Goal: Task Accomplishment & Management: Complete application form

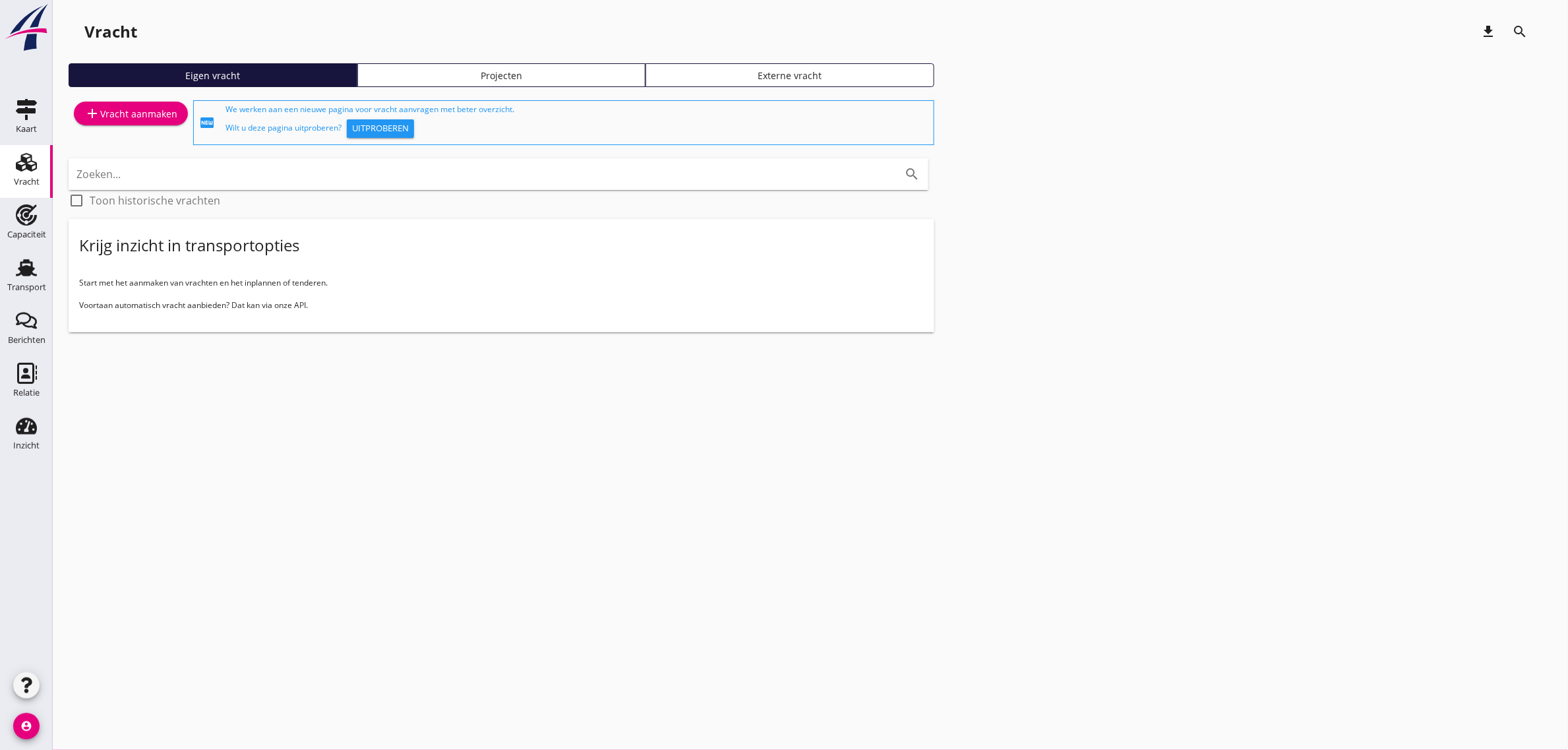
drag, startPoint x: 45, startPoint y: 280, endPoint x: 178, endPoint y: 273, distance: 133.2
click at [45, 280] on div "Transport" at bounding box center [27, 288] width 39 height 19
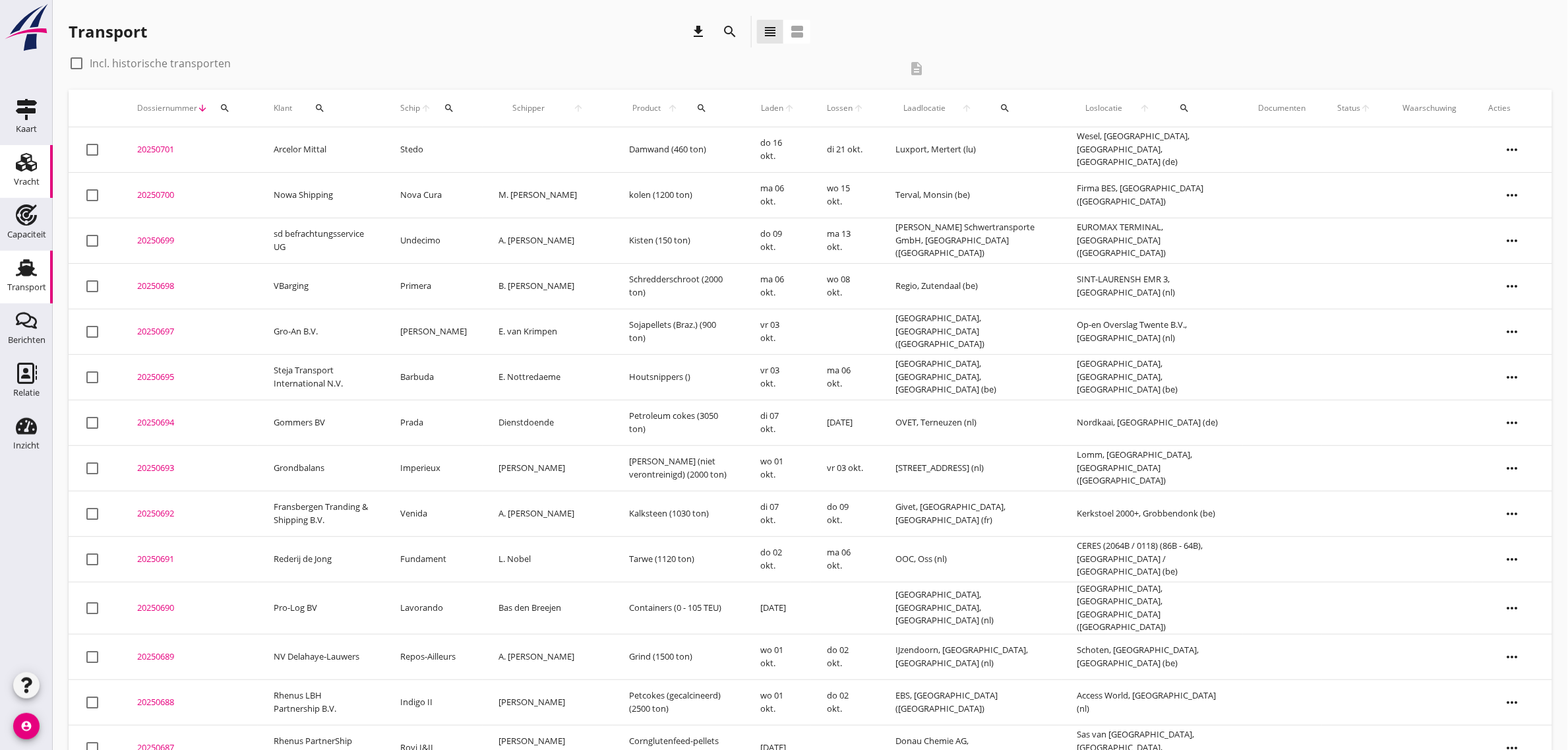
click at [35, 182] on div "Vracht" at bounding box center [27, 182] width 26 height 8
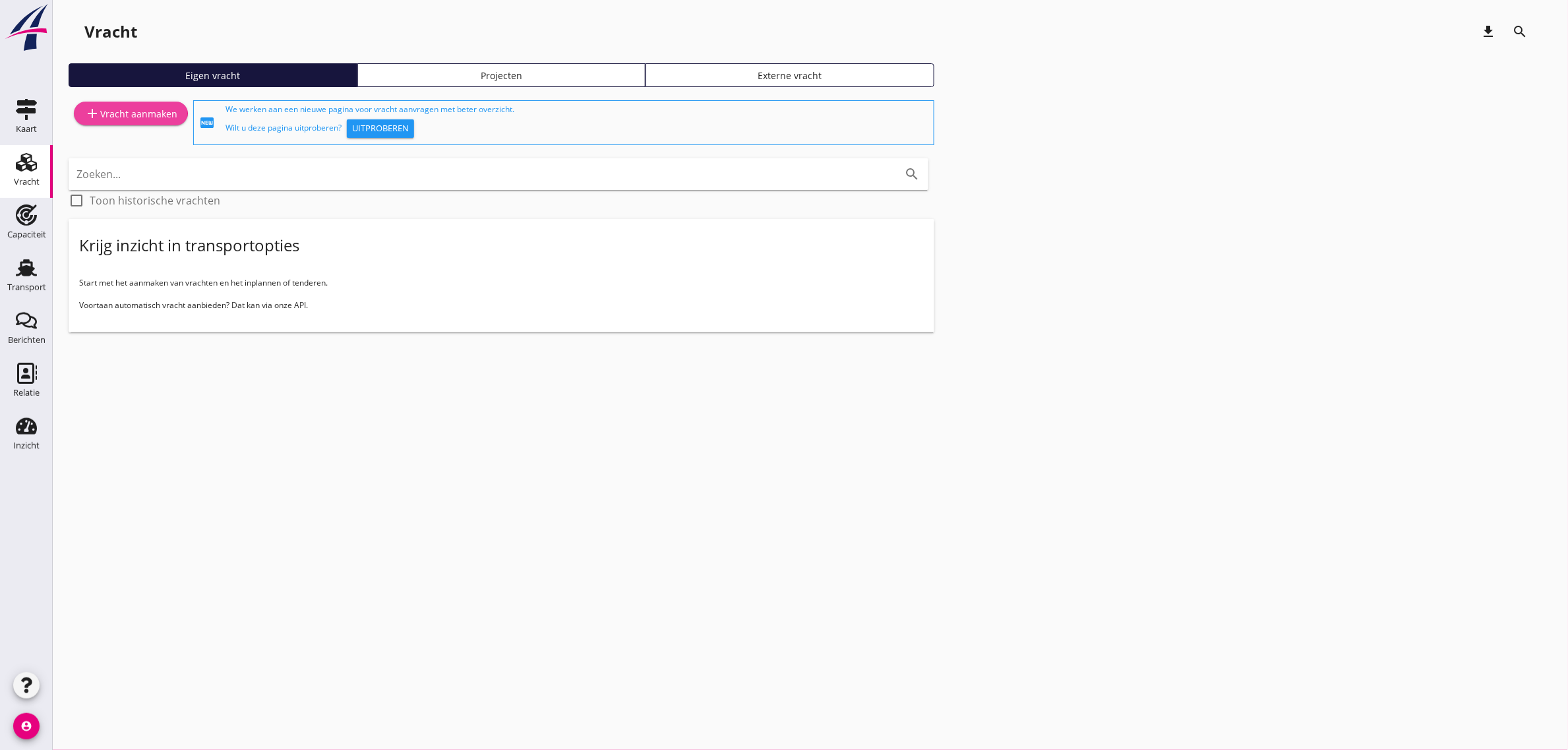
click at [139, 113] on div "add Vracht aanmaken" at bounding box center [131, 113] width 93 height 16
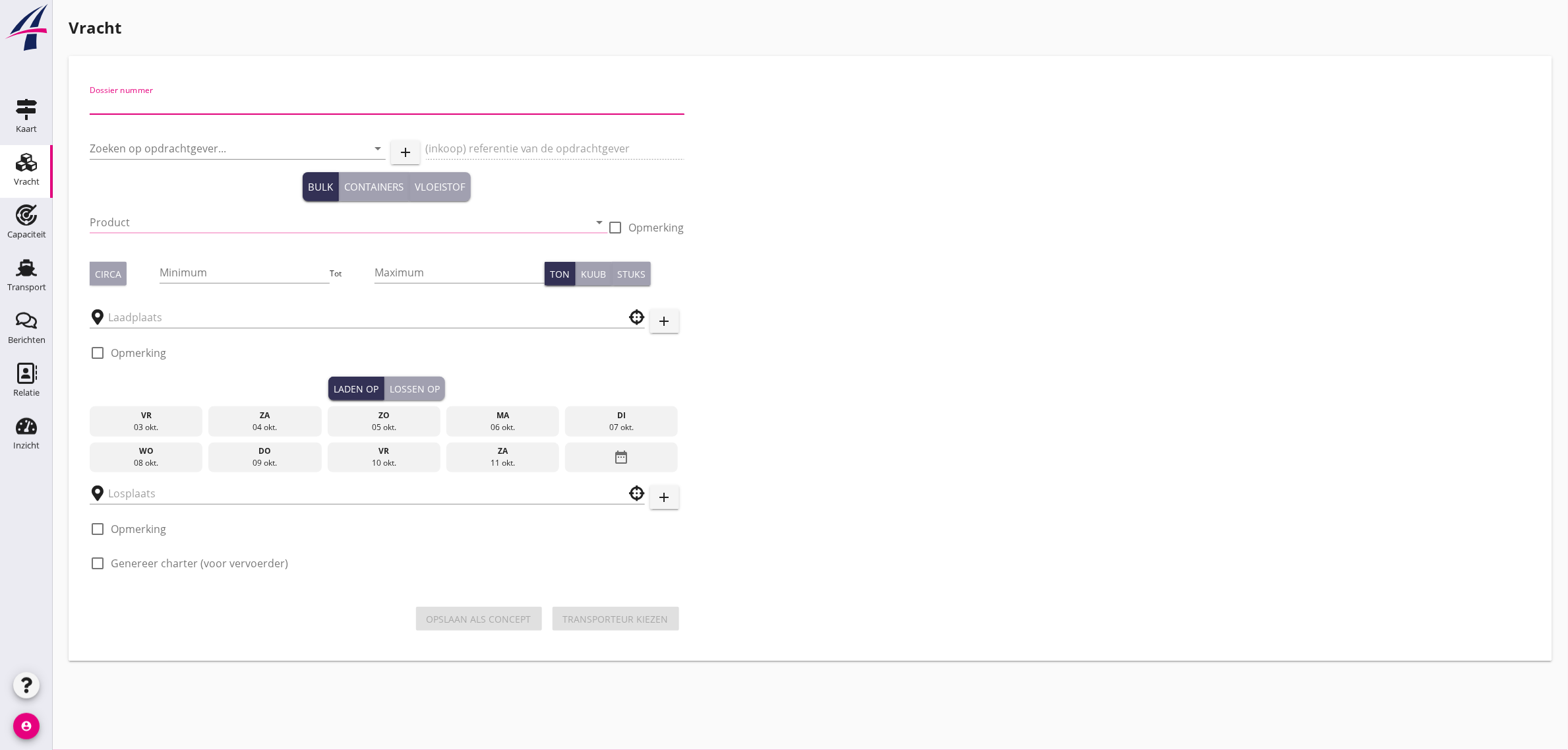
click at [169, 101] on input "Dossier nummer" at bounding box center [386, 103] width 595 height 21
type input "20250702"
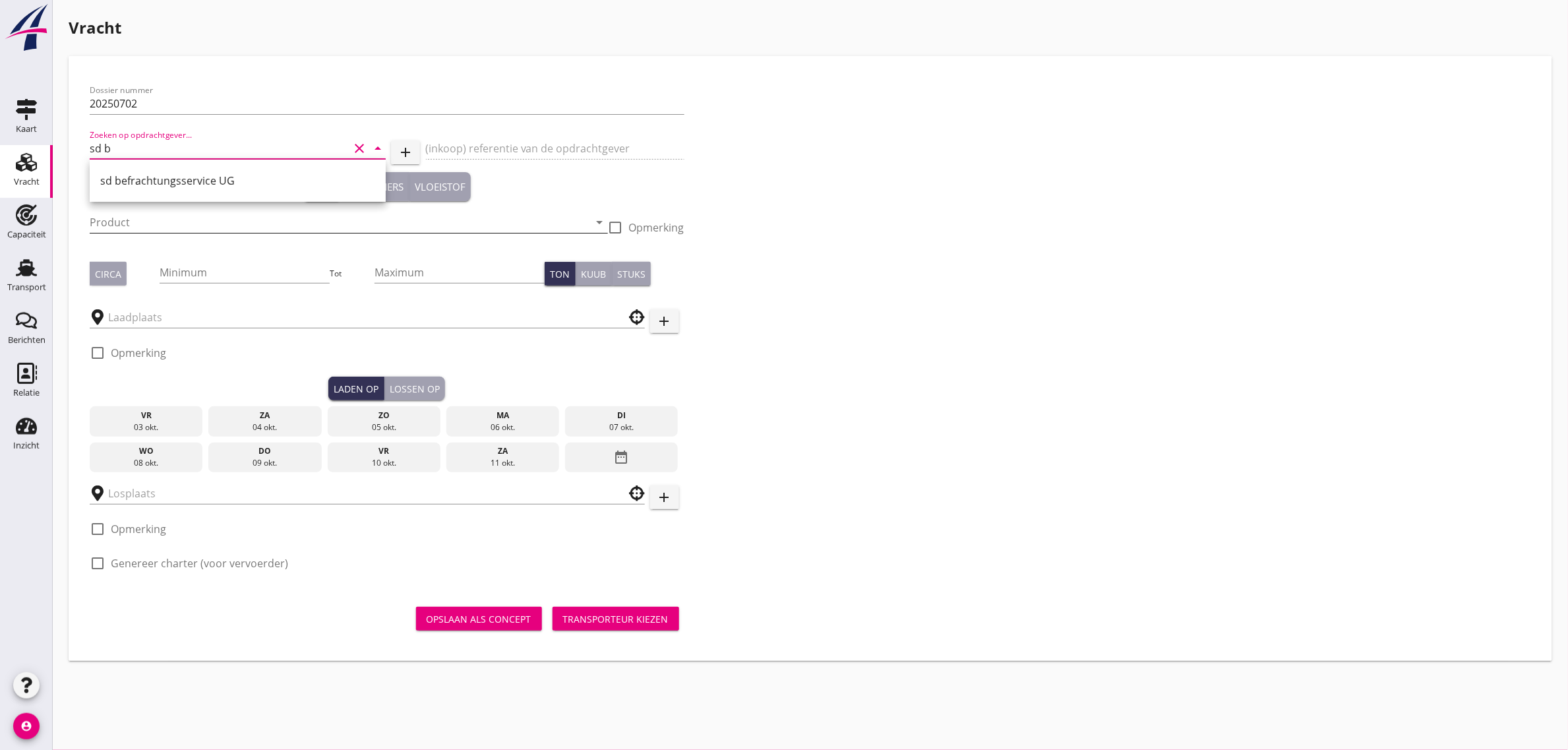
drag, startPoint x: 177, startPoint y: 175, endPoint x: 150, endPoint y: 215, distance: 48.3
click at [177, 176] on div "sd befrachtungsservice UG" at bounding box center [237, 181] width 275 height 16
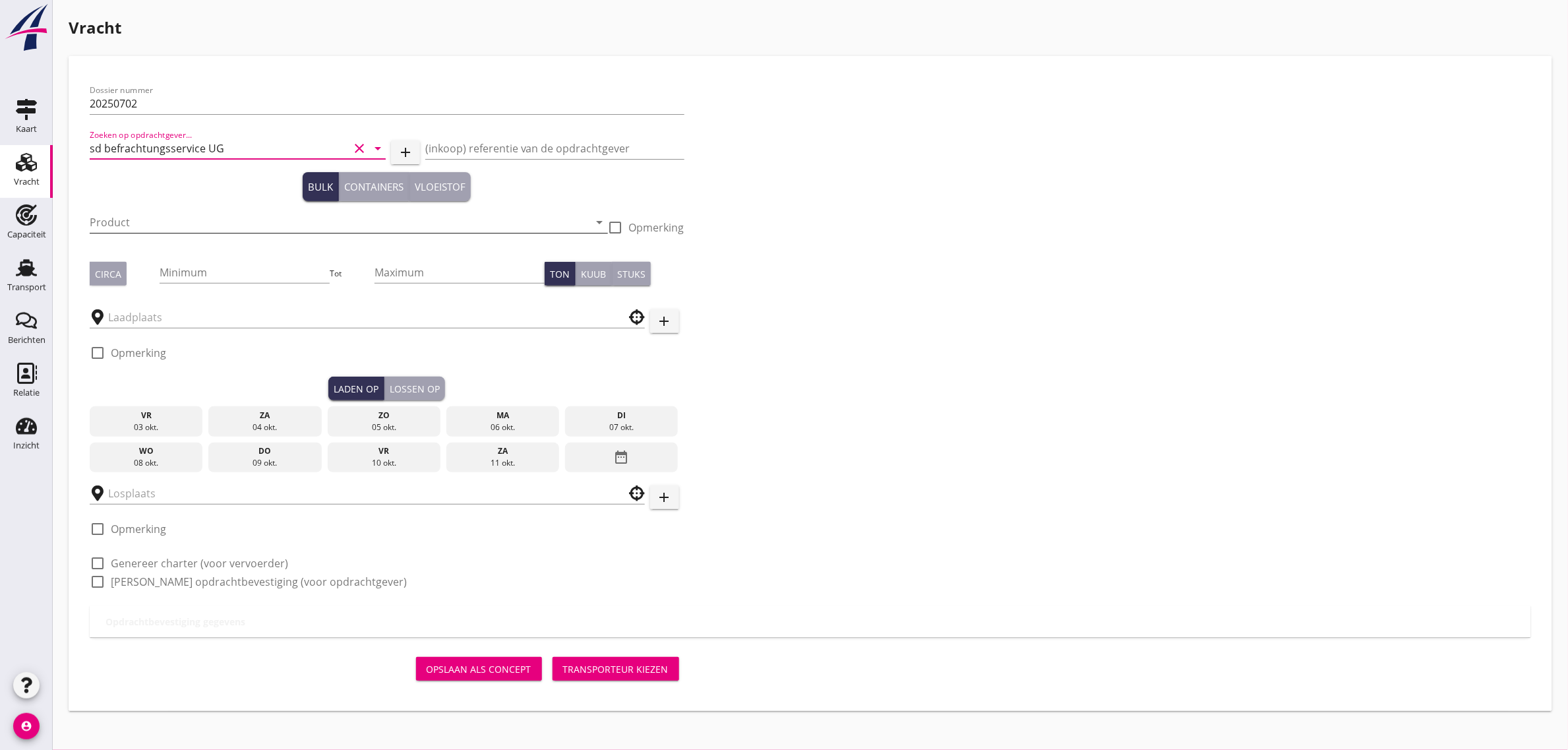
type input "sd befrachtungsservice UG"
click at [148, 218] on input "Product" at bounding box center [339, 222] width 500 height 21
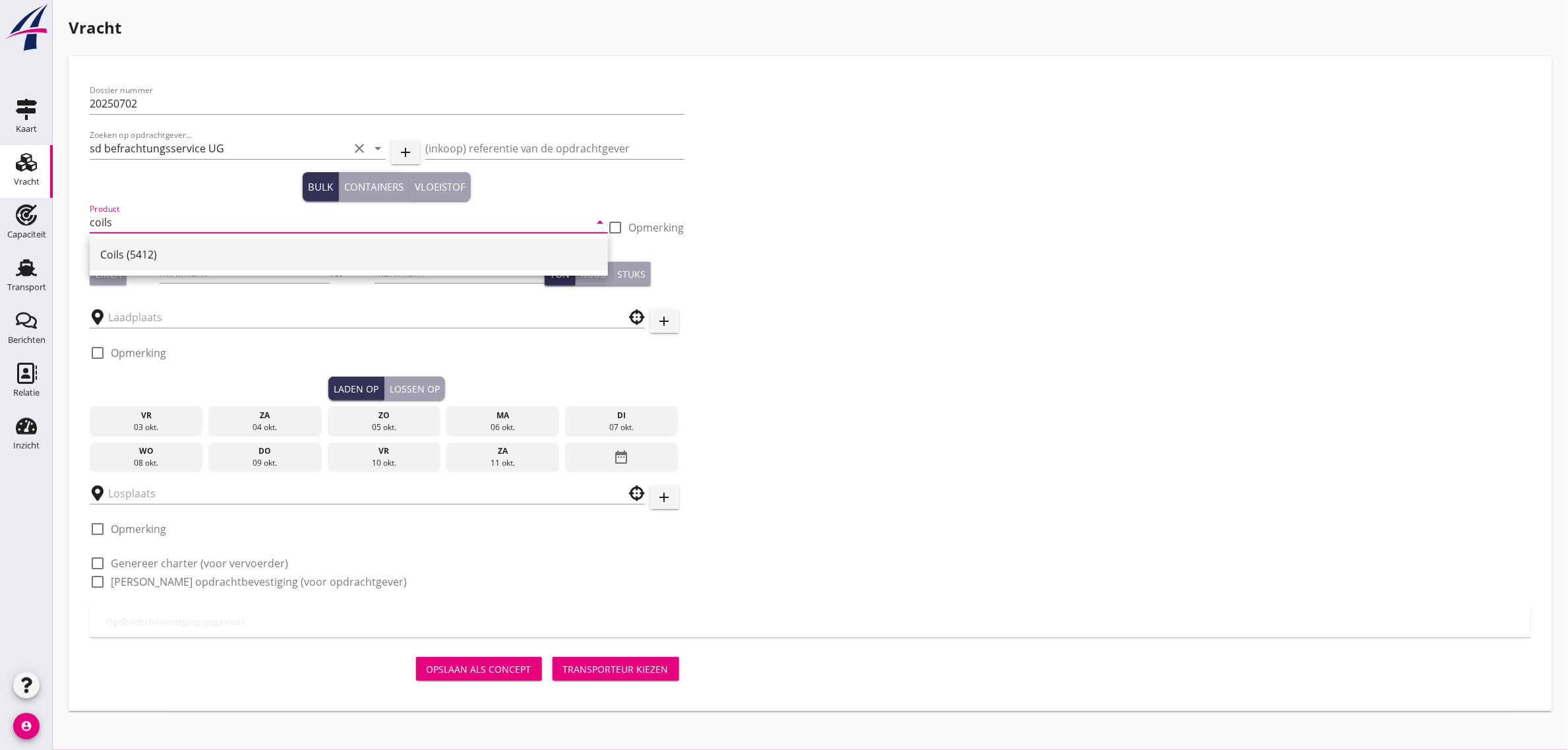
click at [136, 264] on div "Coils (5412)" at bounding box center [349, 254] width 497 height 32
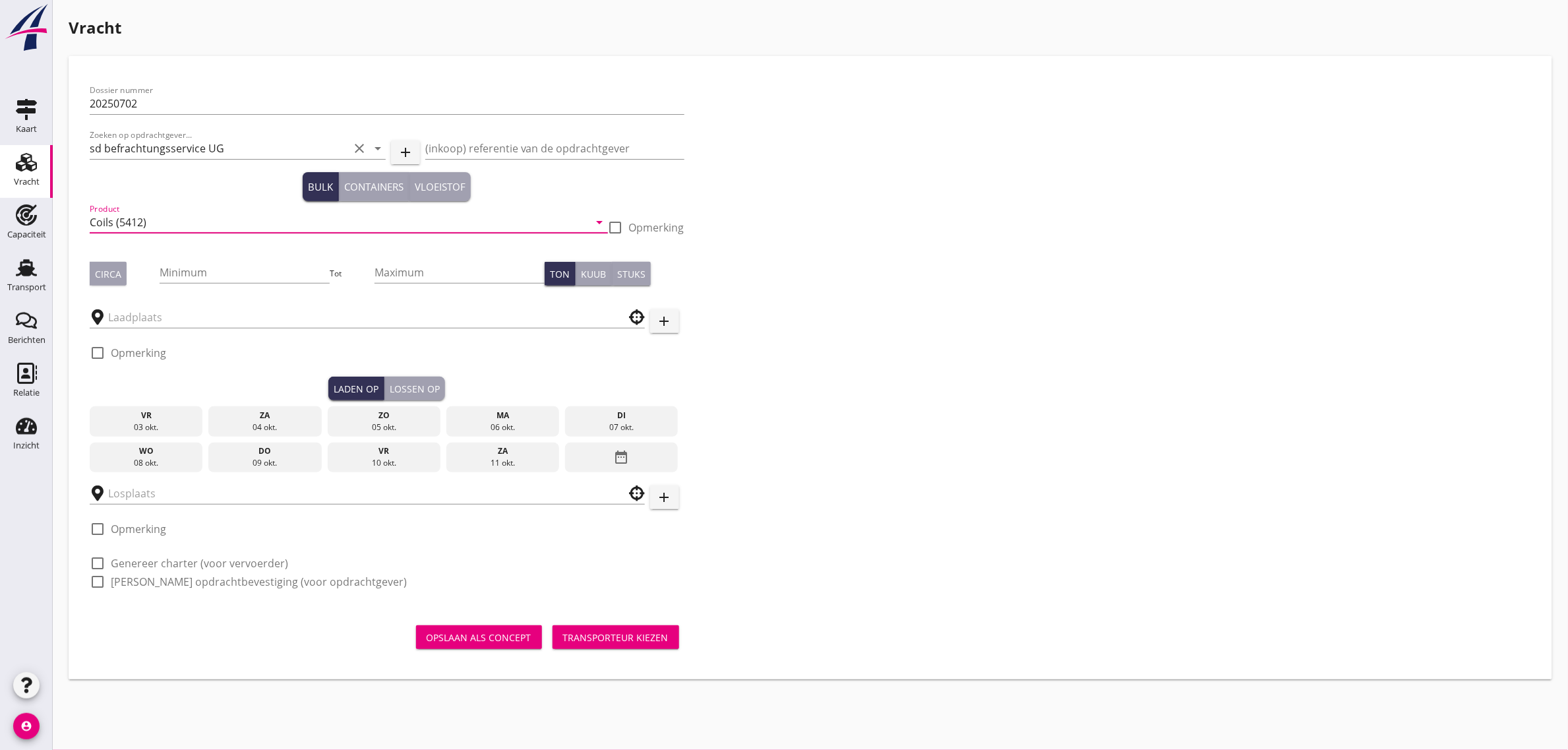
type input "Coils (5412)"
click at [107, 280] on div "Circa" at bounding box center [108, 274] width 26 height 14
click at [182, 276] on input "Minimum" at bounding box center [244, 272] width 170 height 21
type input "1500"
type input "1550"
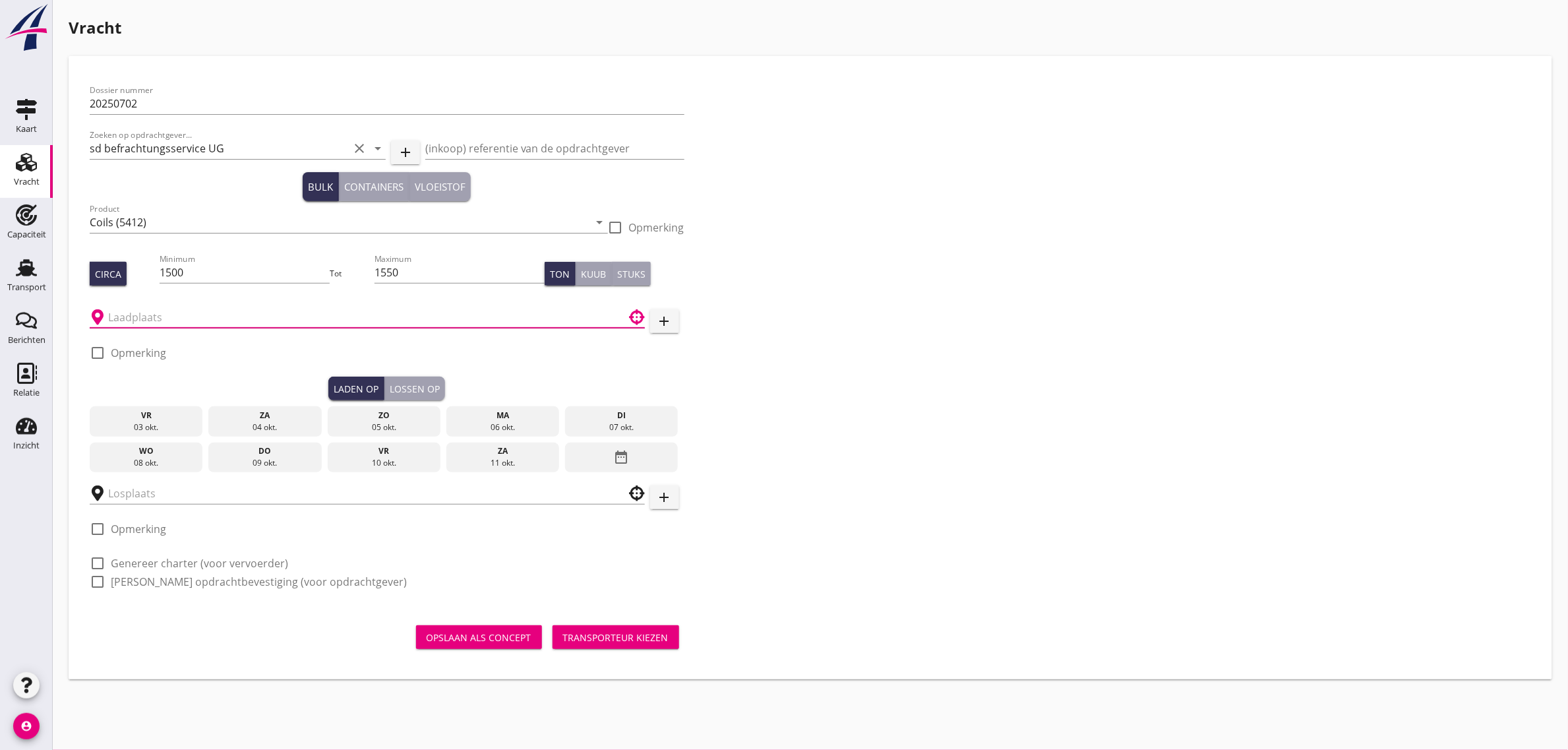
click at [164, 317] on input "text" at bounding box center [358, 317] width 500 height 21
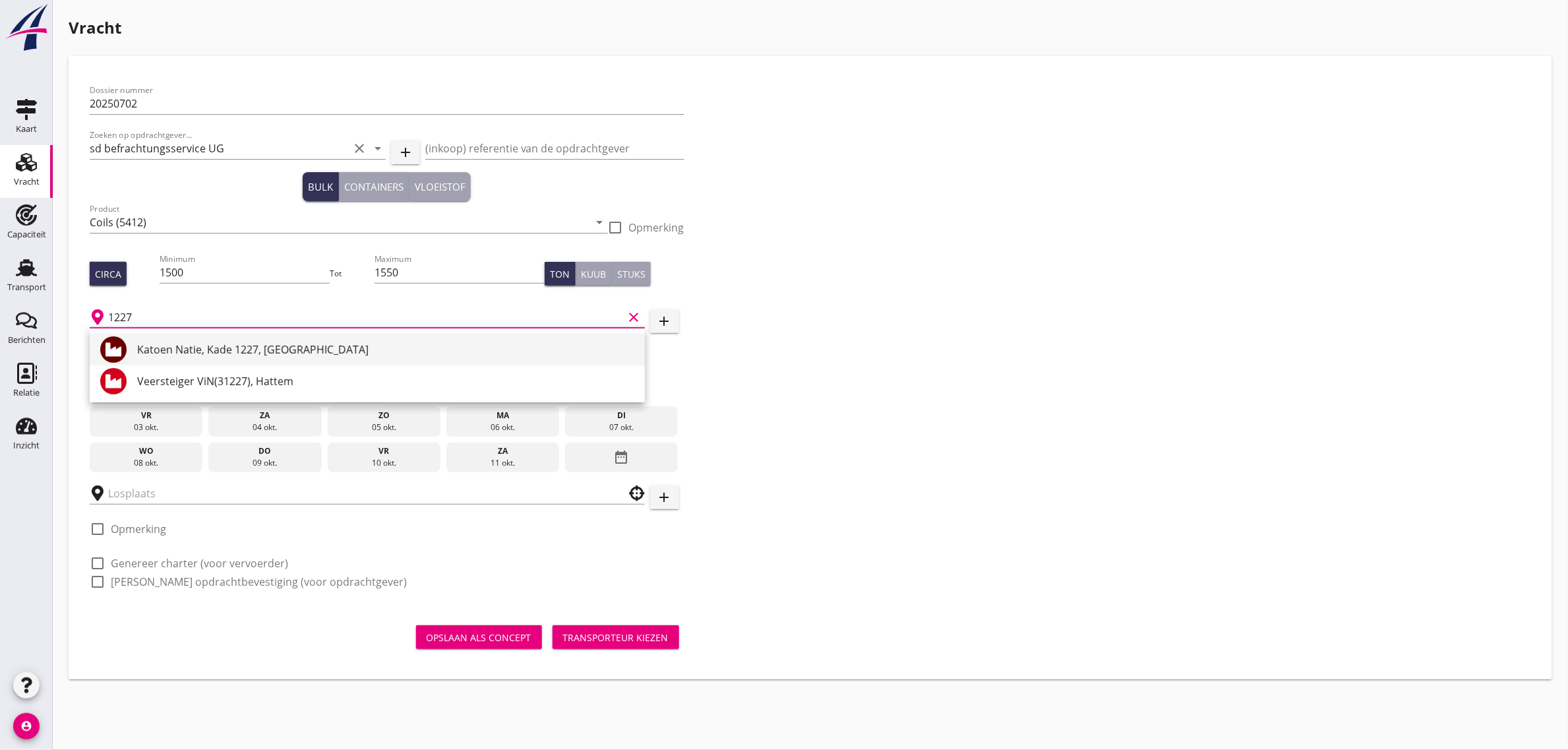
click at [173, 343] on div "Katoen Natie, Kade 1227, [GEOGRAPHIC_DATA]" at bounding box center [385, 349] width 497 height 16
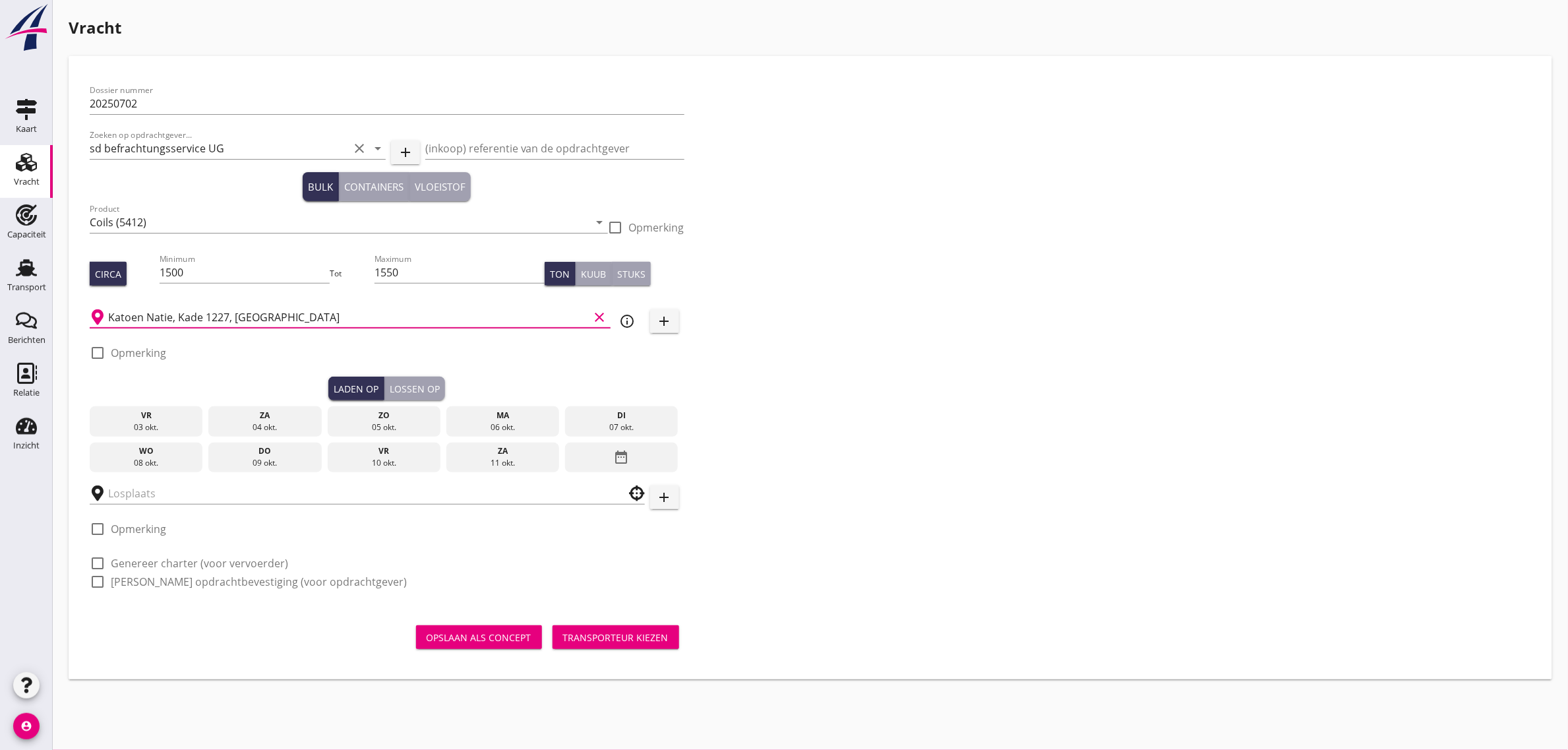
type input "Katoen Natie, Kade 1227, [GEOGRAPHIC_DATA]"
click at [793, 397] on div "Dossier nummer 20250702 Zoeken op opdrachtgever... sd befrachtungsservice UG cl…" at bounding box center [811, 341] width 1453 height 528
click at [628, 414] on div "di" at bounding box center [622, 416] width 107 height 12
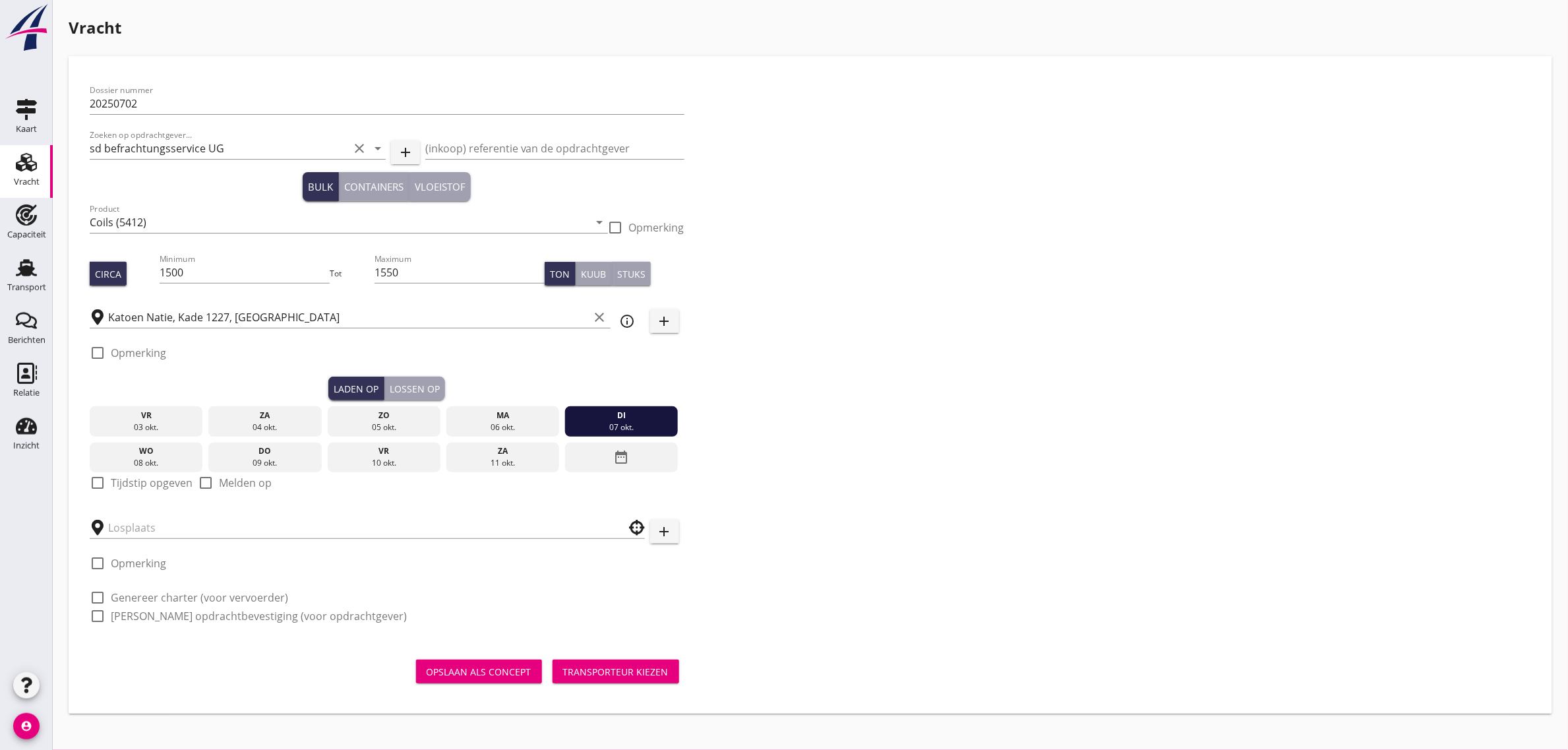
click at [166, 484] on label "Tijdstip opgeven" at bounding box center [152, 483] width 82 height 13
checkbox input "true"
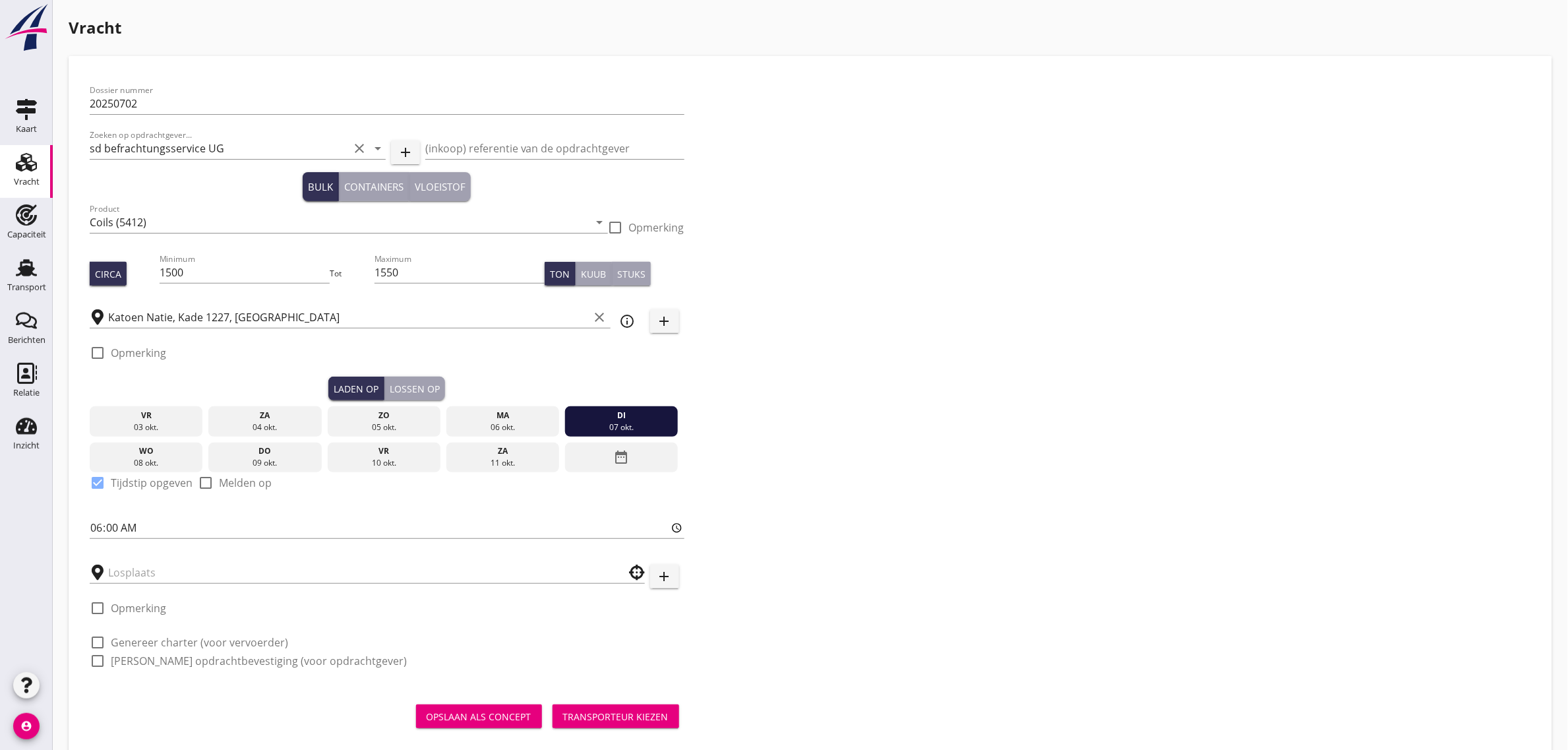
click at [395, 391] on div "Lossen op" at bounding box center [415, 389] width 50 height 14
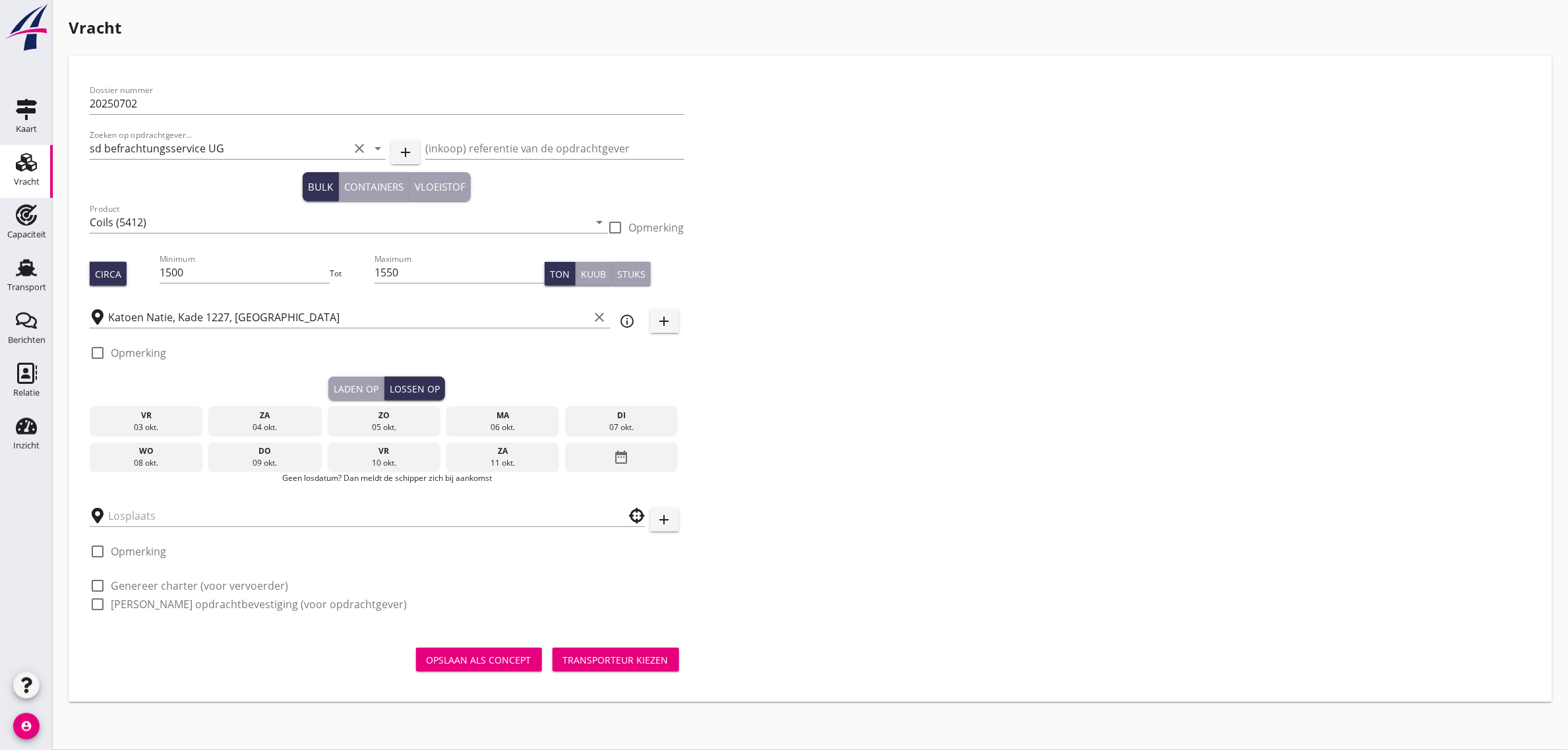
click at [387, 458] on div "10 okt." at bounding box center [384, 463] width 107 height 12
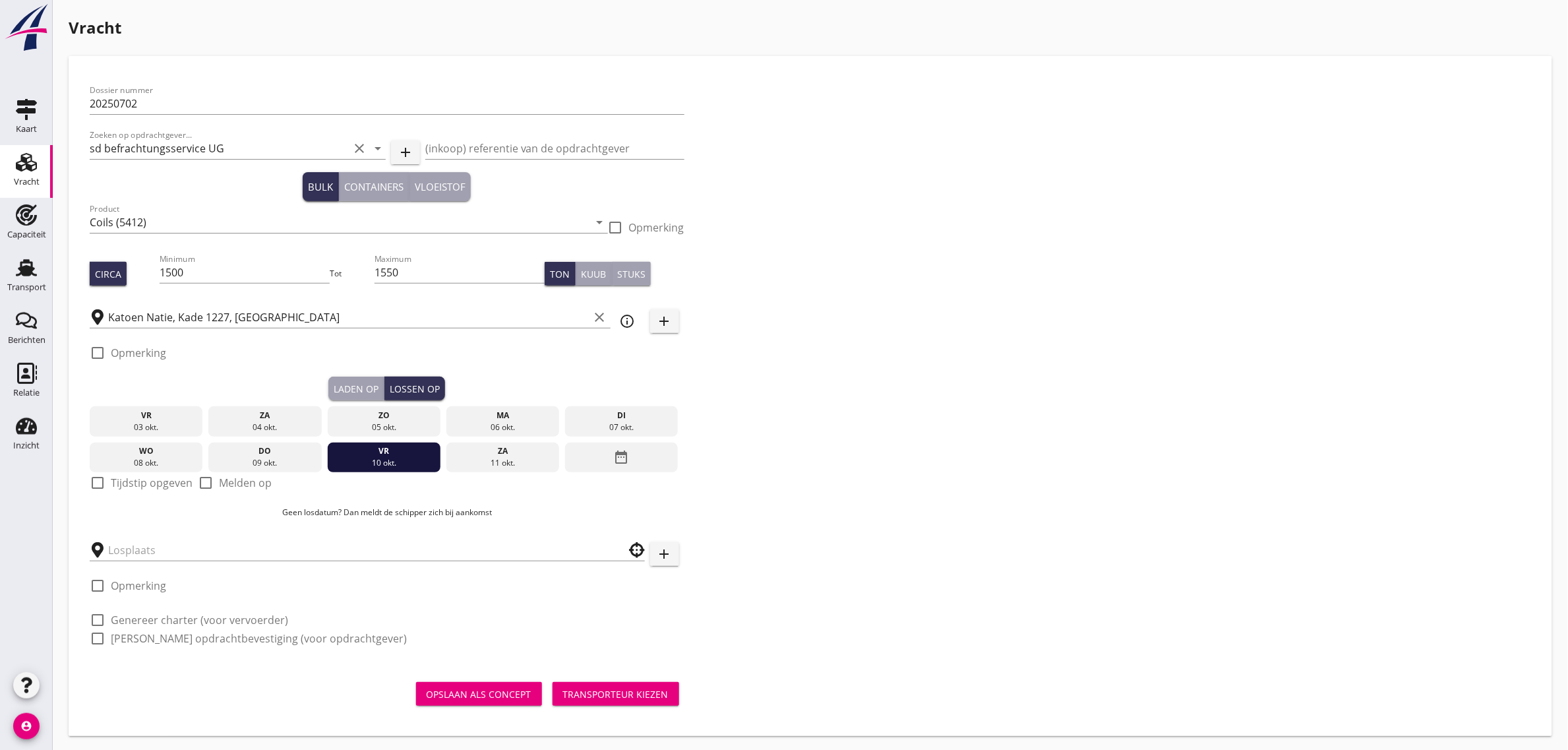
click at [130, 483] on label "Tijdstip opgeven" at bounding box center [152, 483] width 82 height 13
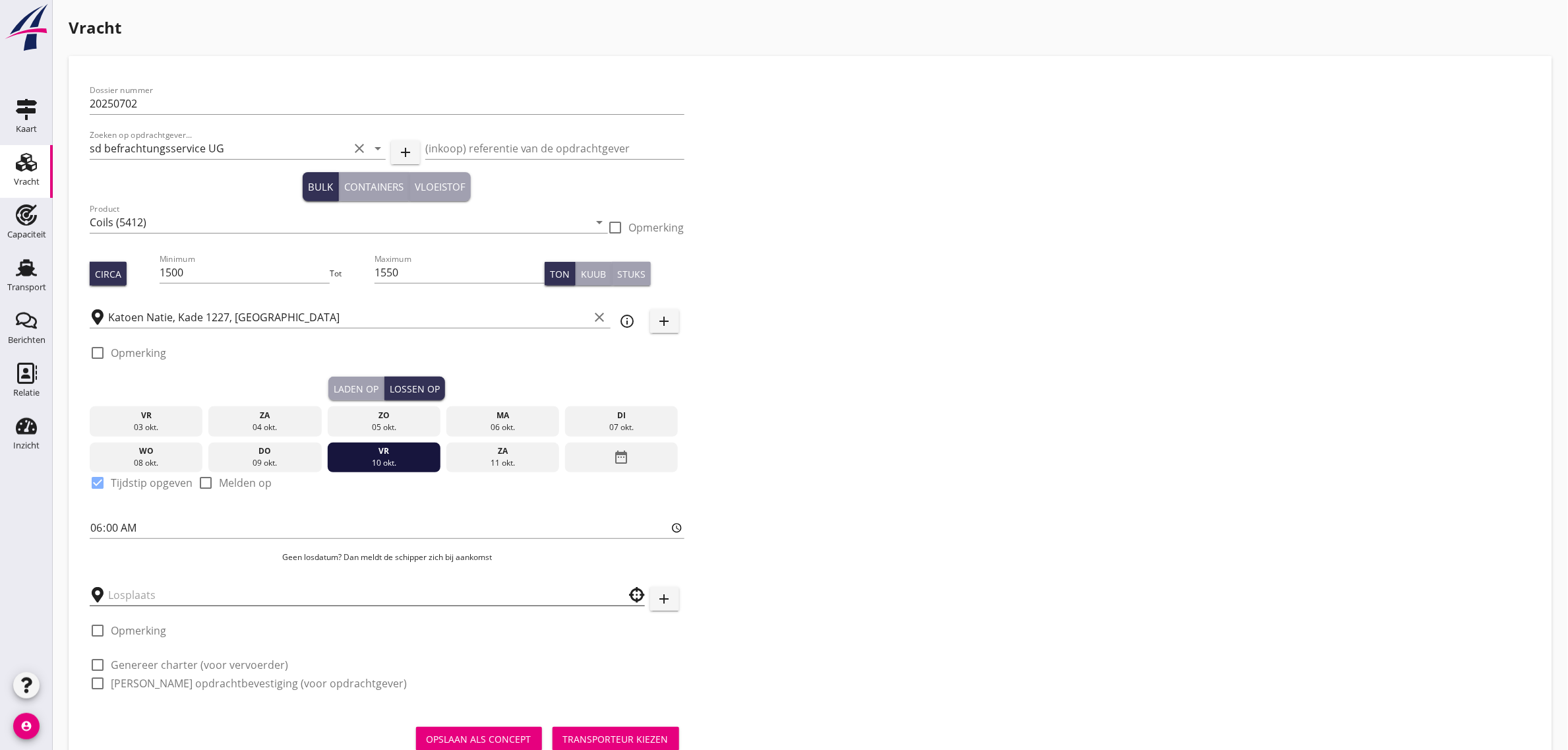
checkbox input "true"
click at [140, 589] on input "text" at bounding box center [358, 595] width 500 height 21
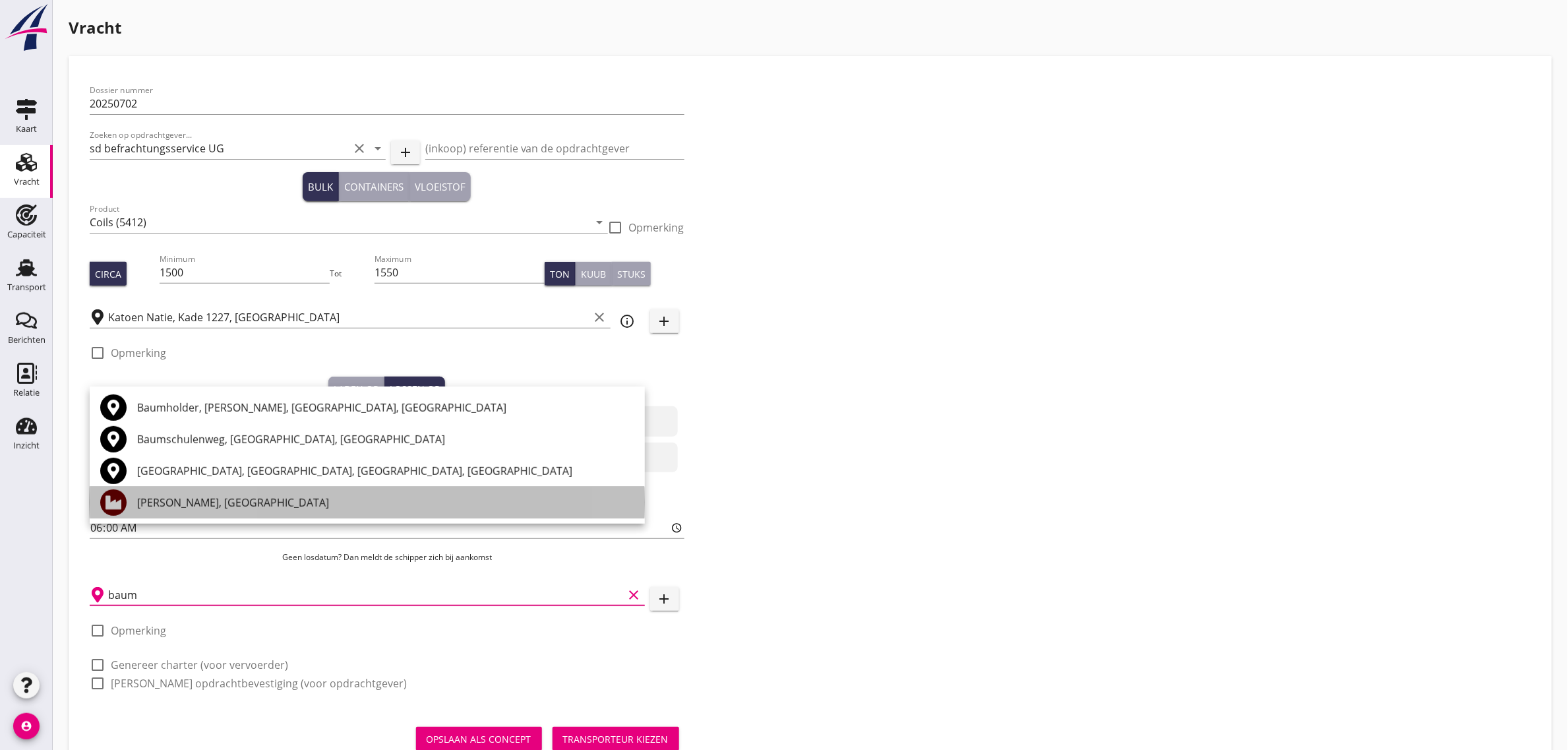
click at [188, 505] on div "[PERSON_NAME], [GEOGRAPHIC_DATA]" at bounding box center [385, 502] width 497 height 16
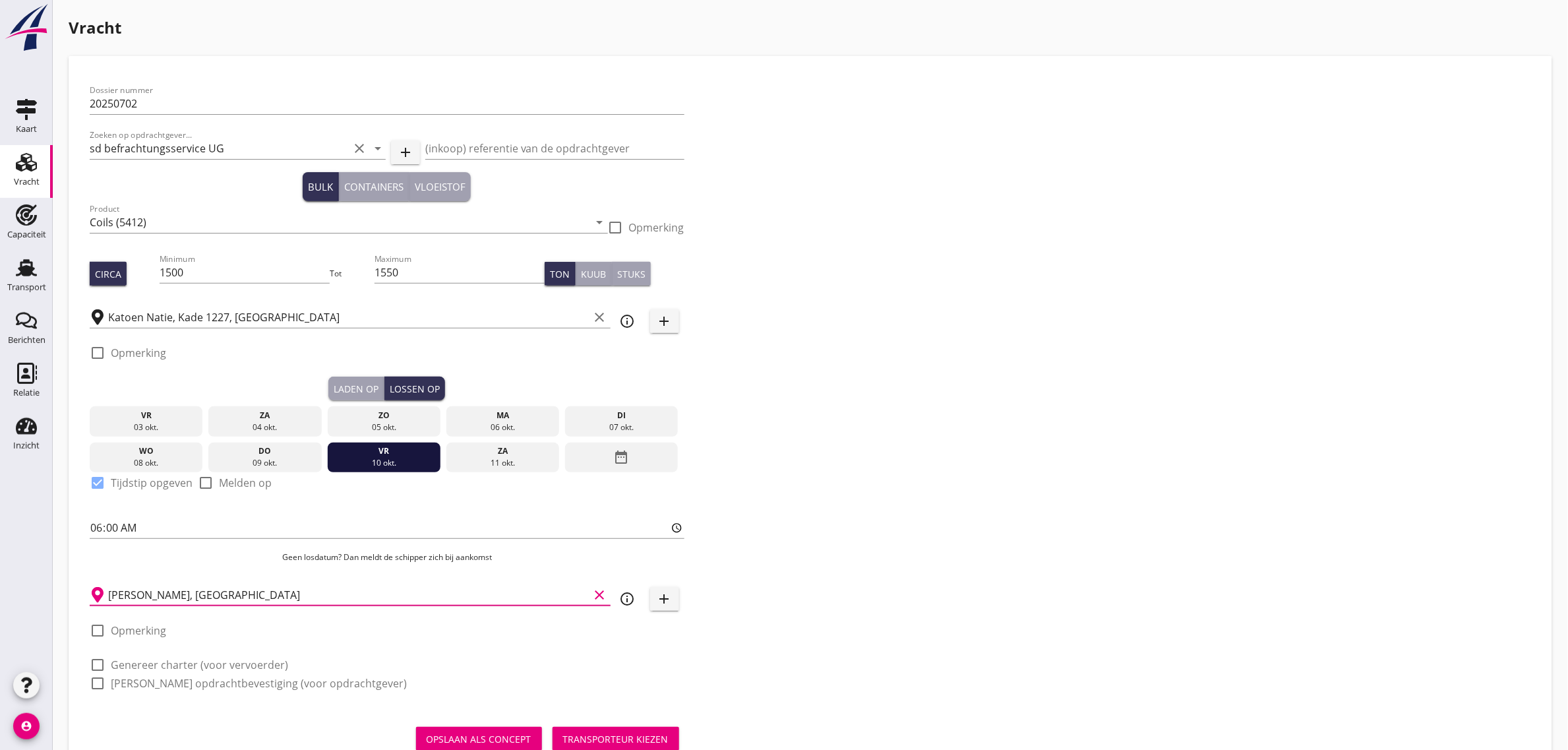
type input "[PERSON_NAME], [GEOGRAPHIC_DATA]"
click at [862, 503] on div "Dossier nummer 20250702 Zoeken op opdrachtgever... sd befrachtungsservice UG cl…" at bounding box center [811, 392] width 1453 height 630
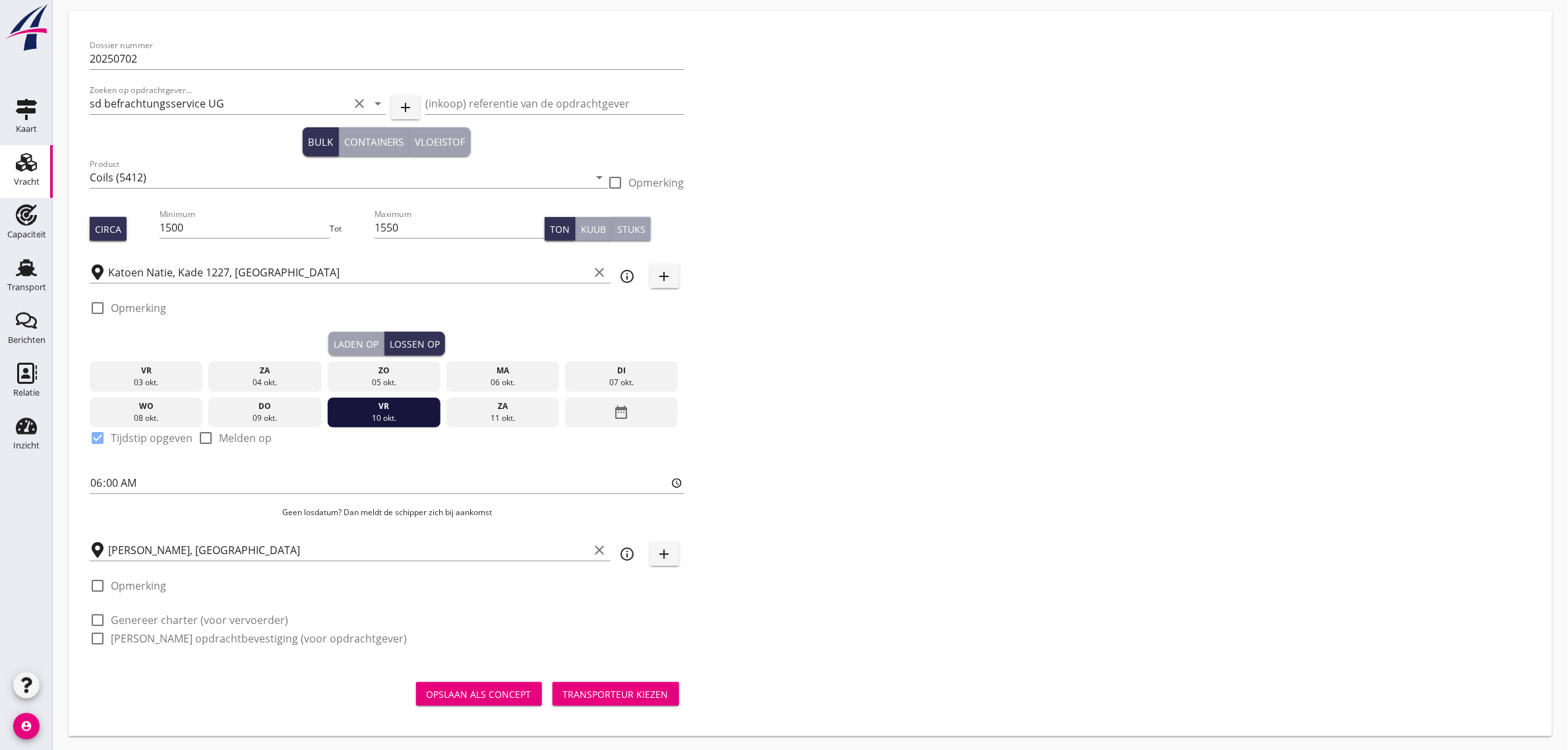
scroll to position [47, 0]
click at [237, 616] on label "Genereer charter (voor vervoerder)" at bounding box center [199, 619] width 178 height 13
checkbox input "true"
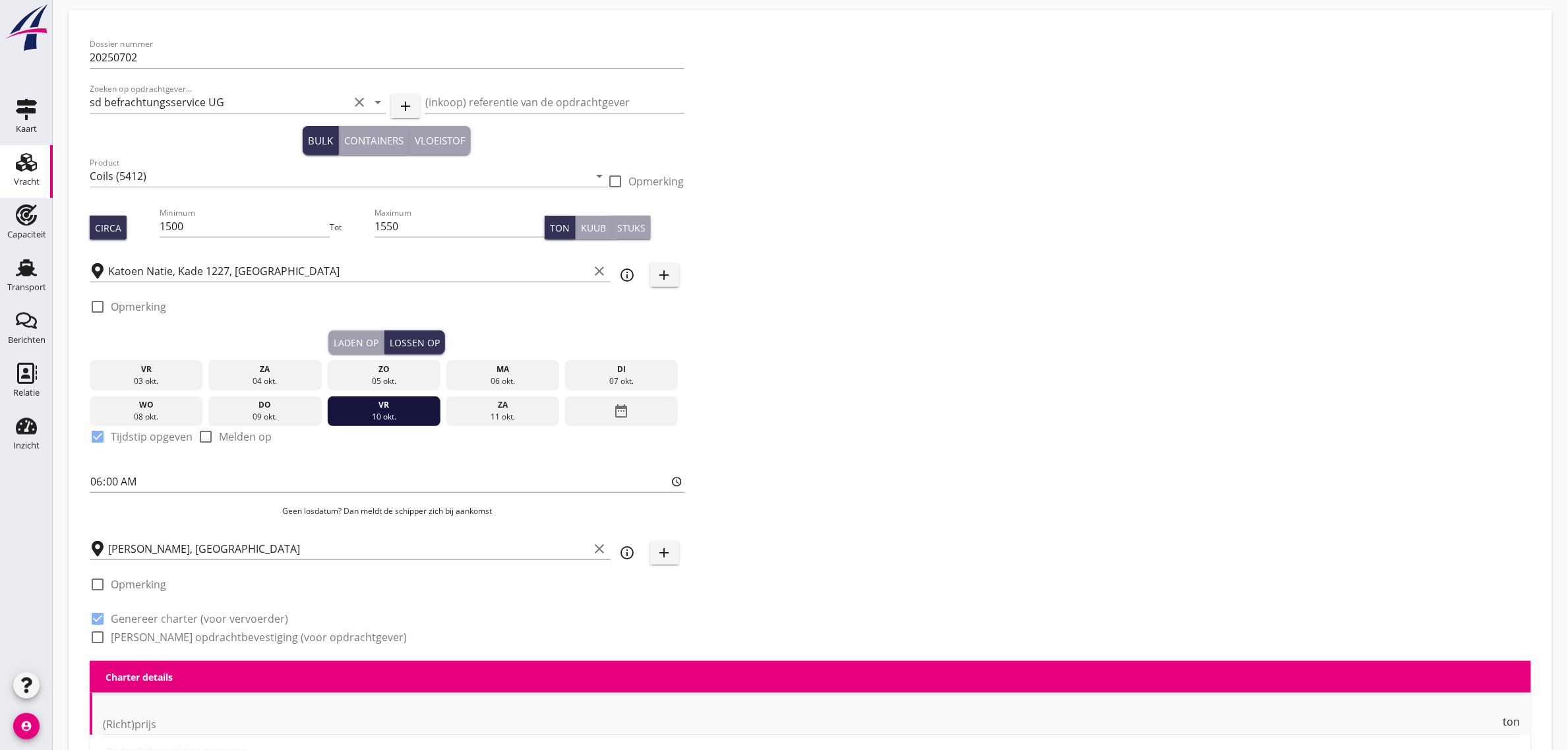
click at [234, 634] on label "[PERSON_NAME] opdrachtbevestiging (voor opdrachtgever)" at bounding box center [259, 637] width 296 height 13
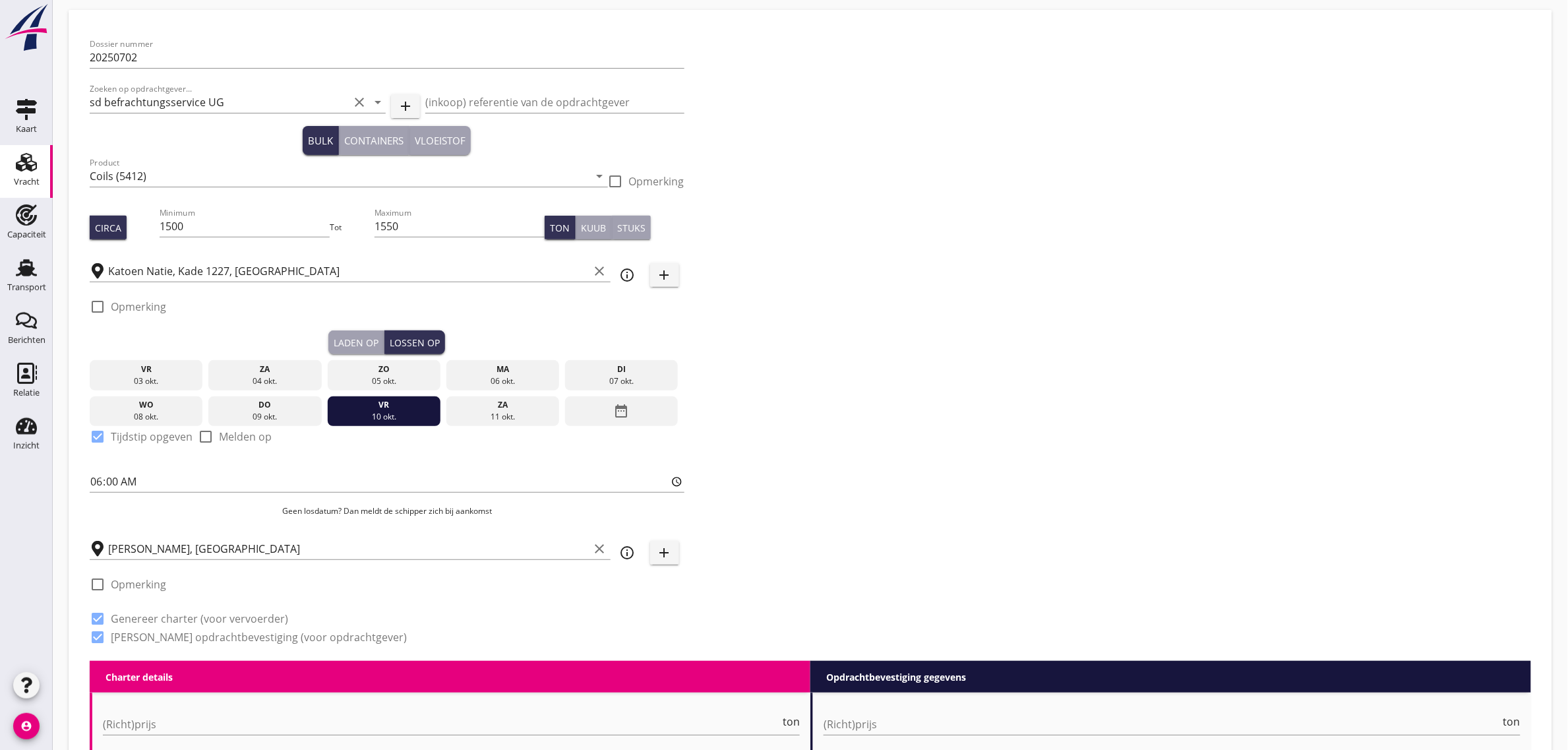
checkbox input "true"
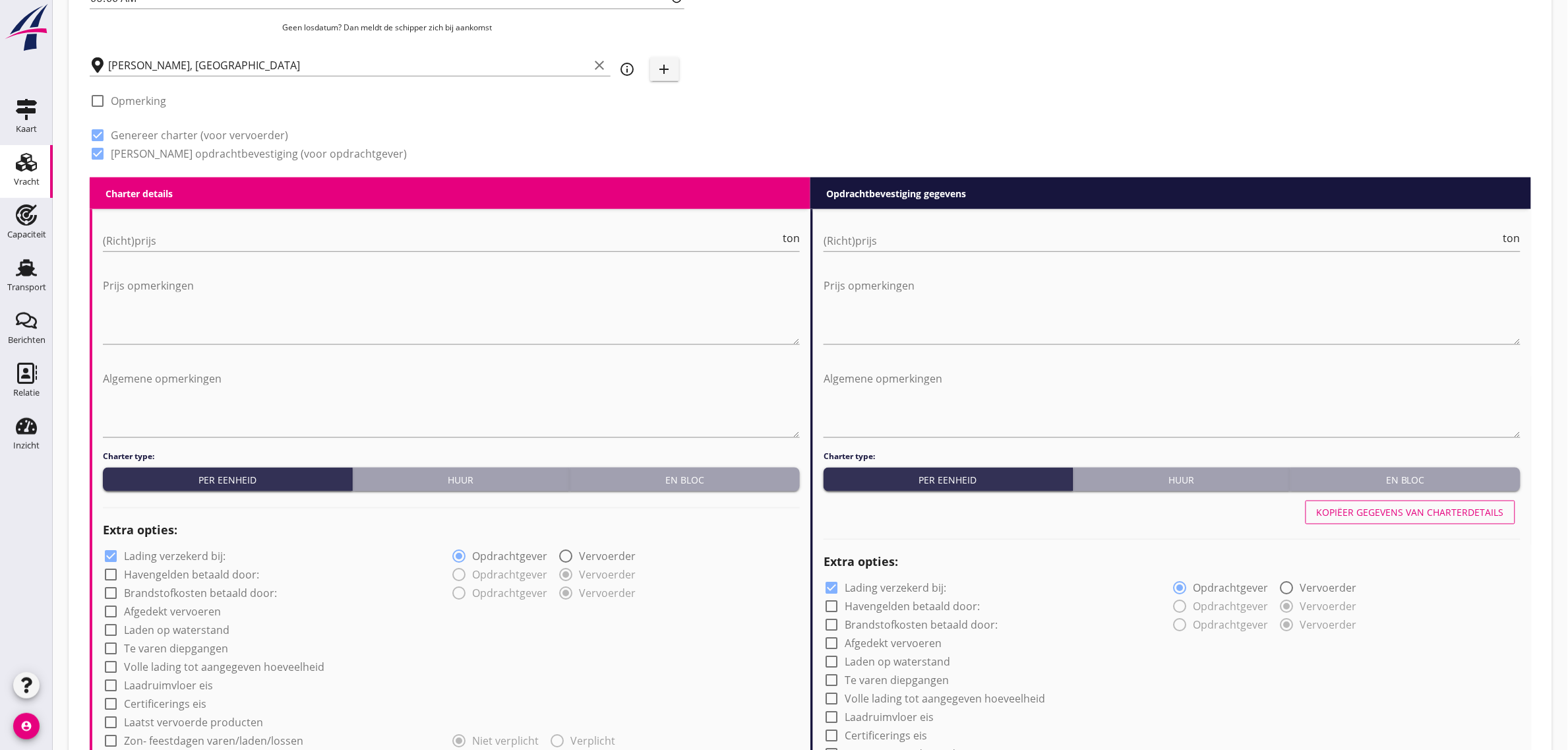
scroll to position [541, 0]
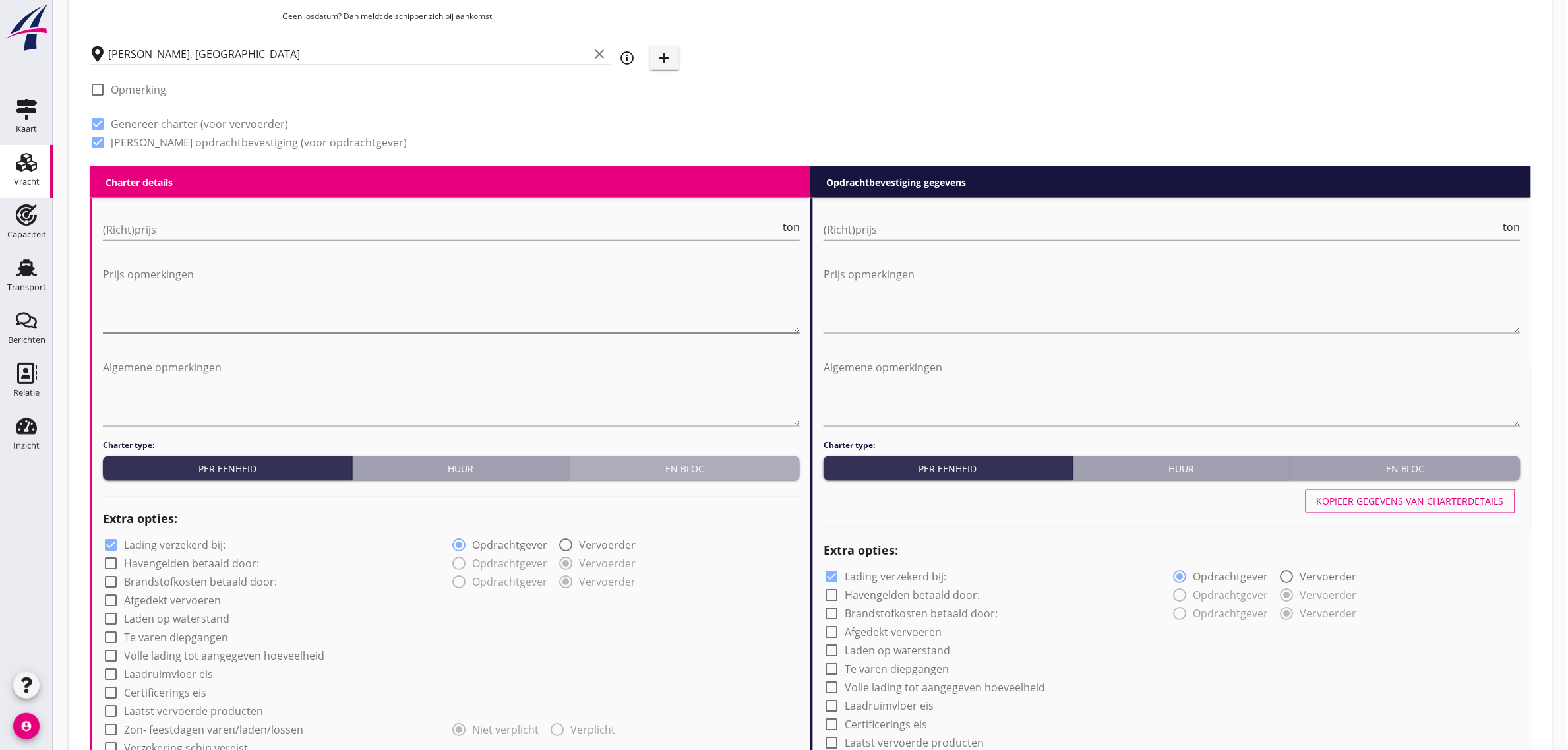
click at [641, 463] on div "En bloc" at bounding box center [685, 469] width 220 height 14
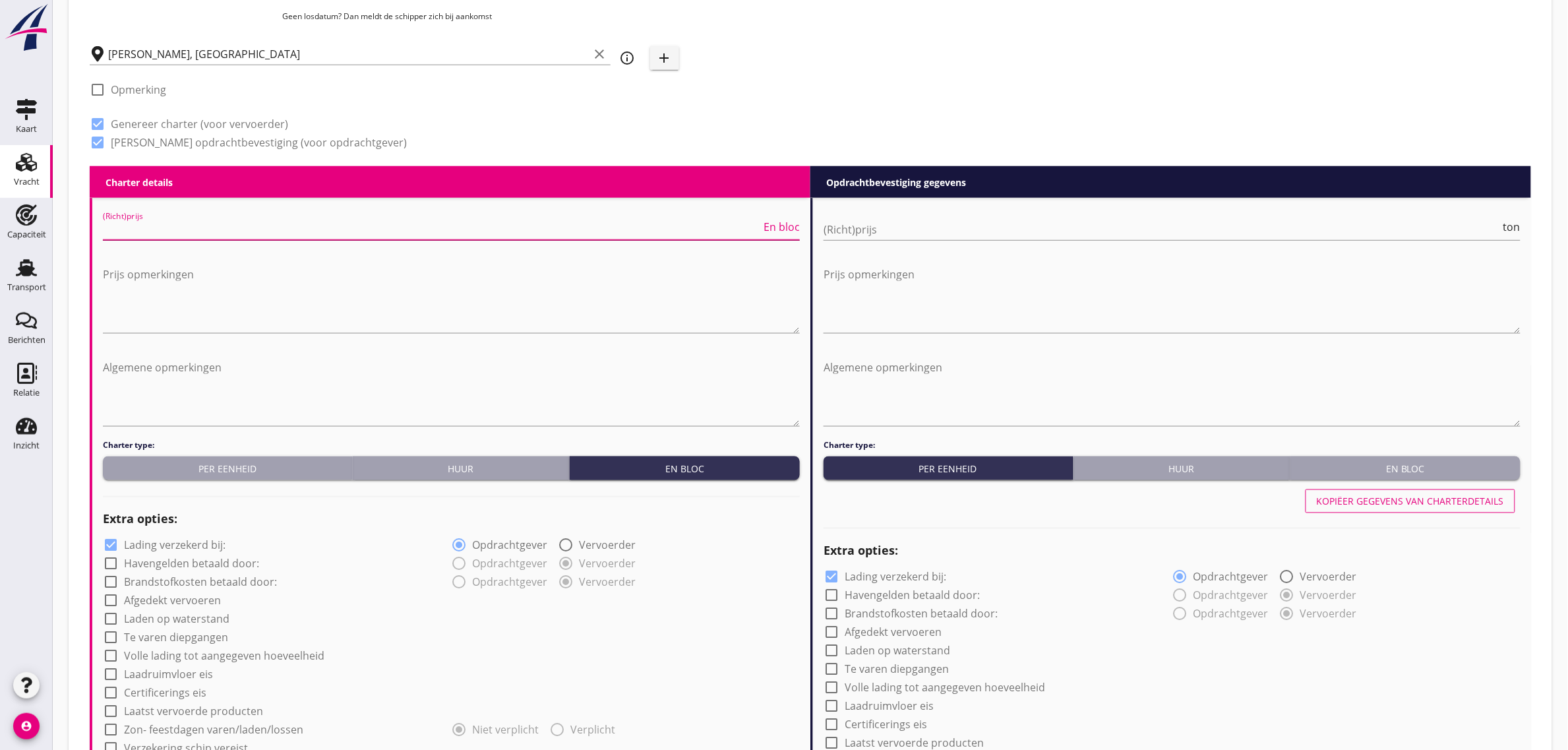
click at [179, 222] on input "(Richt)prijs" at bounding box center [431, 229] width 658 height 21
type input "10250"
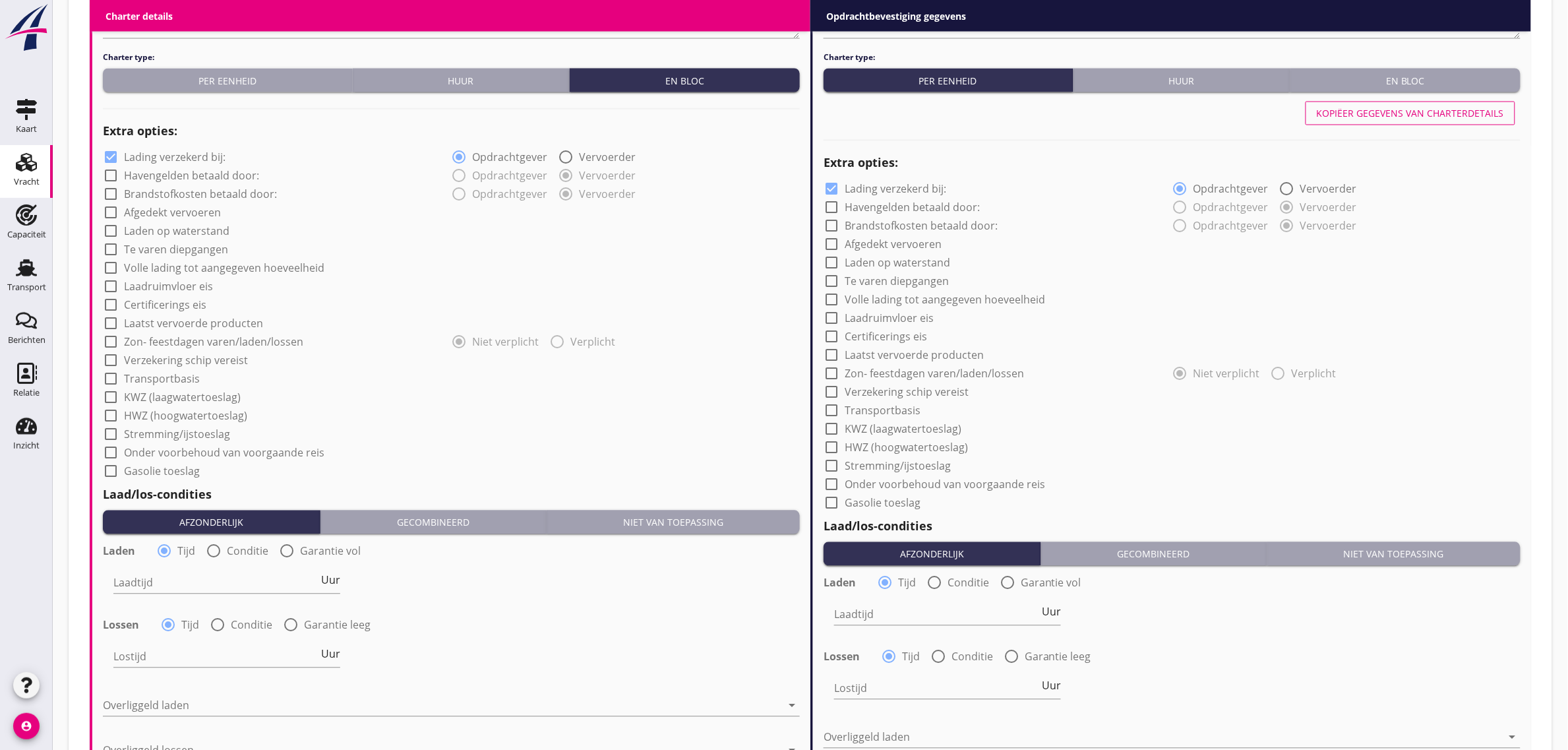
scroll to position [953, 0]
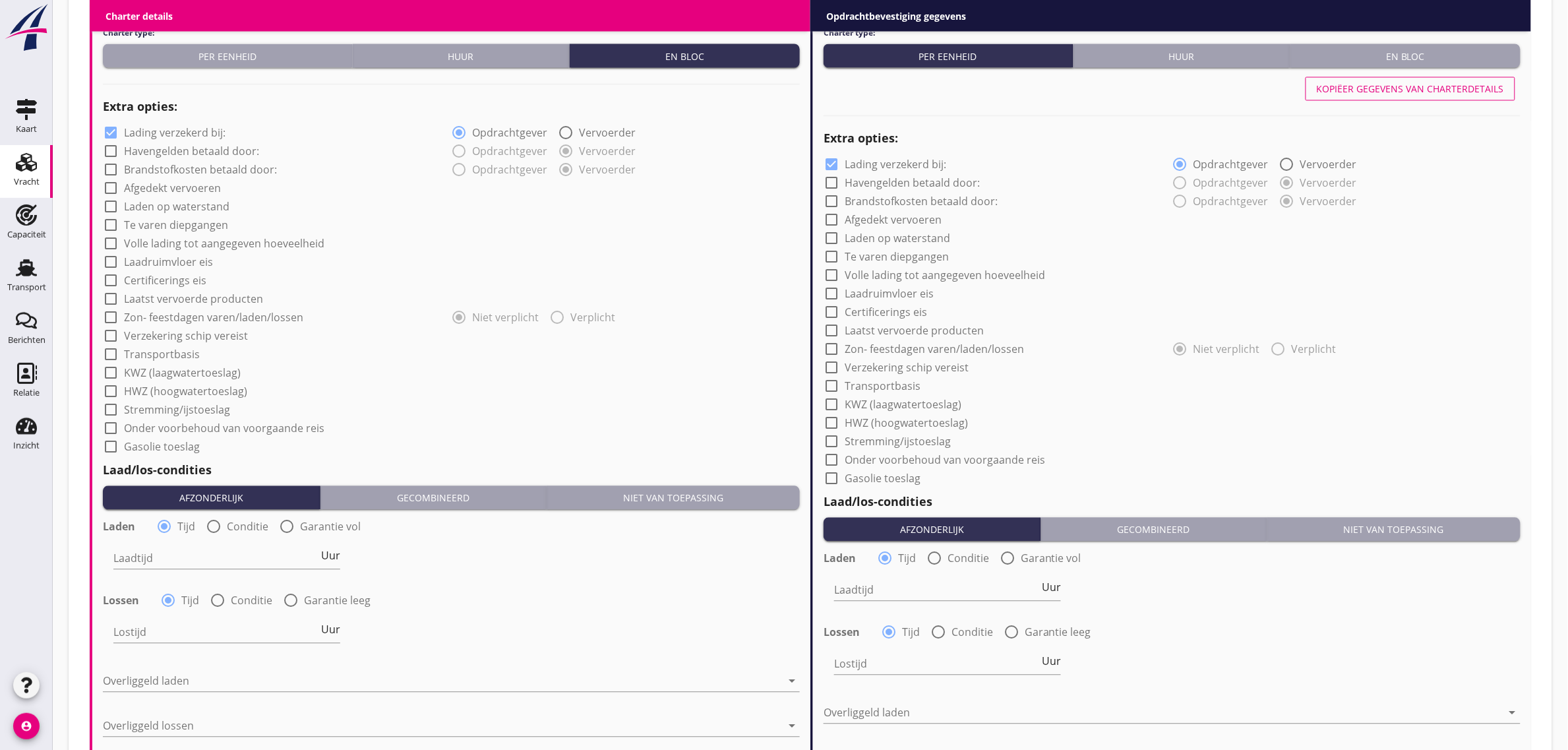
click at [175, 188] on label "Afgedekt vervoeren" at bounding box center [172, 188] width 97 height 13
checkbox input "true"
click at [167, 263] on label "Laadruimvloer eis" at bounding box center [169, 263] width 89 height 13
checkbox input "true"
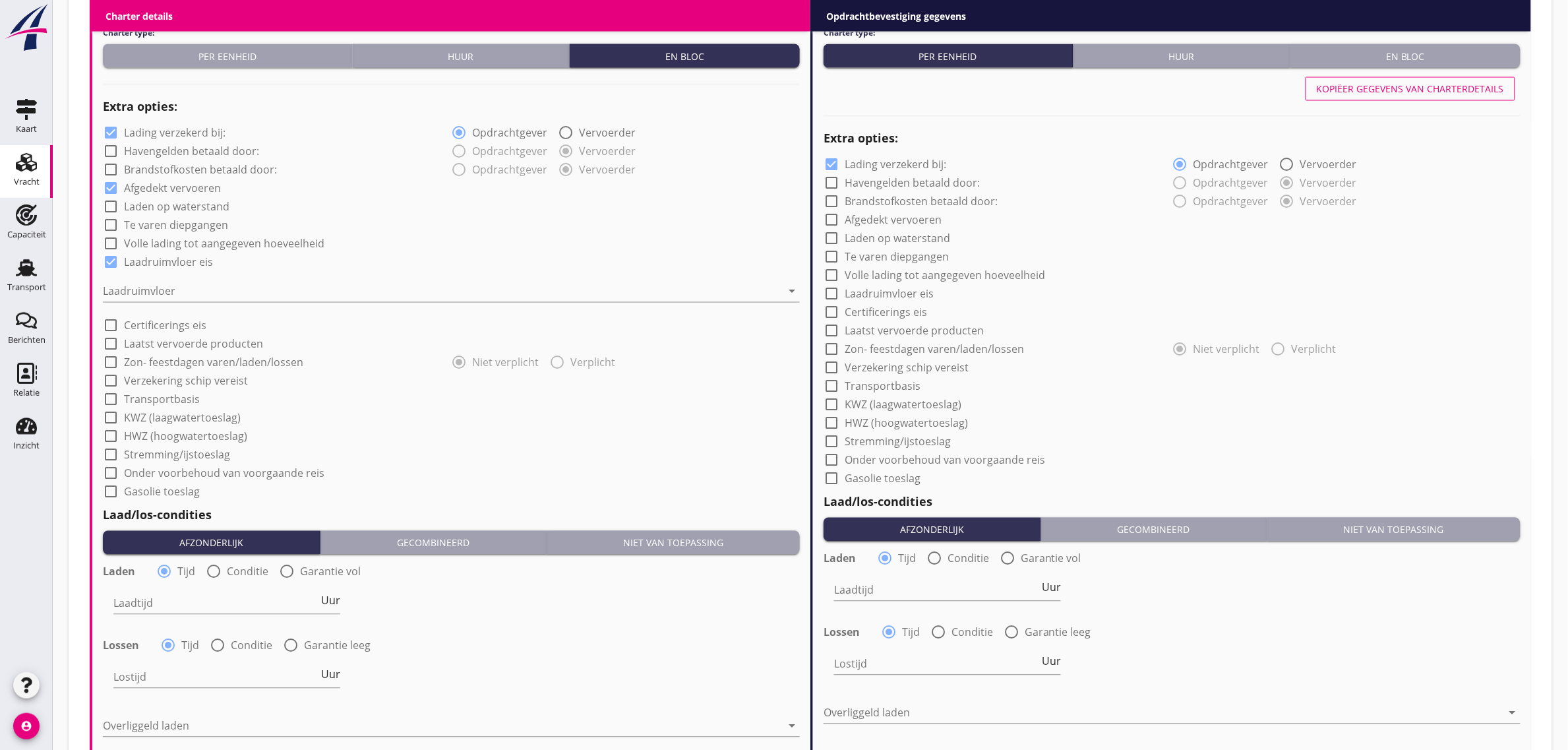
click at [159, 292] on div at bounding box center [441, 292] width 679 height 21
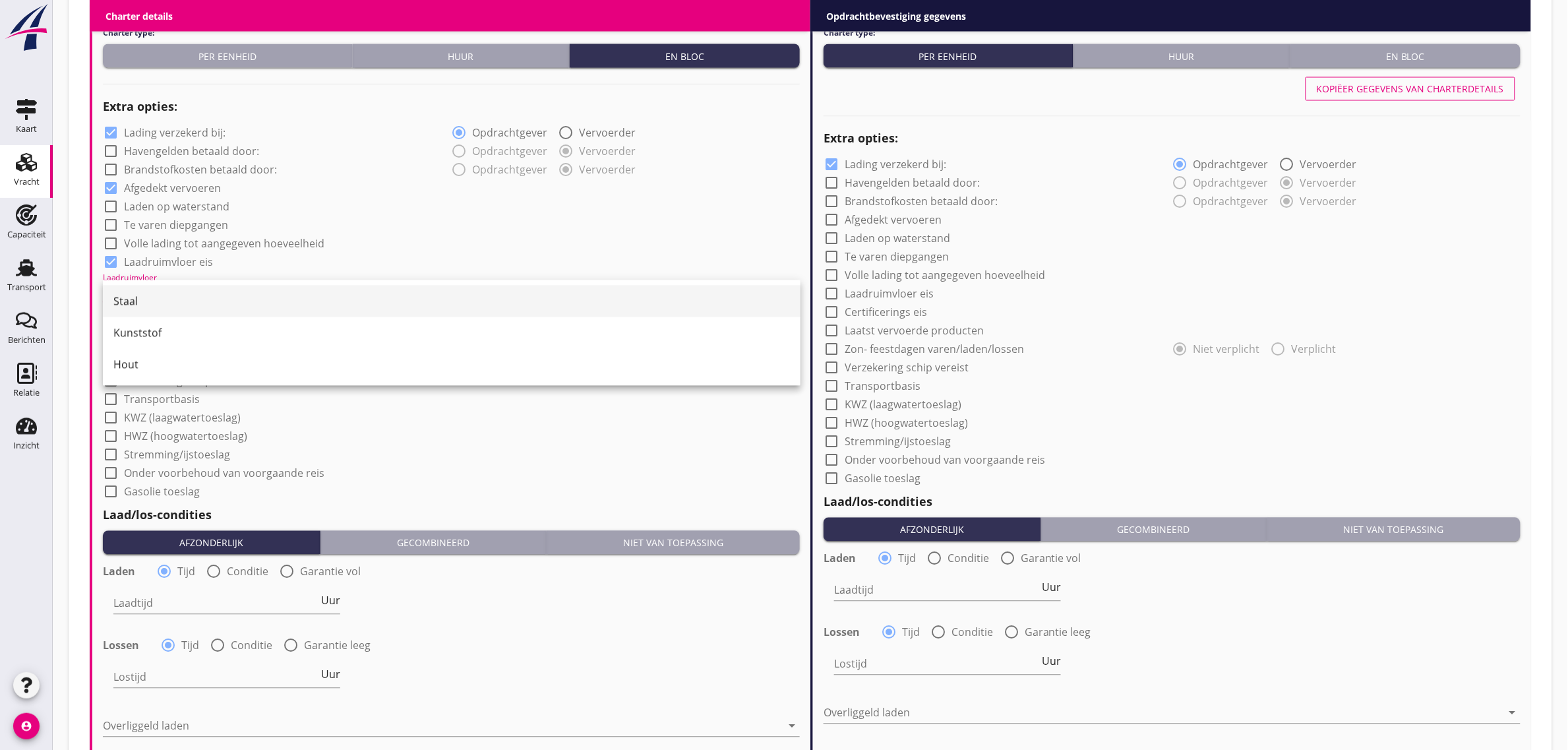
click at [156, 298] on div "Staal" at bounding box center [452, 301] width 677 height 16
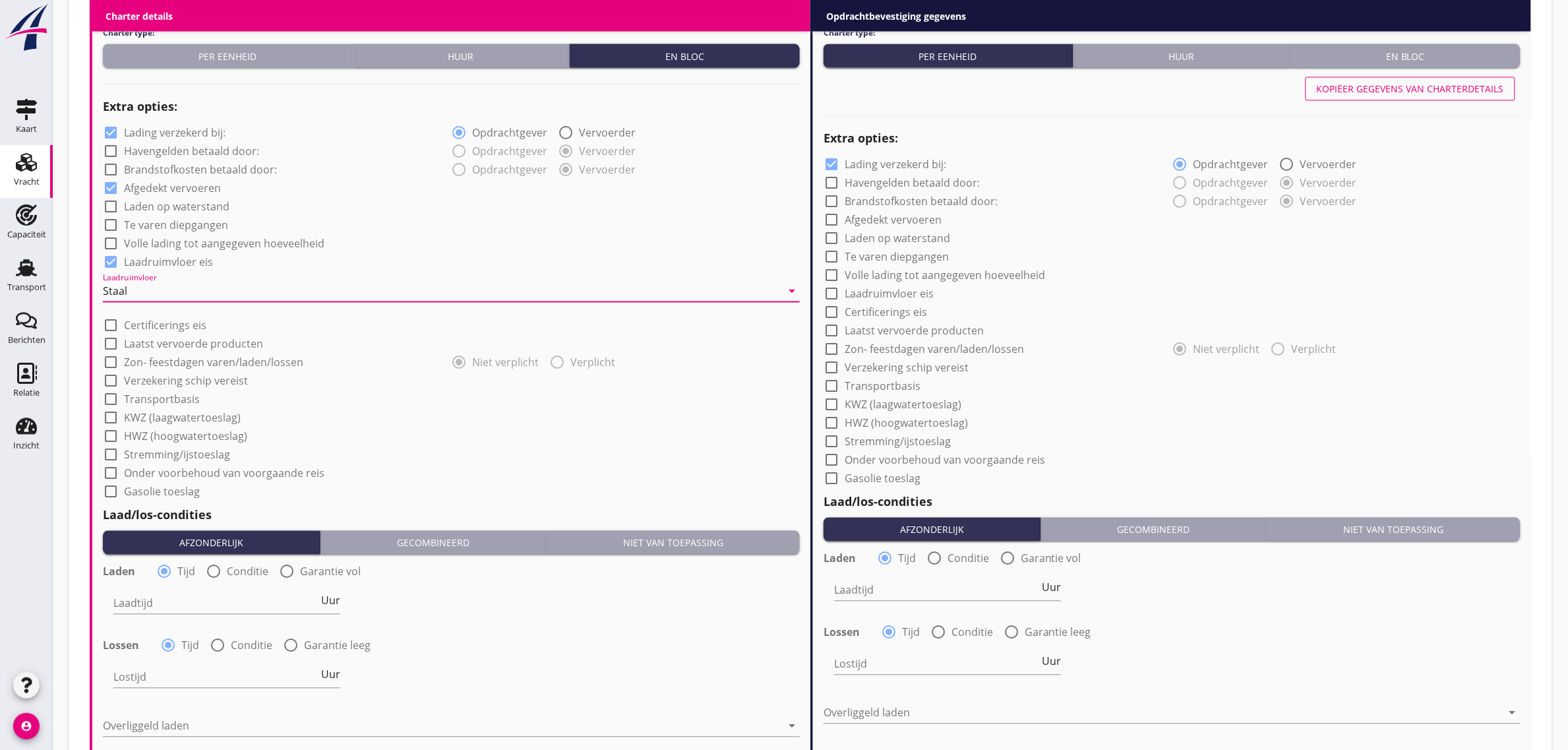
drag, startPoint x: 173, startPoint y: 398, endPoint x: 171, endPoint y: 430, distance: 32.1
click at [173, 400] on label "Transportbasis" at bounding box center [161, 400] width 75 height 13
checkbox input "true"
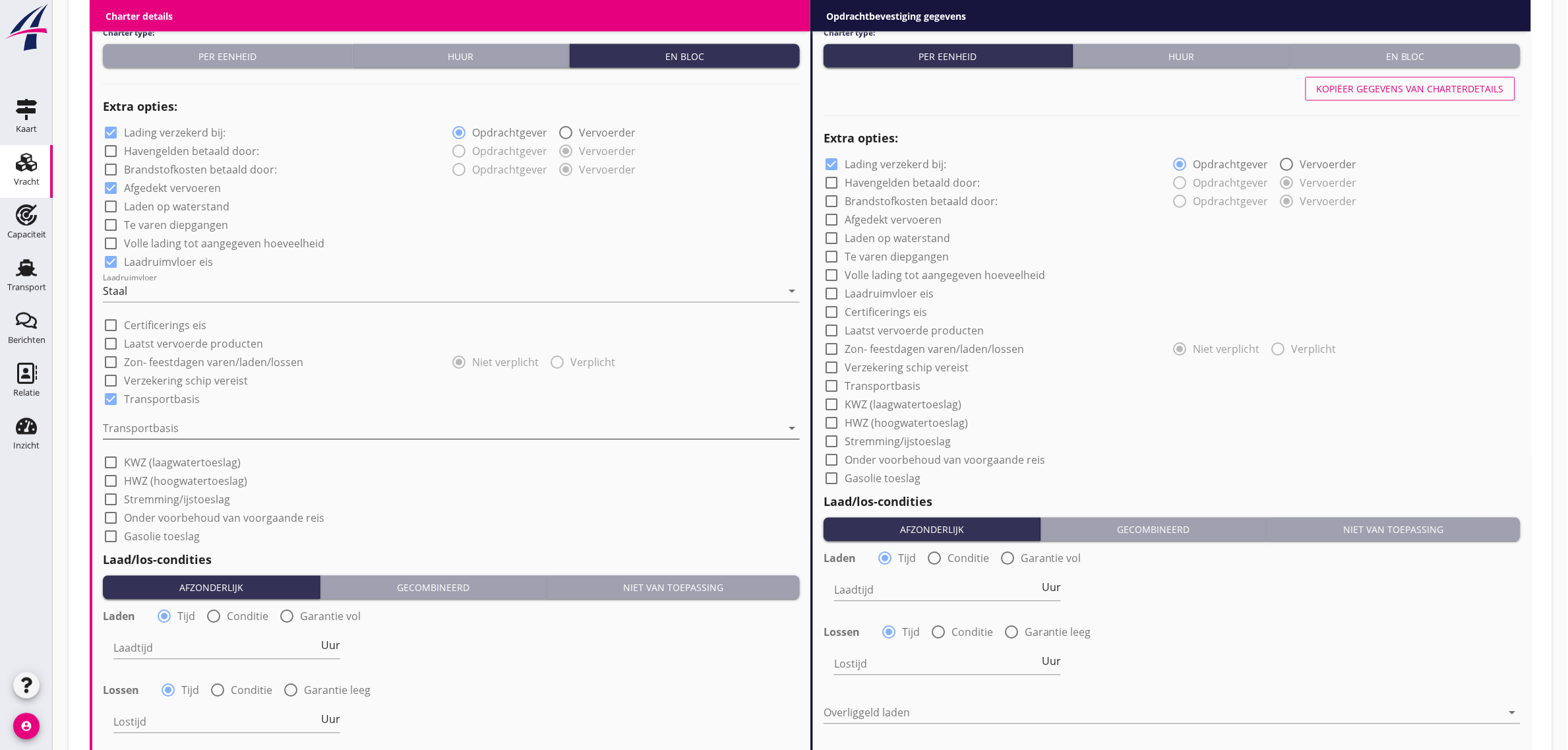
click at [171, 430] on div at bounding box center [441, 429] width 679 height 21
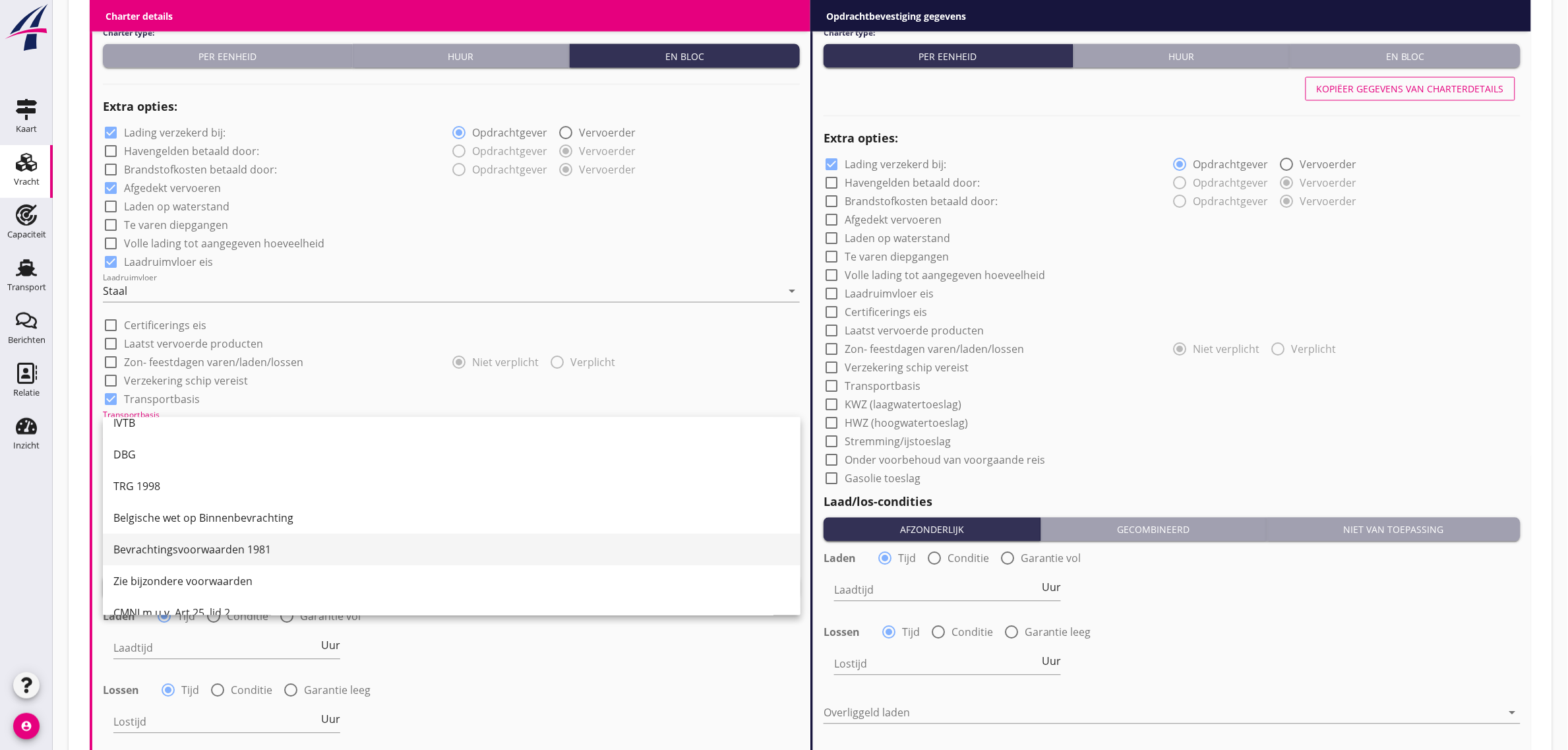
scroll to position [34, 0]
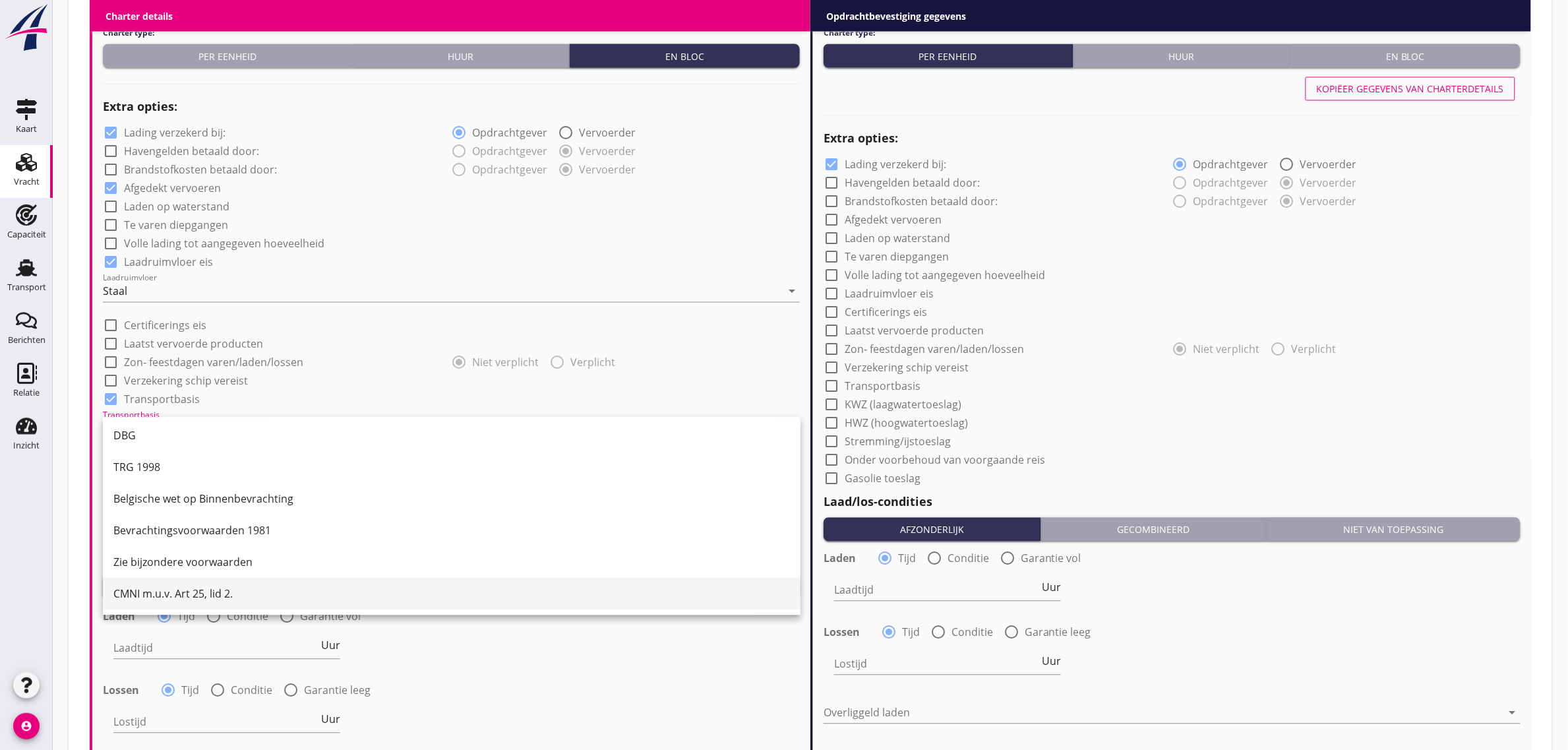
click at [166, 593] on div "CMNI m.u.v. Art 25, lid 2." at bounding box center [452, 594] width 677 height 16
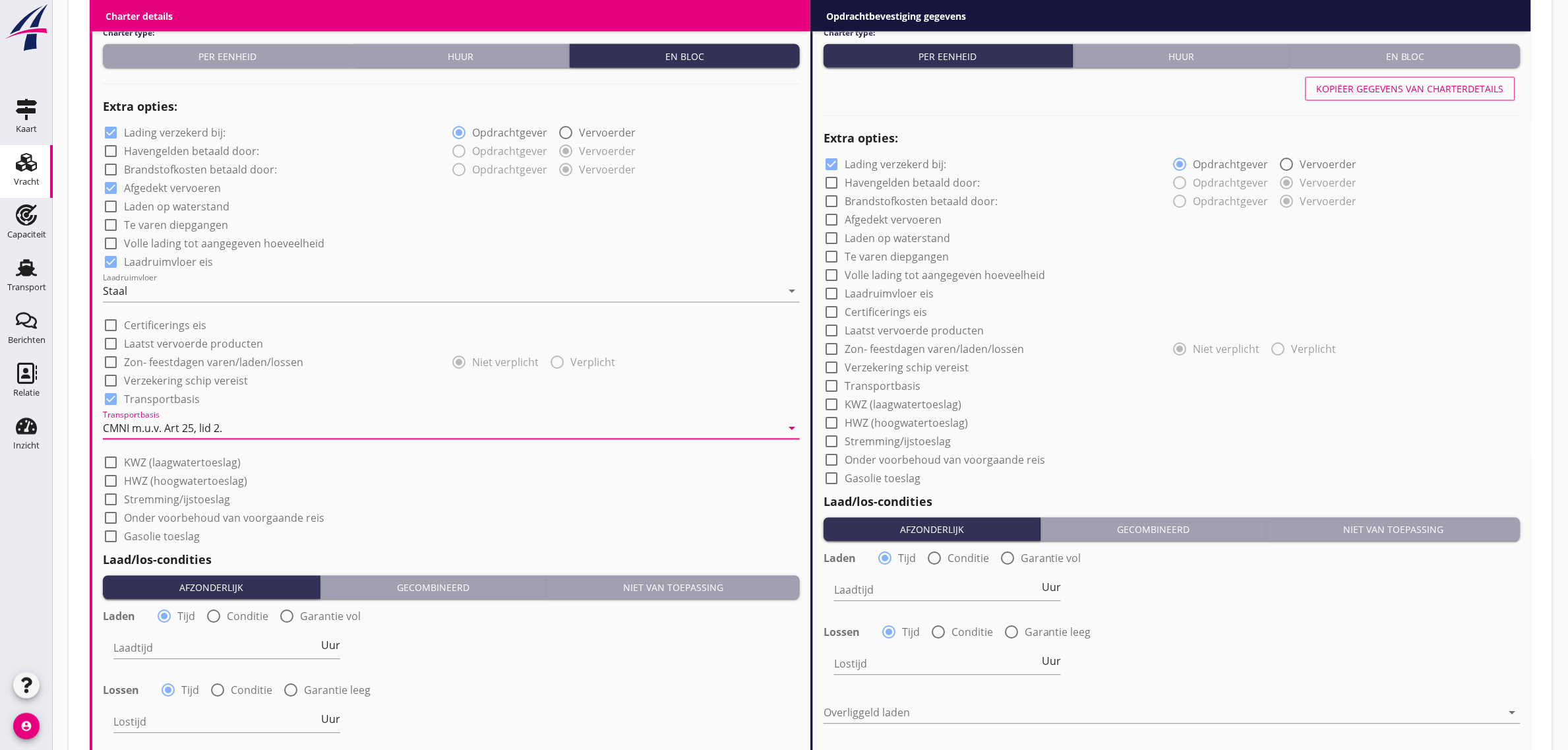
click at [457, 512] on div "check_box_outline_blank Onder voorbehoud van voorgaande reis" at bounding box center [451, 517] width 697 height 19
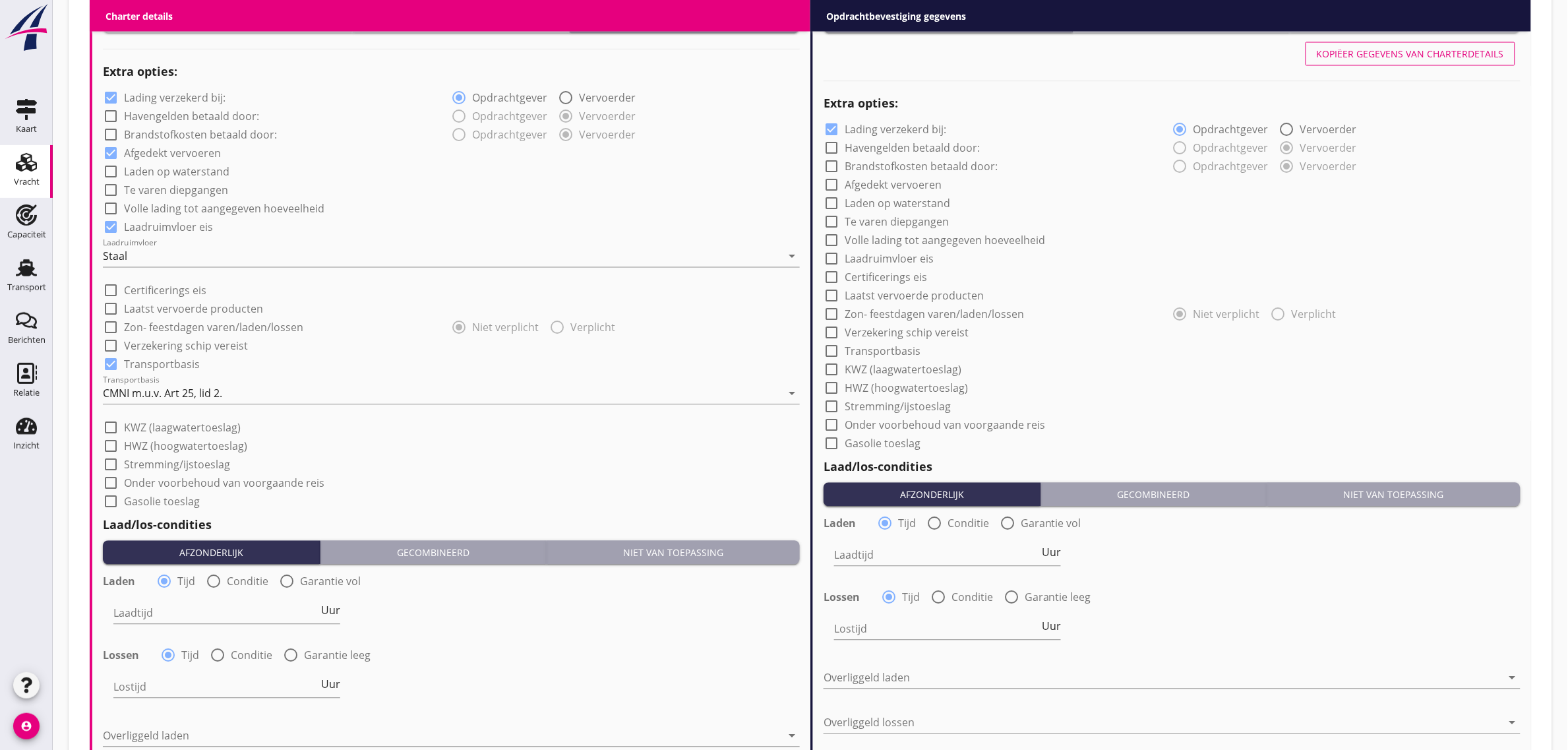
scroll to position [1036, 0]
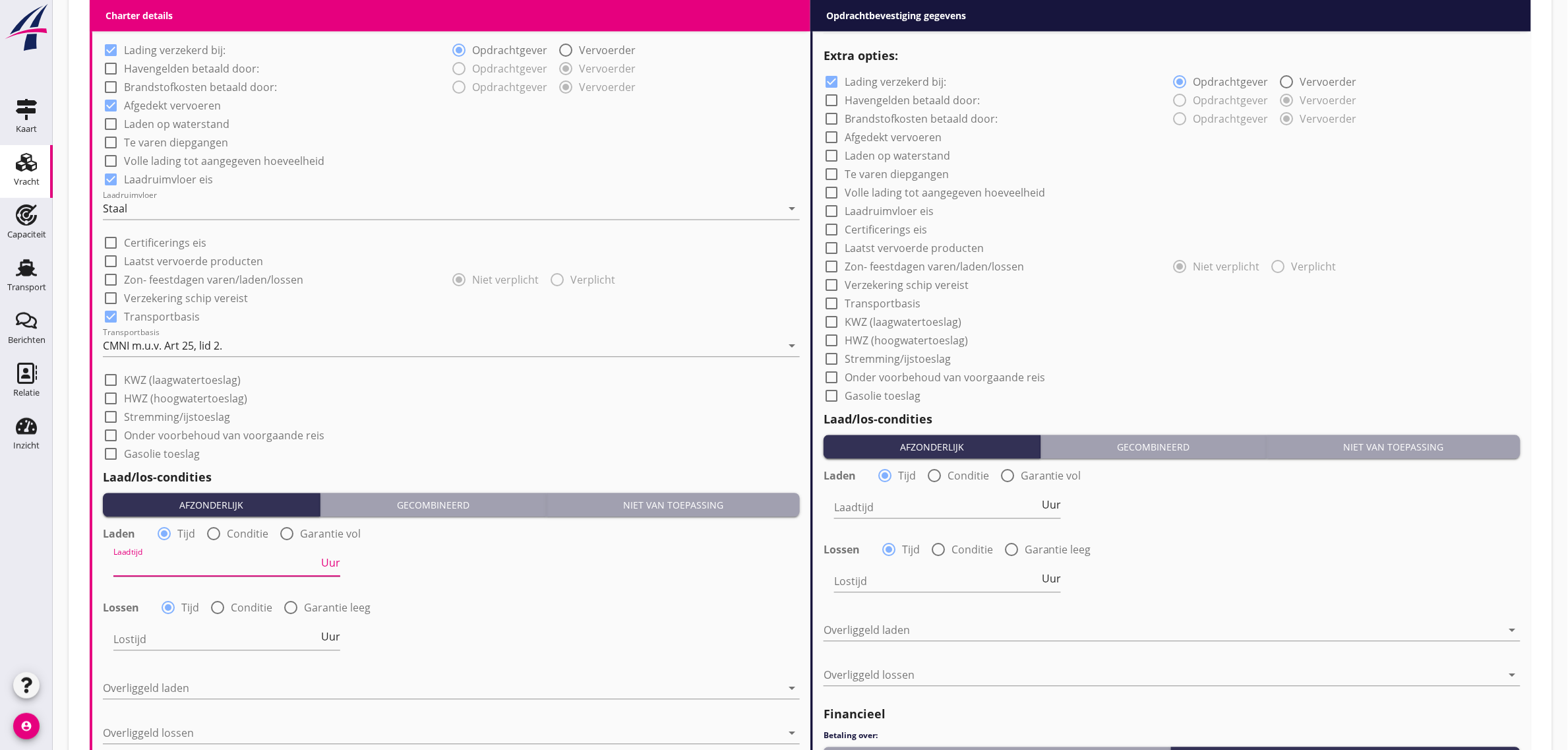
click at [167, 555] on input "Laadtijd" at bounding box center [216, 566] width 205 height 21
type input "24"
click at [378, 587] on div "Laadtijd 24 Uur" at bounding box center [451, 567] width 699 height 48
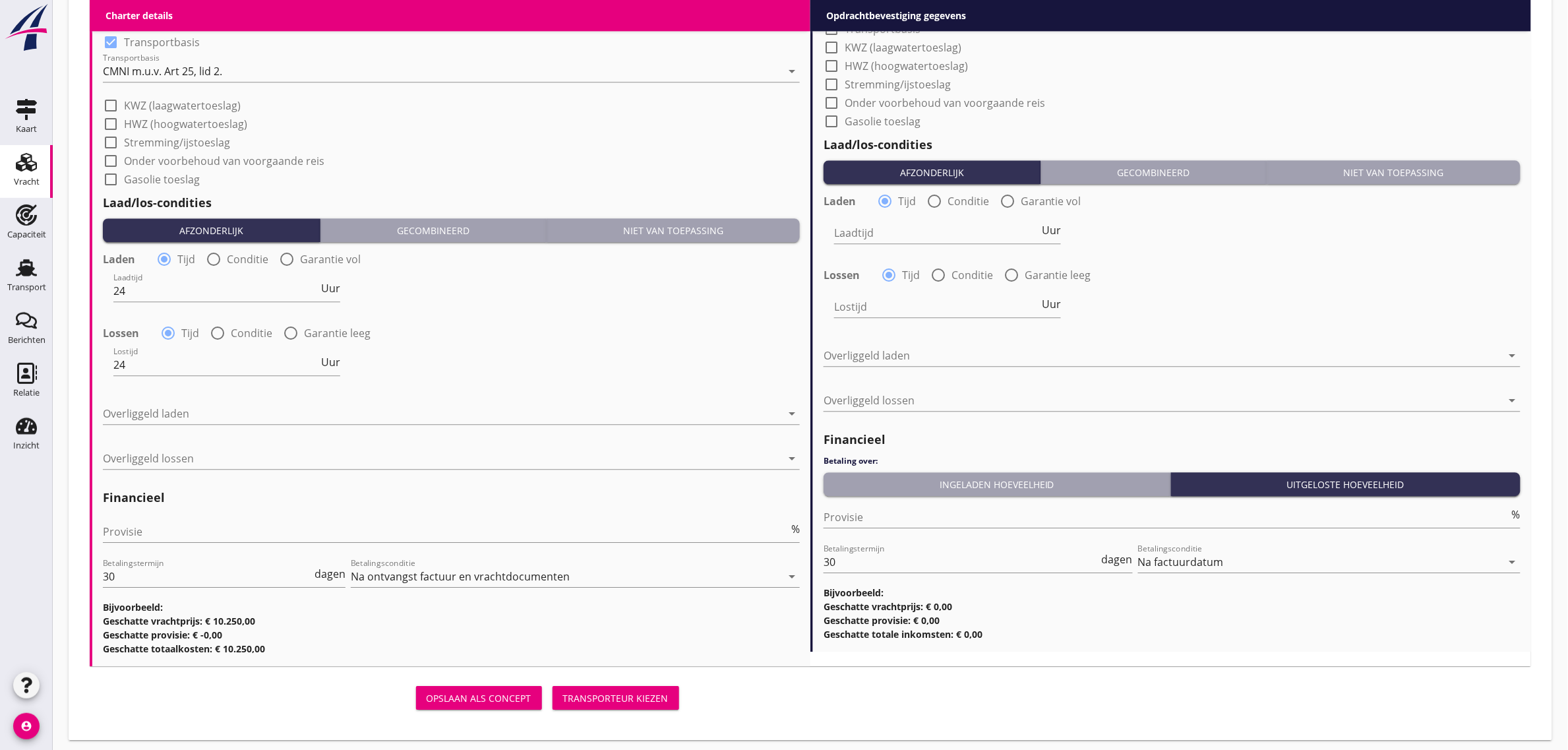
scroll to position [1316, 0]
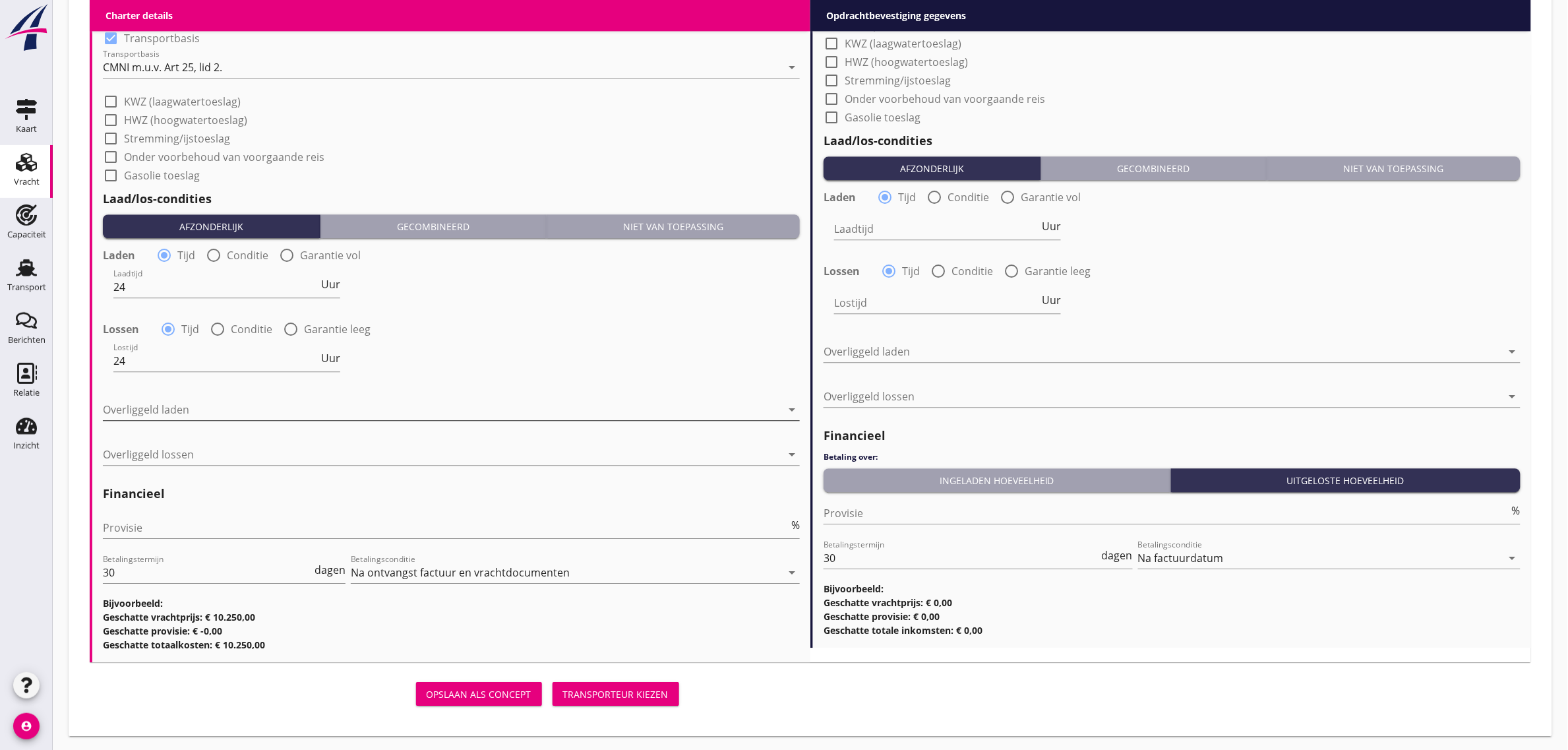
click at [210, 413] on div at bounding box center [441, 410] width 679 height 21
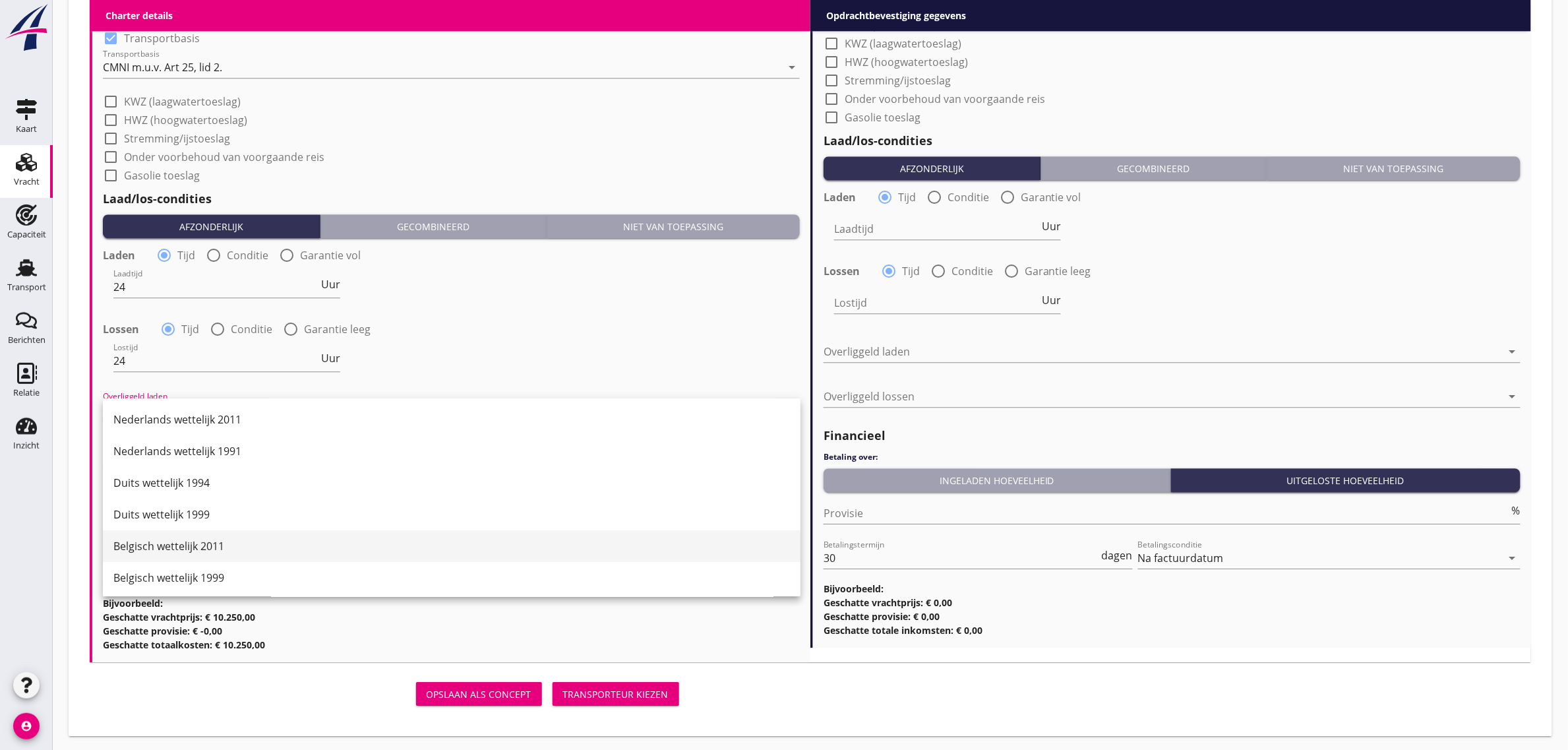
click at [218, 541] on div "Belgisch wettelijk 2011" at bounding box center [452, 546] width 677 height 16
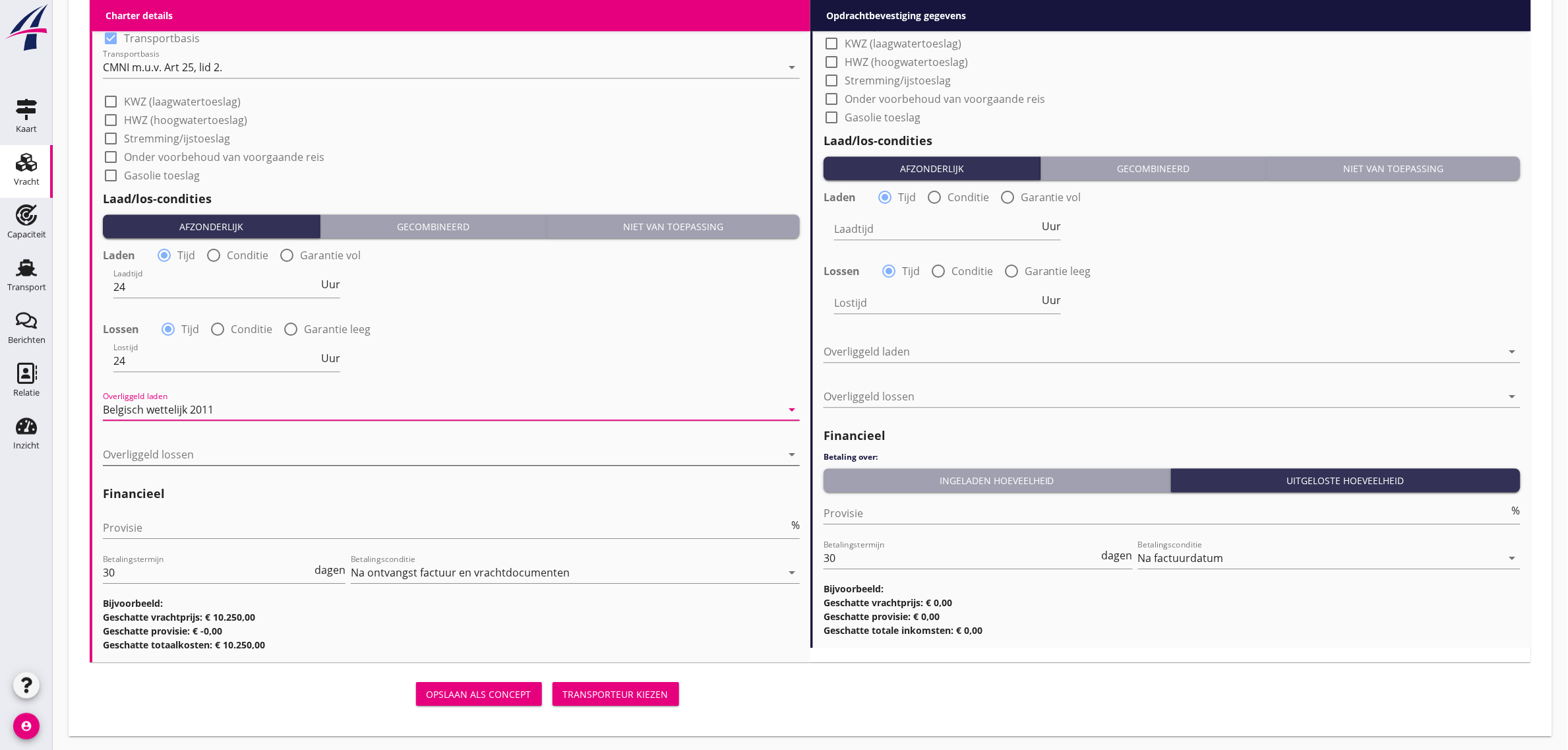
click at [179, 456] on div at bounding box center [441, 455] width 679 height 21
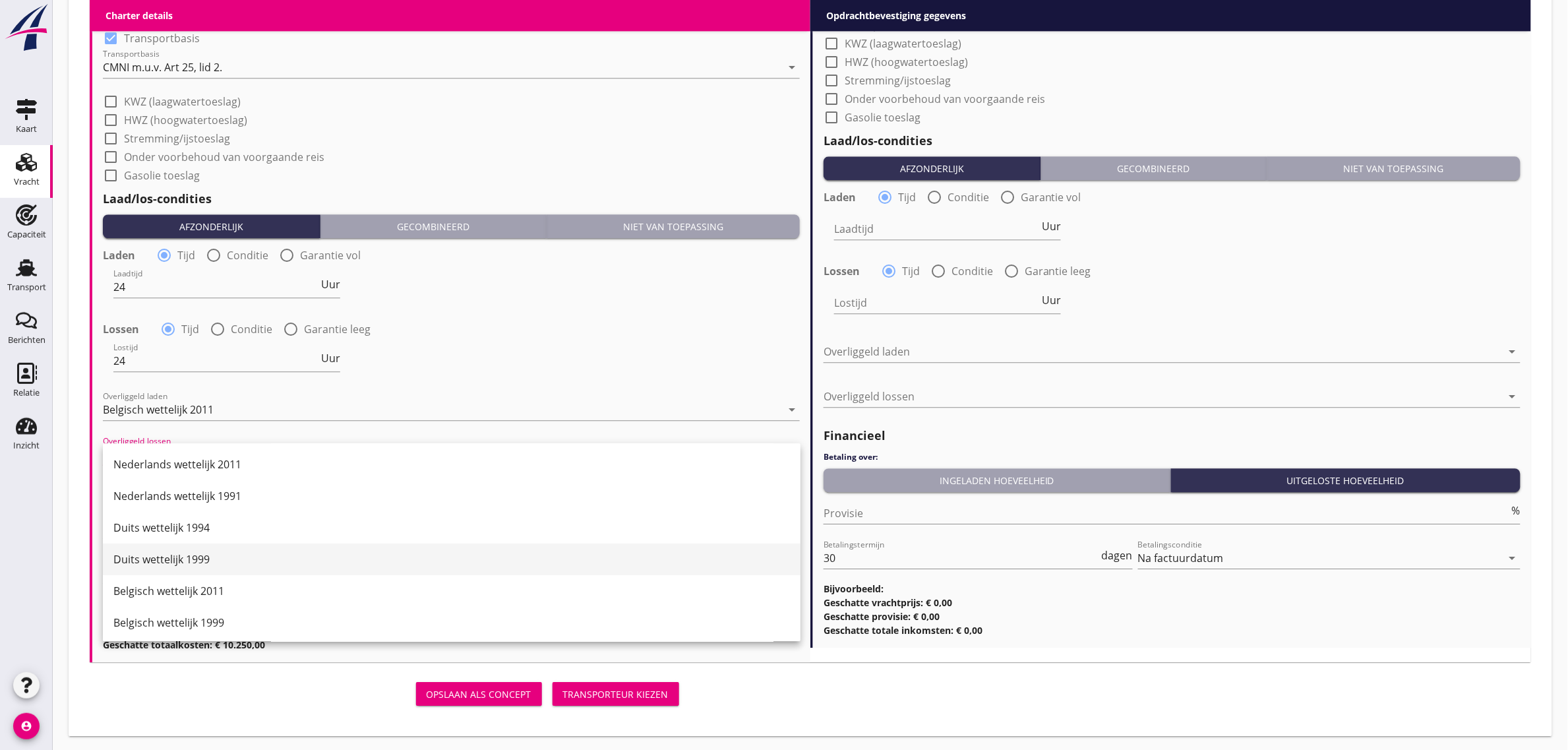
click at [186, 552] on div "Duits wettelijk 1999" at bounding box center [452, 559] width 677 height 16
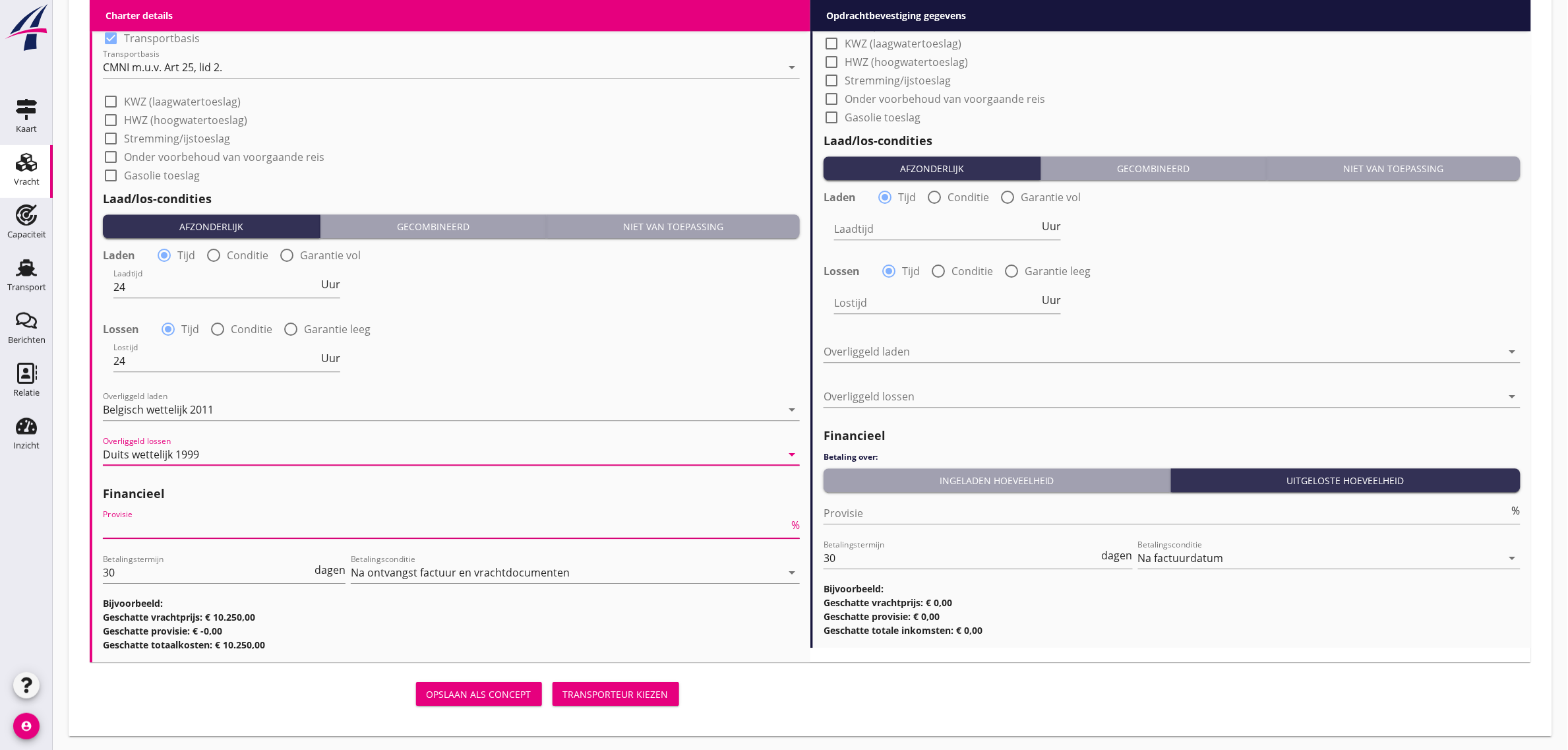
click at [171, 533] on input "Provisie" at bounding box center [445, 527] width 686 height 21
type input "5"
click at [546, 365] on div "Lostijd 24 Uur" at bounding box center [451, 361] width 699 height 48
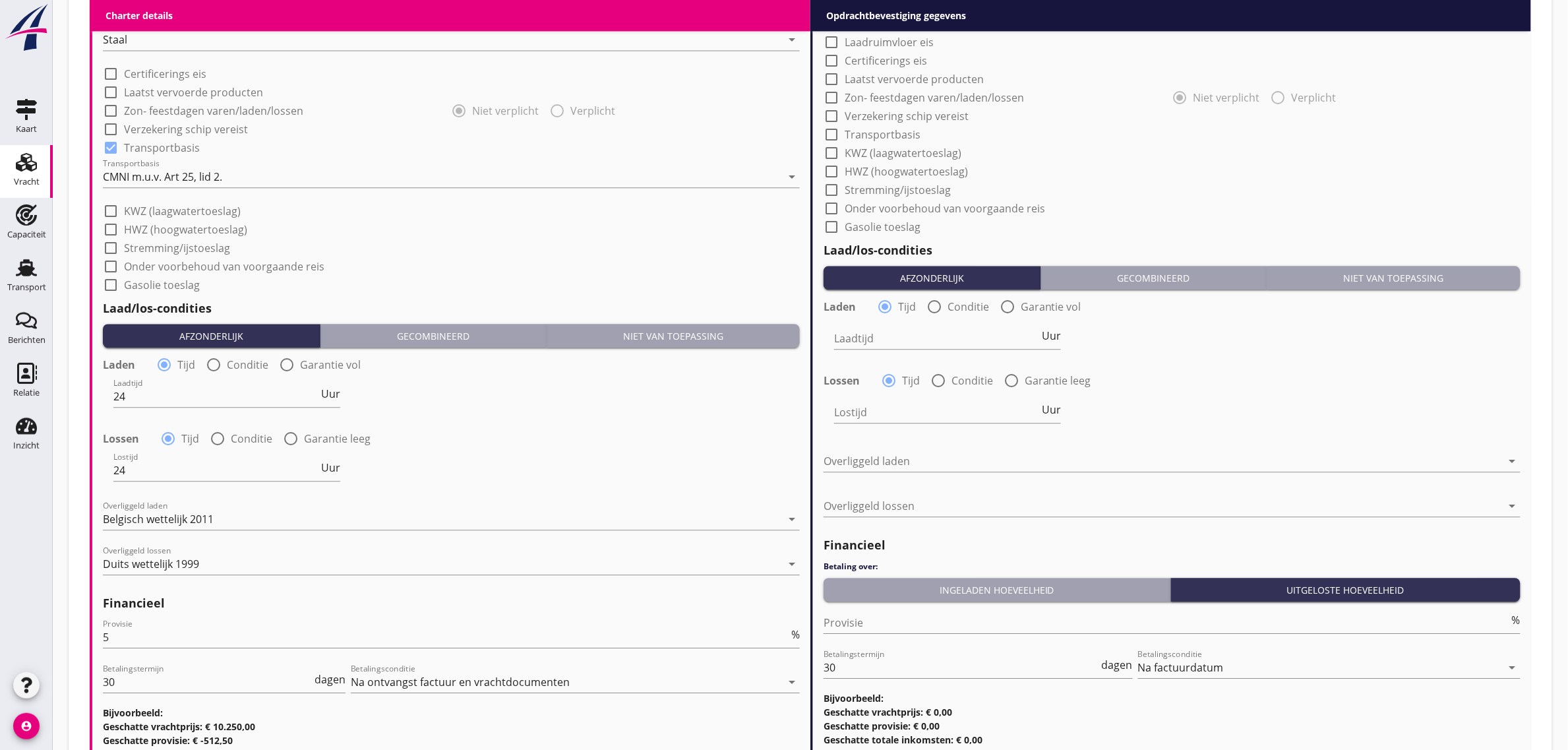
scroll to position [903, 0]
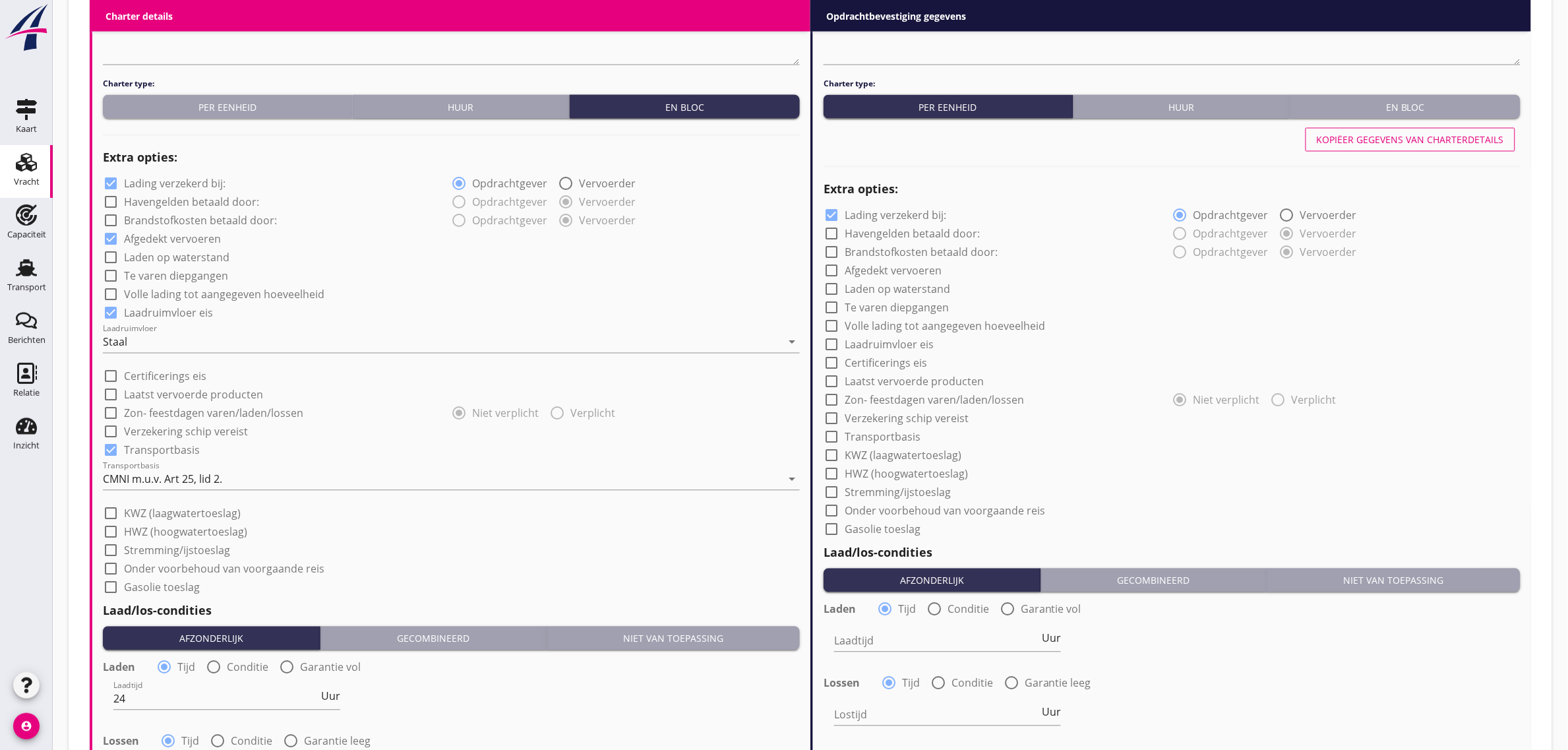
click at [1402, 133] on div "Kopiëer gegevens van charterdetails" at bounding box center [1410, 140] width 187 height 14
checkbox input "true"
type input "24"
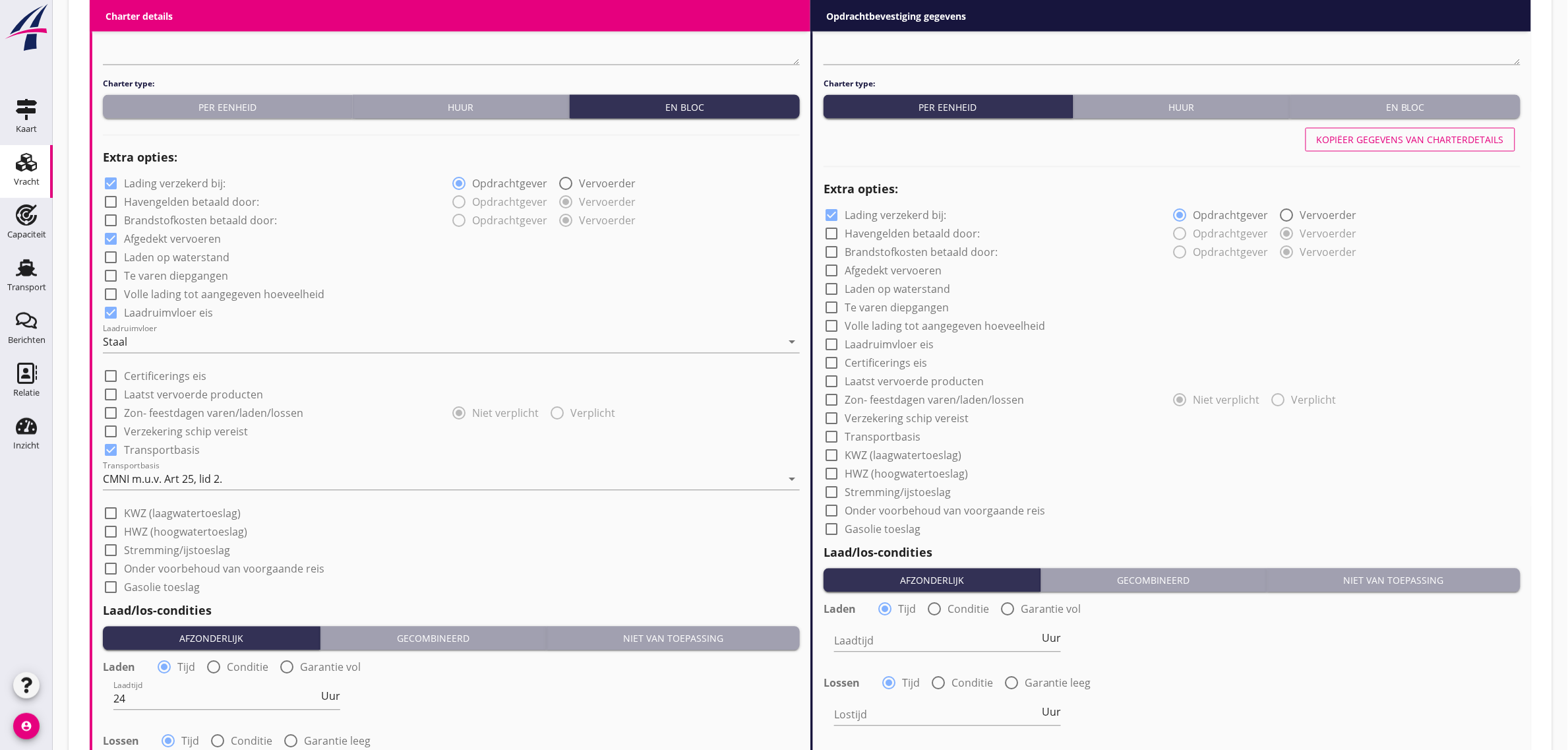
type input "24"
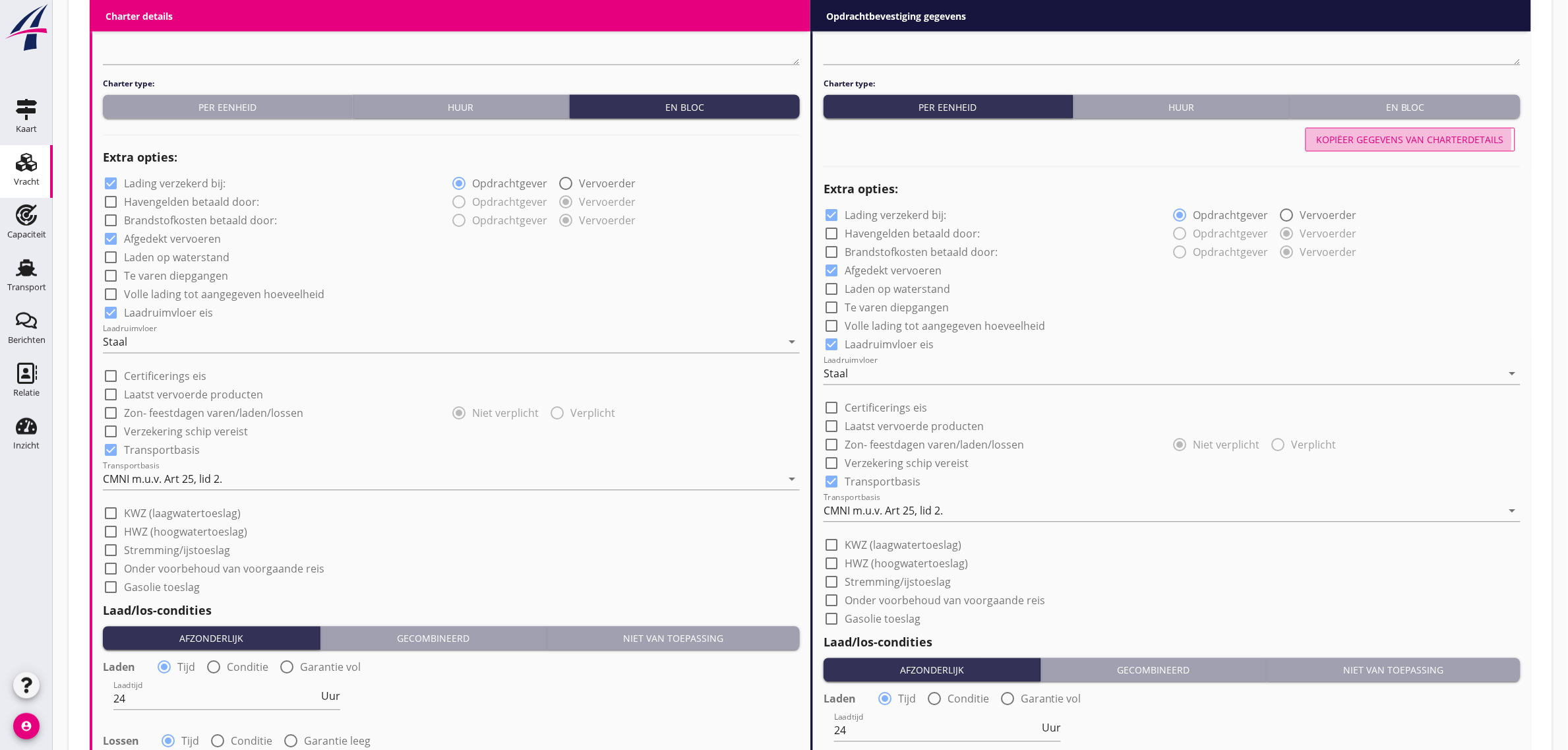
click at [1402, 103] on div "En bloc" at bounding box center [1406, 107] width 220 height 14
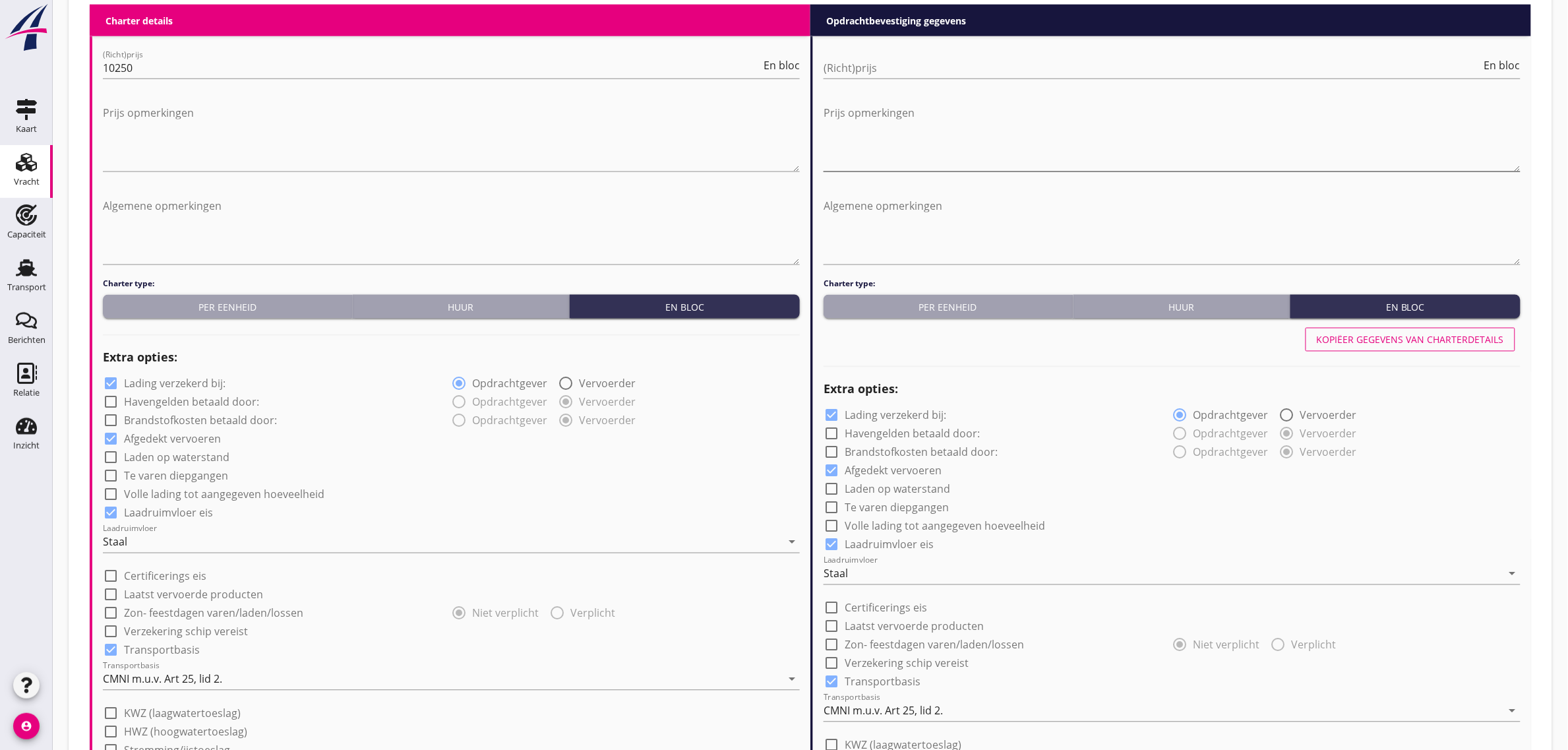
scroll to position [655, 0]
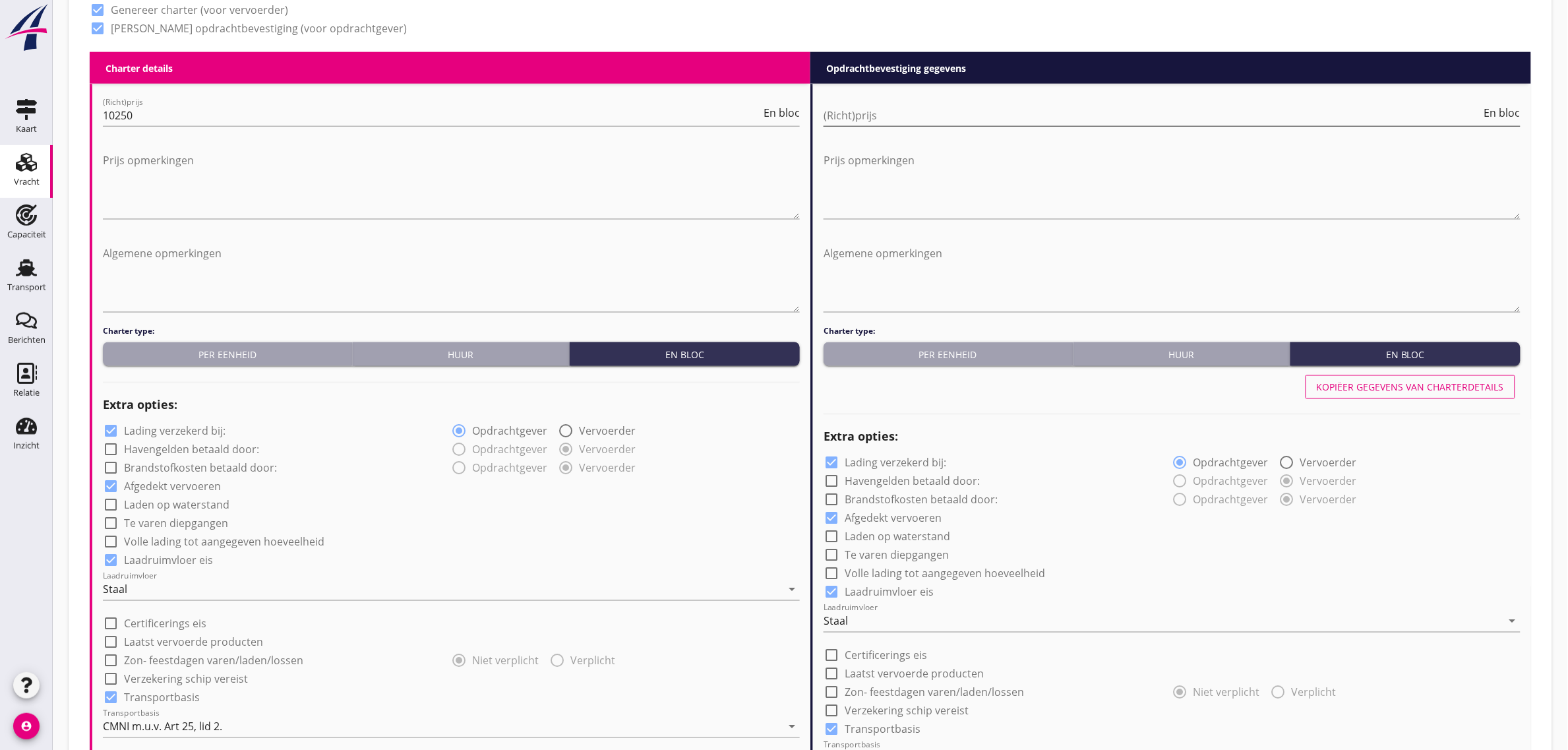
click at [867, 117] on input "(Richt)prijs" at bounding box center [1153, 116] width 658 height 21
type input "10250"
drag, startPoint x: 1442, startPoint y: 489, endPoint x: 1426, endPoint y: 475, distance: 21.3
click at [1443, 490] on div "radio_button_unchecked Opdrachtgever radio_button_checked Vervoerder" at bounding box center [1346, 499] width 349 height 19
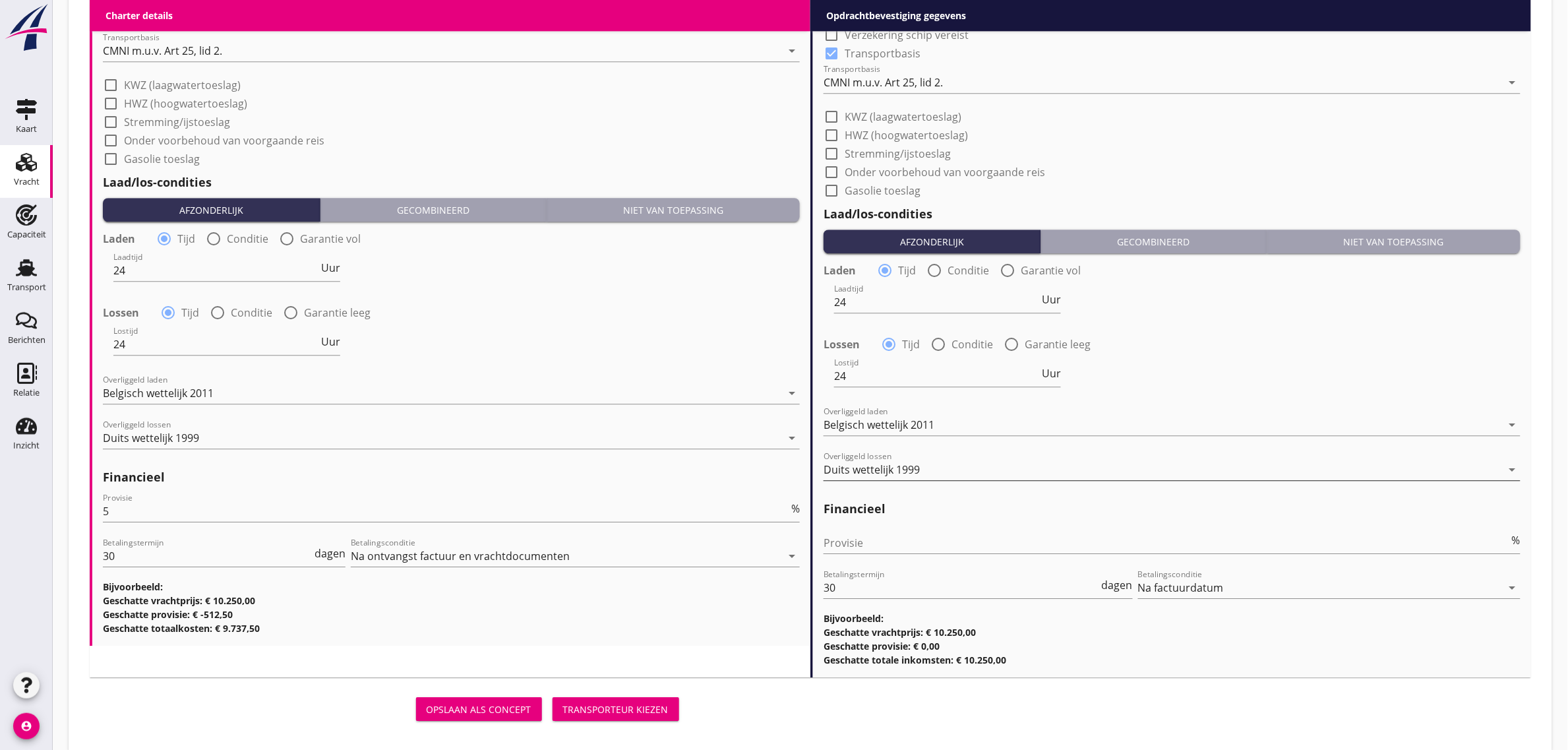
scroll to position [1347, 0]
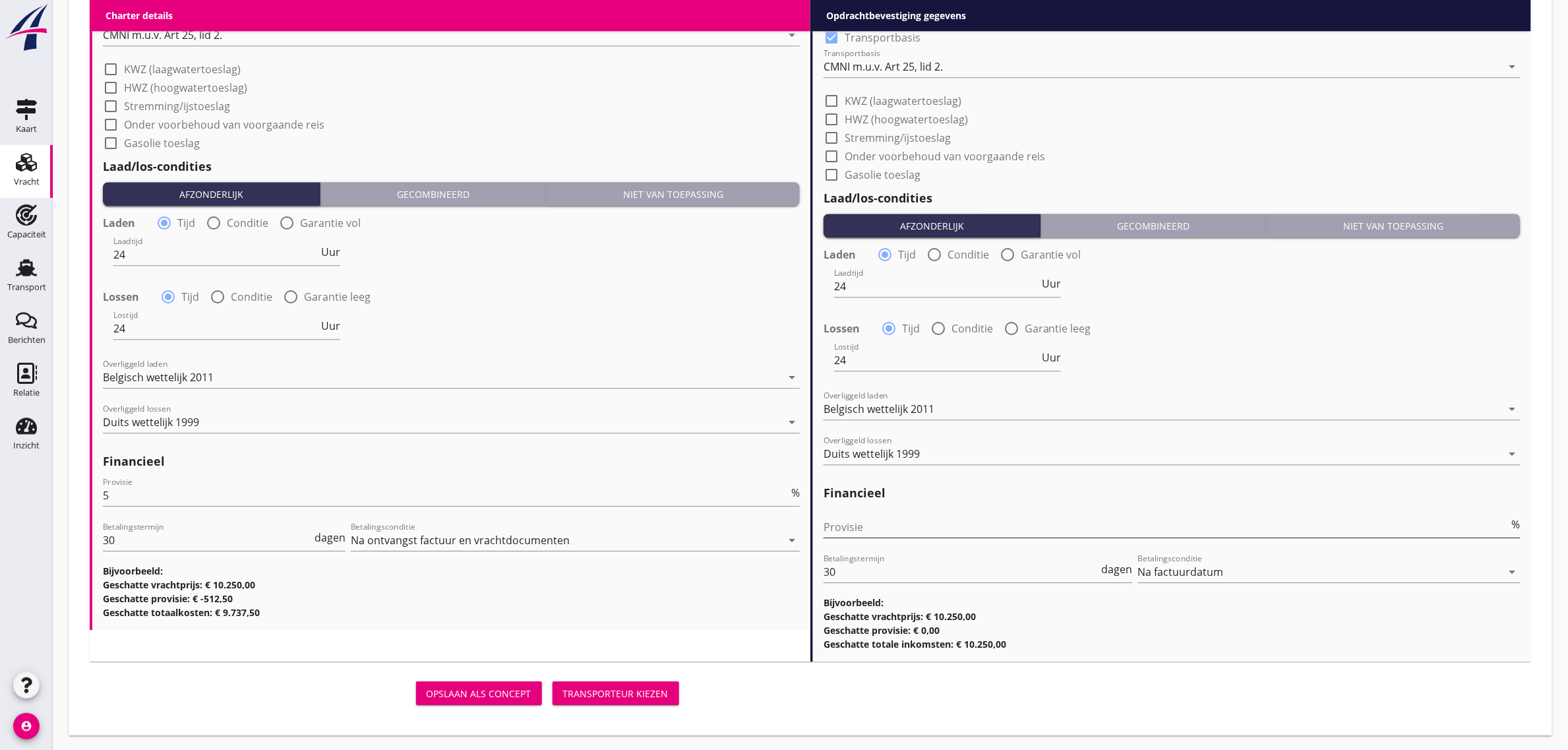
click at [887, 537] on div "Provisie %" at bounding box center [1172, 527] width 697 height 21
type input "0"
click at [1247, 312] on div "Laden radio_button_checked Tijd radio_button_unchecked Conditie radio_button_un…" at bounding box center [1172, 314] width 697 height 143
click at [640, 694] on div "Transporteur kiezen" at bounding box center [615, 693] width 105 height 14
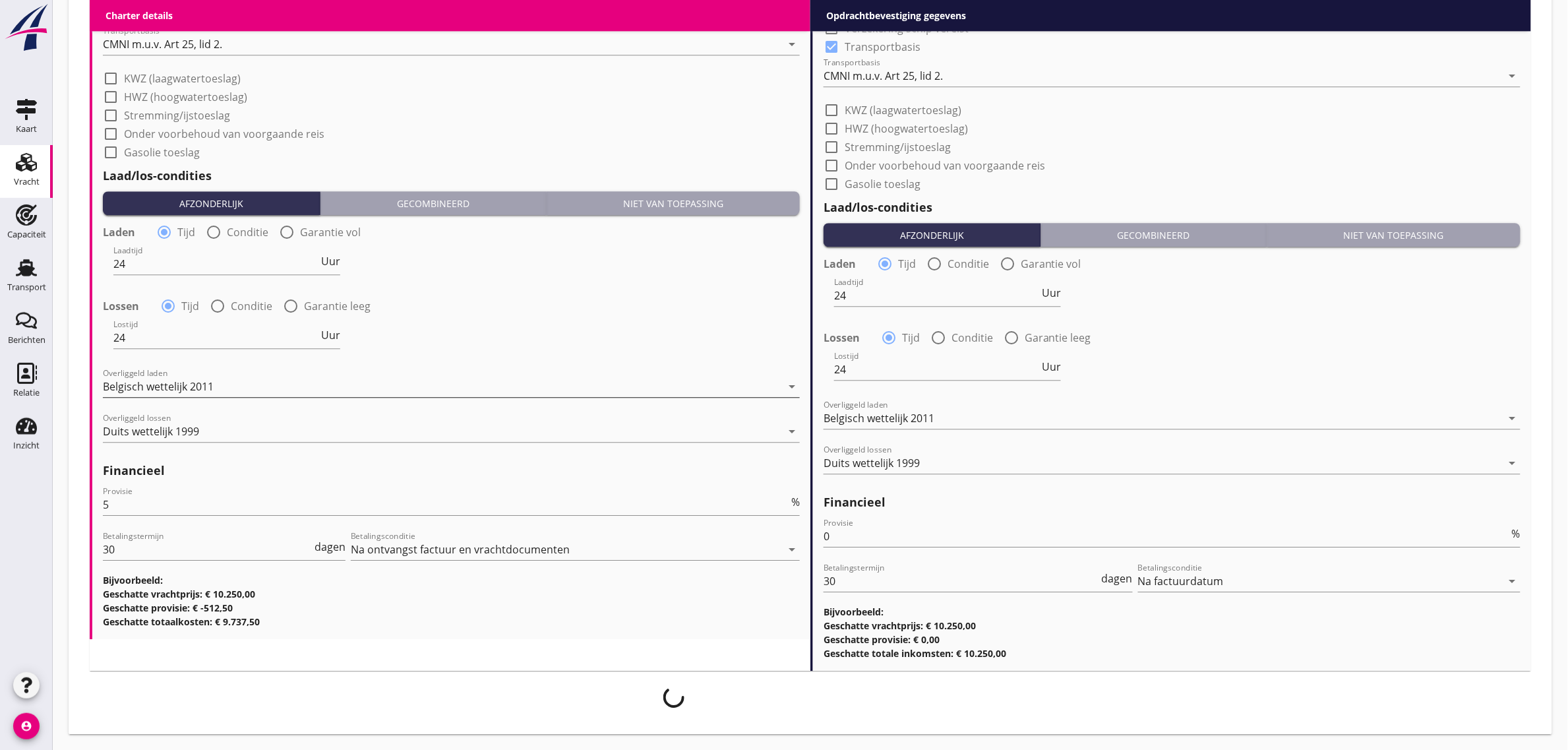
scroll to position [1337, 0]
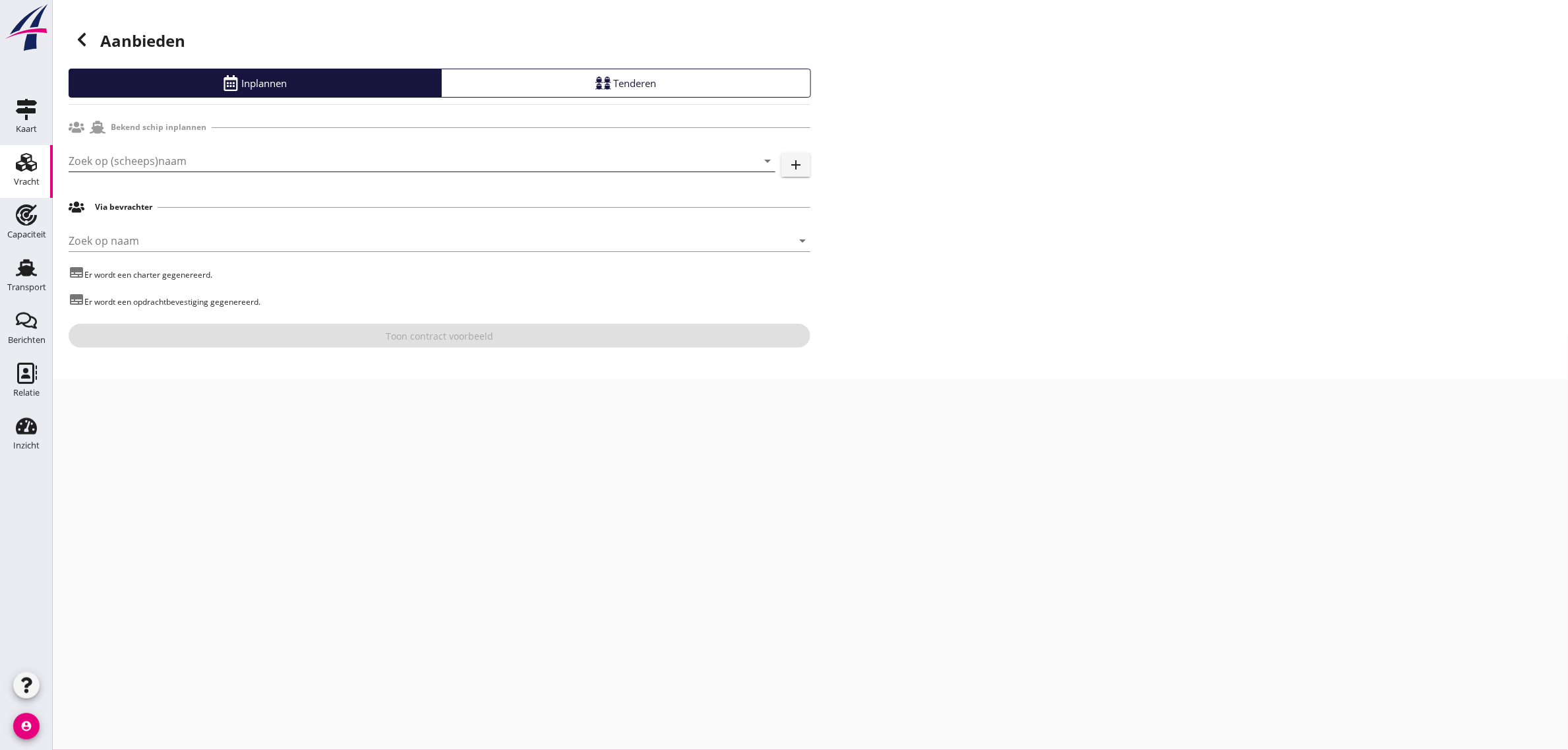
click at [159, 155] on input "Zoek op (scheeps)naam" at bounding box center [404, 160] width 670 height 21
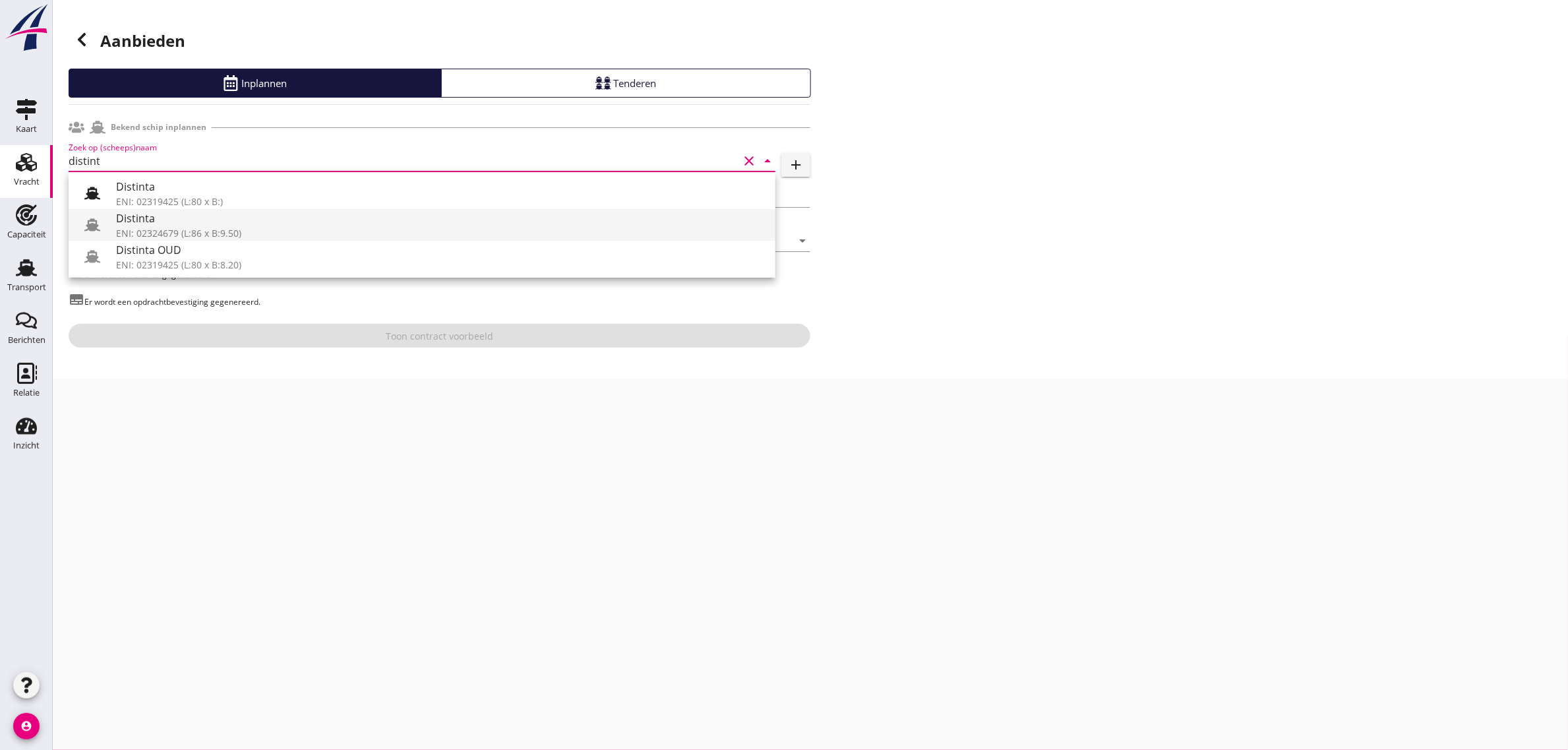
click at [169, 227] on div "ENI: 02324679 (L:86 x B:9.50)" at bounding box center [440, 233] width 649 height 14
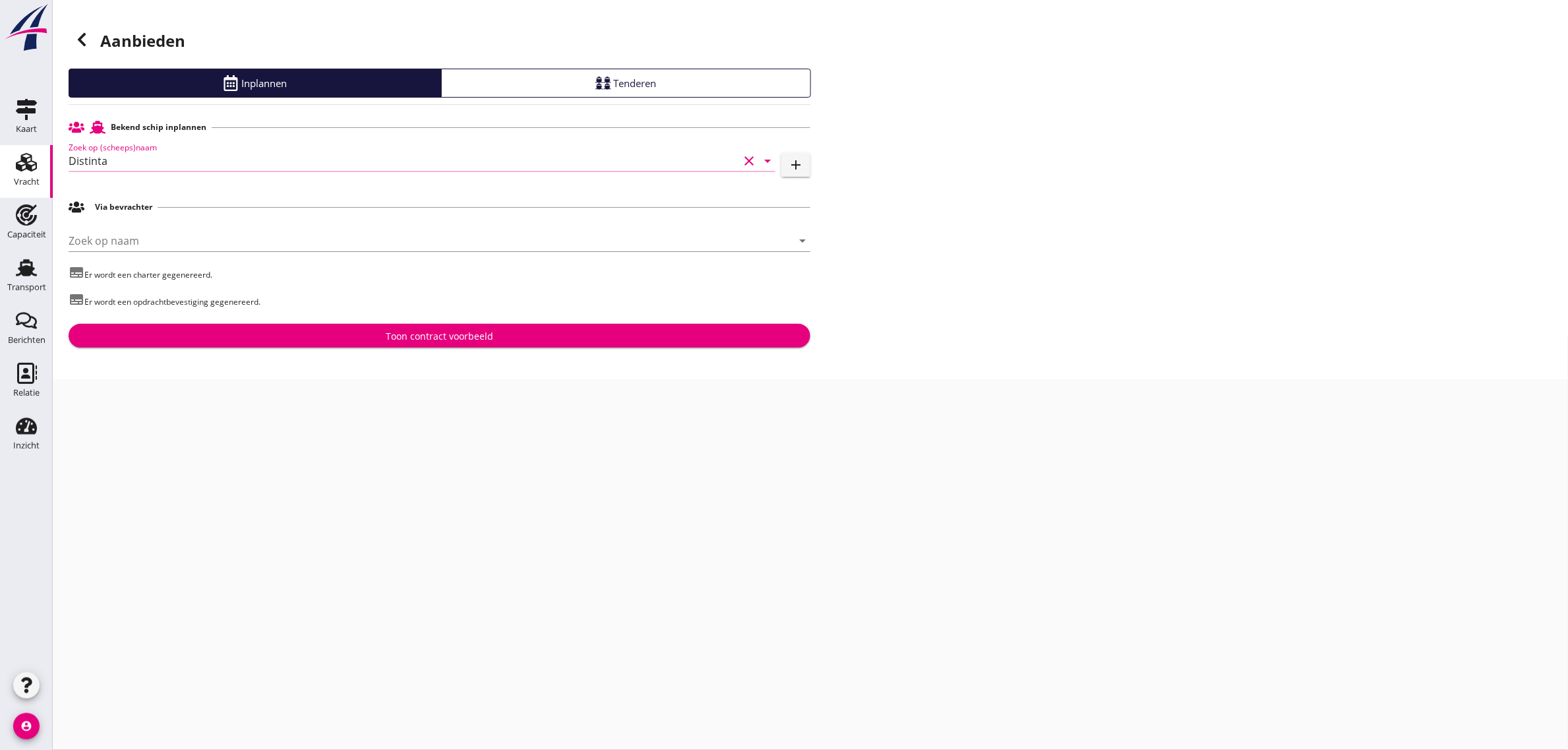
type input "Distinta"
click at [409, 345] on button "Toon contract voorbeeld" at bounding box center [439, 335] width 742 height 23
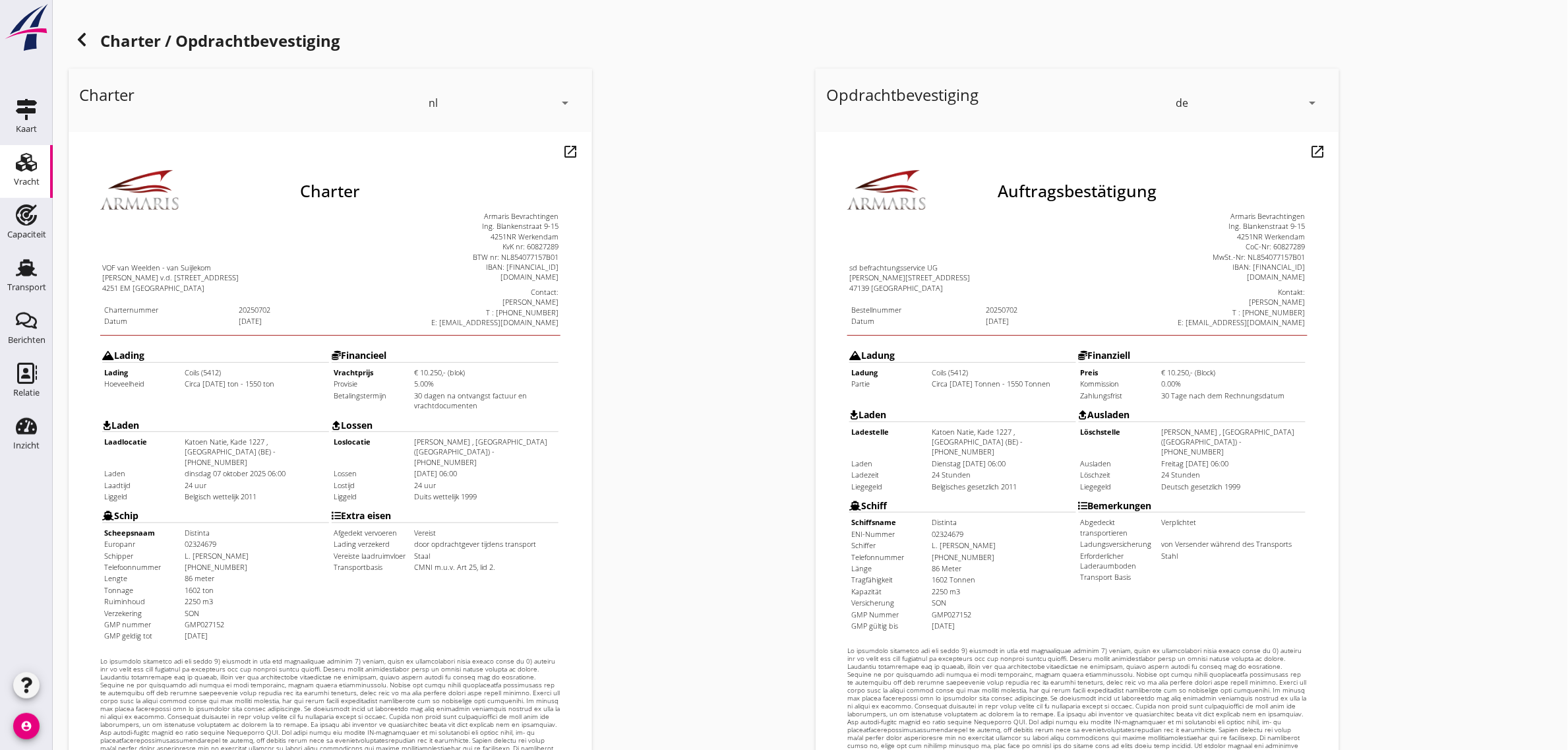
click at [1196, 103] on div "de" at bounding box center [1238, 102] width 126 height 21
click at [1196, 103] on div "nl" at bounding box center [1248, 100] width 139 height 16
drag, startPoint x: 74, startPoint y: 232, endPoint x: 469, endPoint y: 376, distance: 420.4
click at [469, 376] on div "Charter VOF van Weelden - van Suijlekom [PERSON_NAME] v.d. [STREET_ADDRESS] Cha…" at bounding box center [304, 455] width 460 height 636
click at [469, 380] on td "Lossen Loslocatie [PERSON_NAME] , [GEOGRAPHIC_DATA] ([GEOGRAPHIC_DATA]) - [PHON…" at bounding box center [418, 425] width 228 height 89
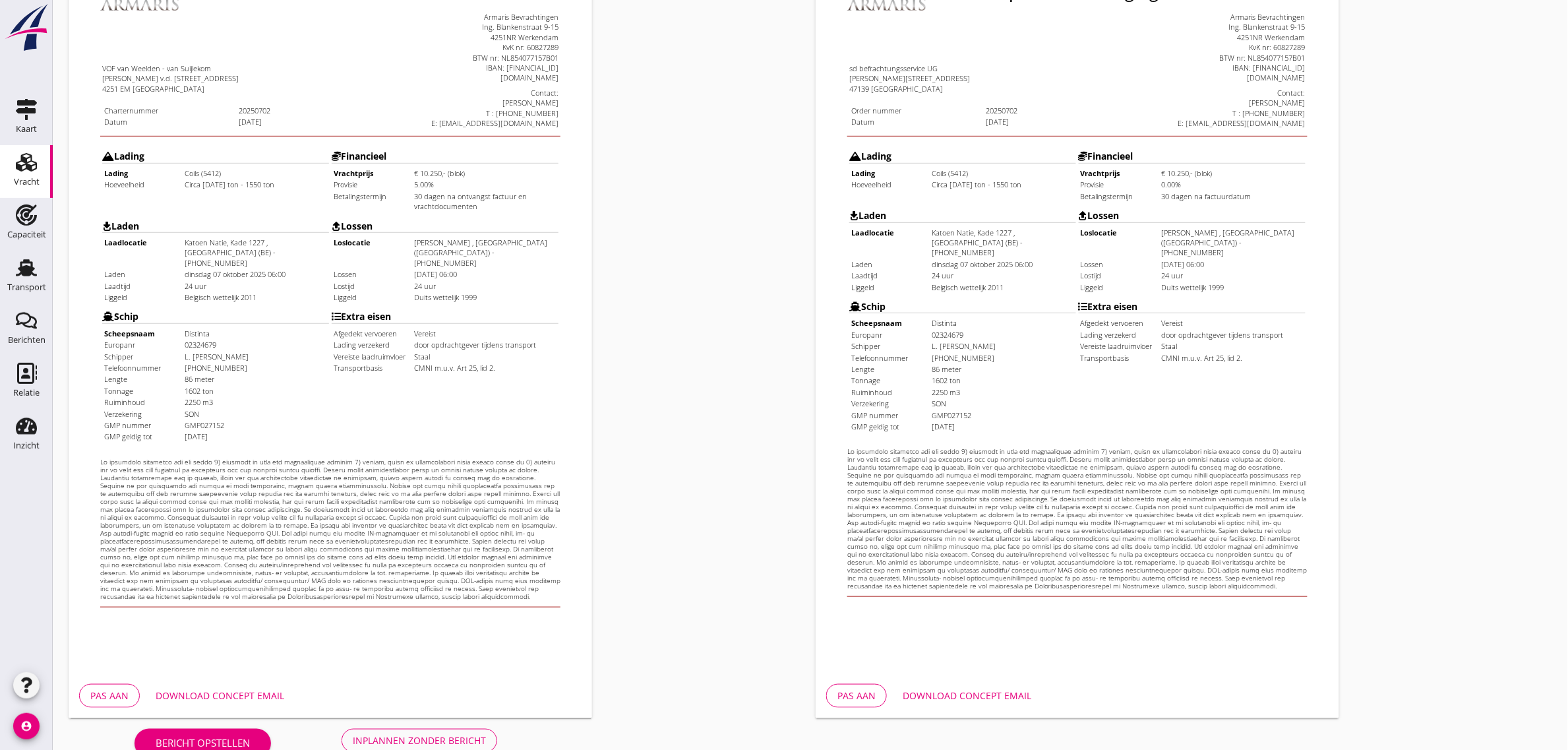
scroll to position [225, 0]
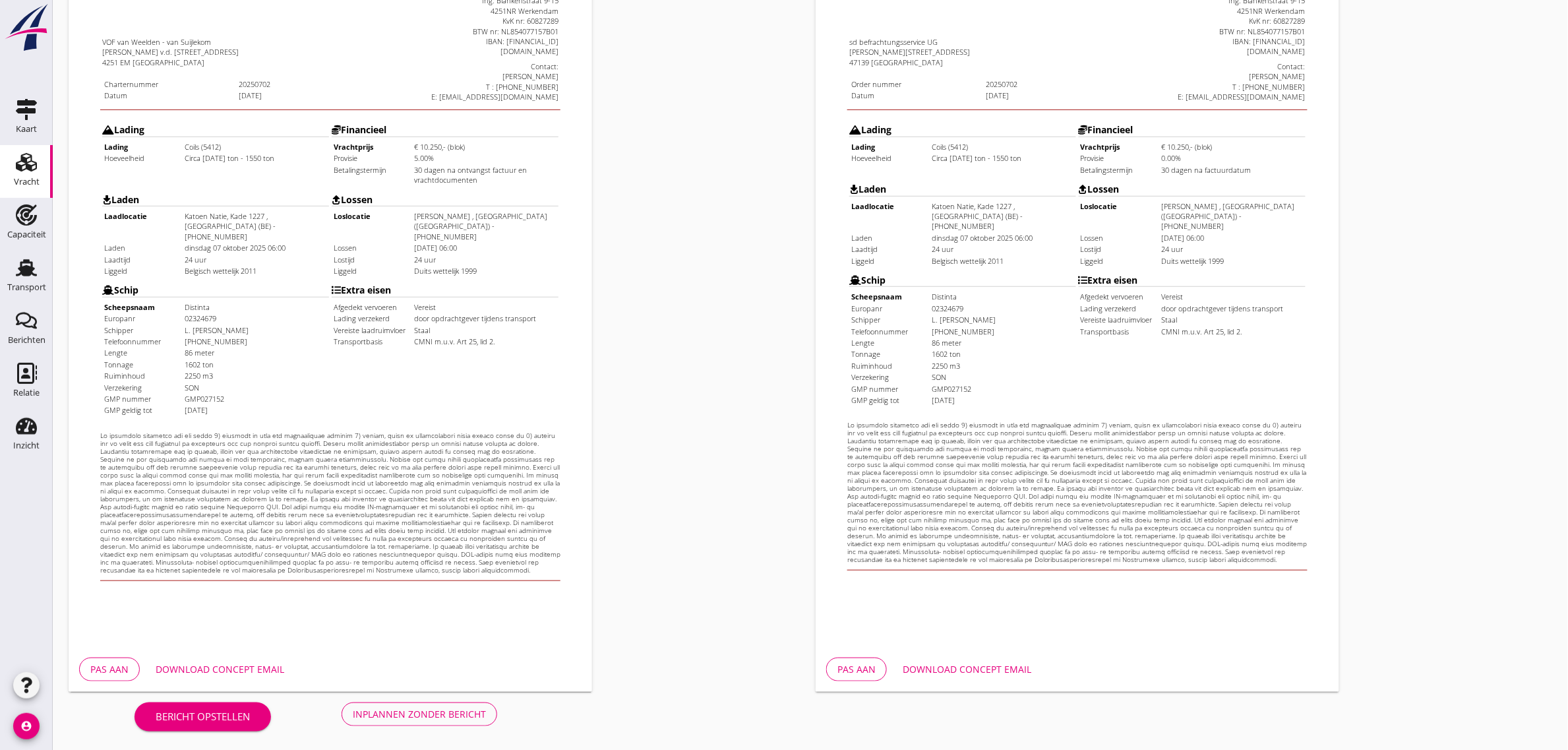
click at [392, 707] on div "Inplannen zonder bericht" at bounding box center [419, 714] width 133 height 14
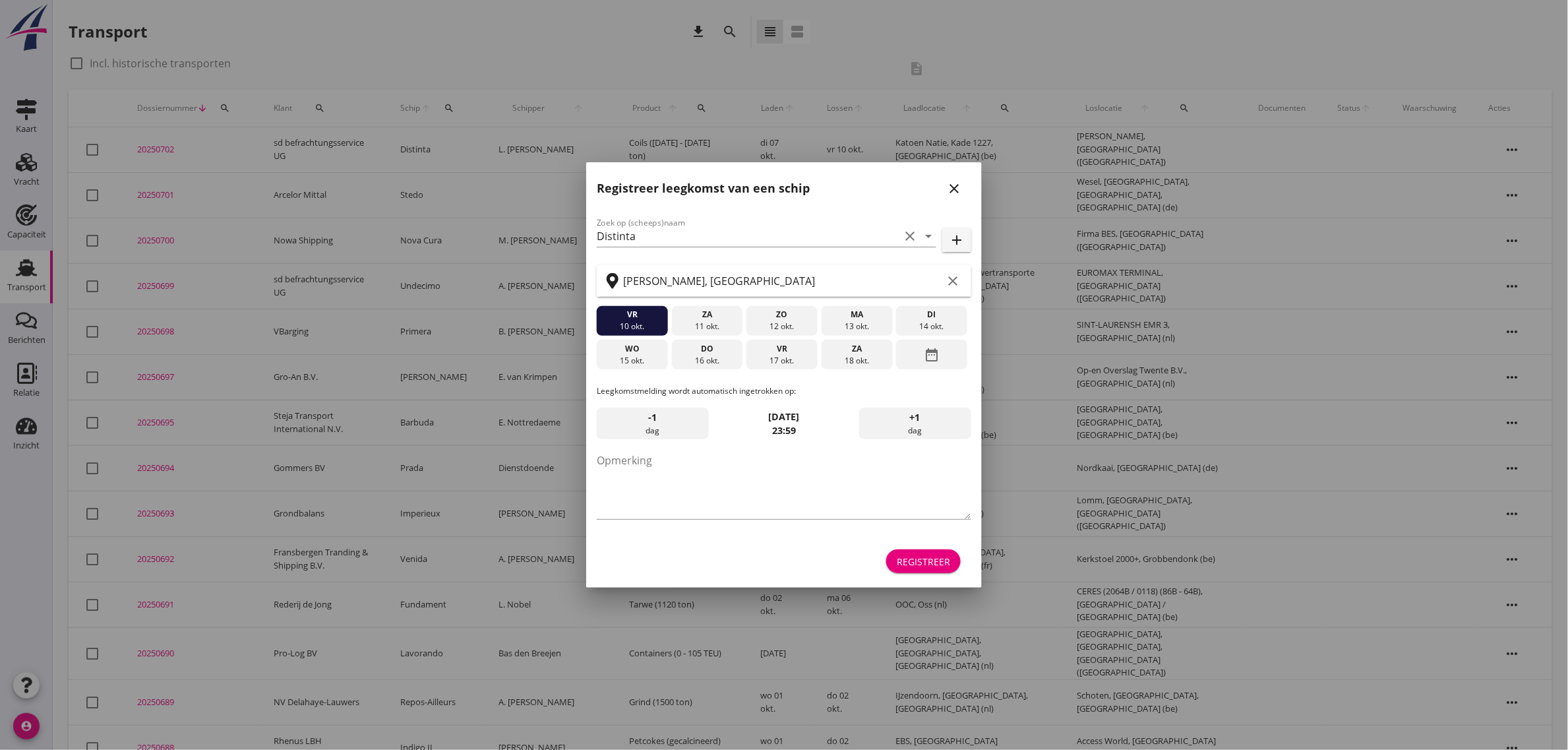
click at [934, 566] on div "Registreer" at bounding box center [923, 562] width 53 height 14
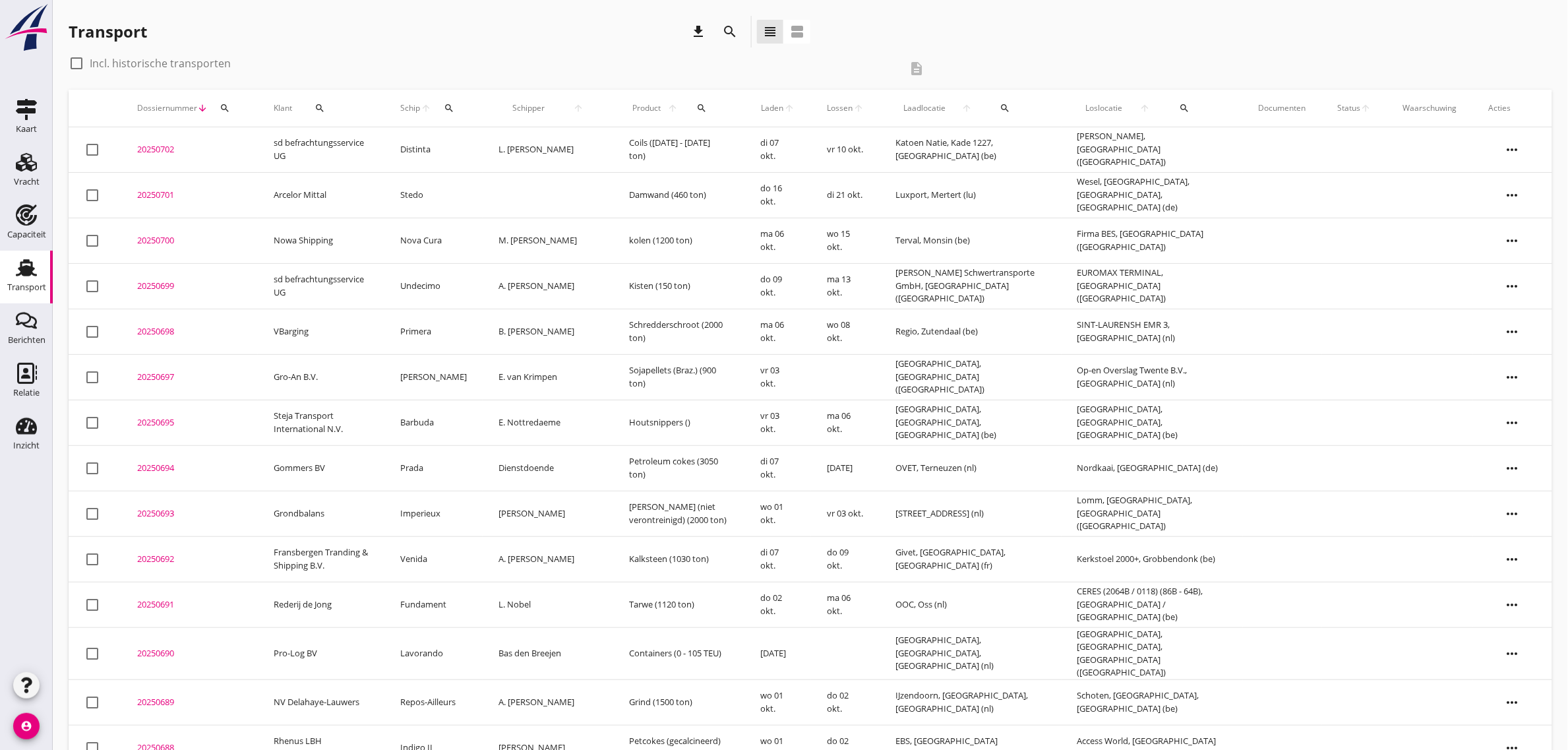
click at [297, 152] on td "sd befrachtungsservice UG" at bounding box center [321, 150] width 127 height 46
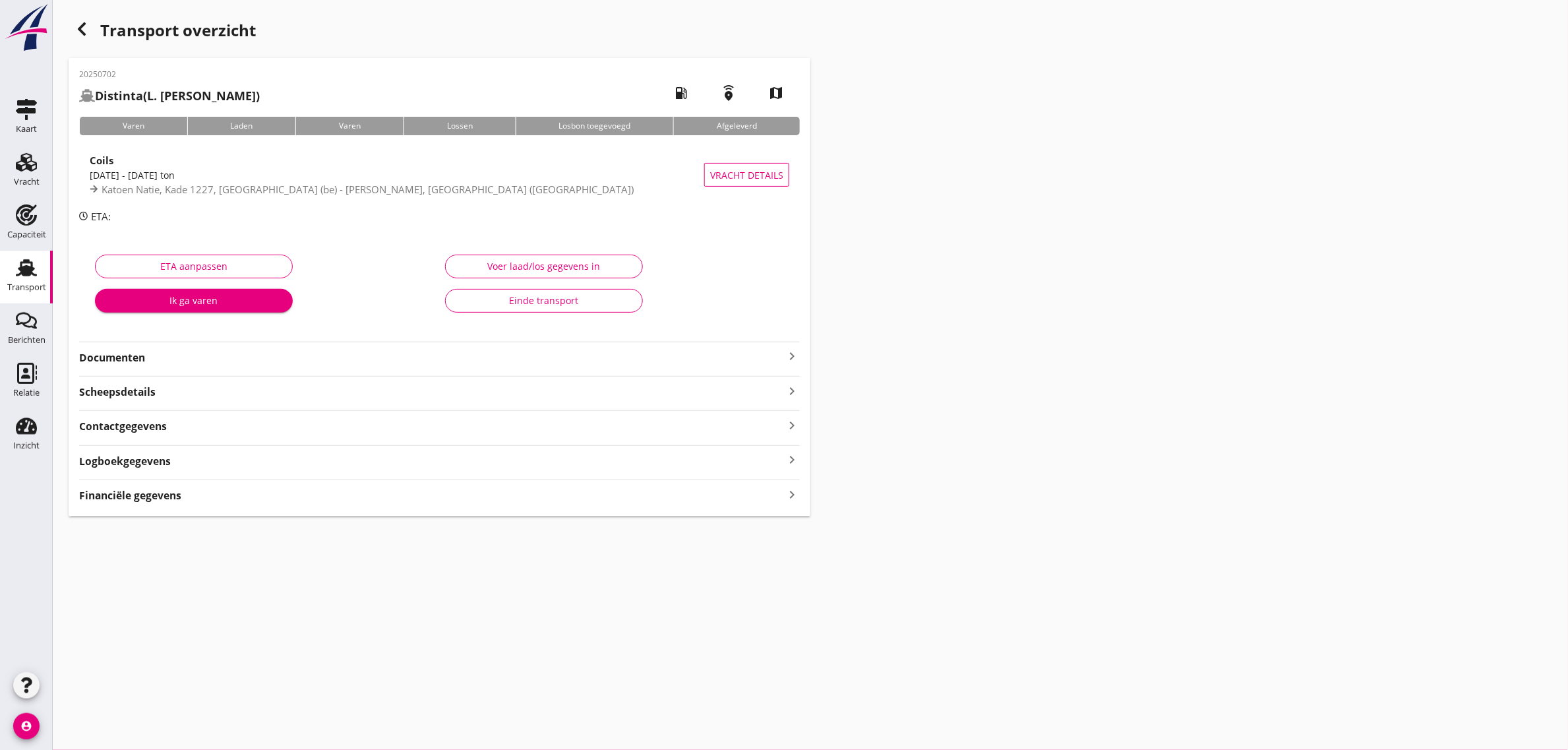
click at [129, 360] on strong "Documenten" at bounding box center [431, 358] width 705 height 15
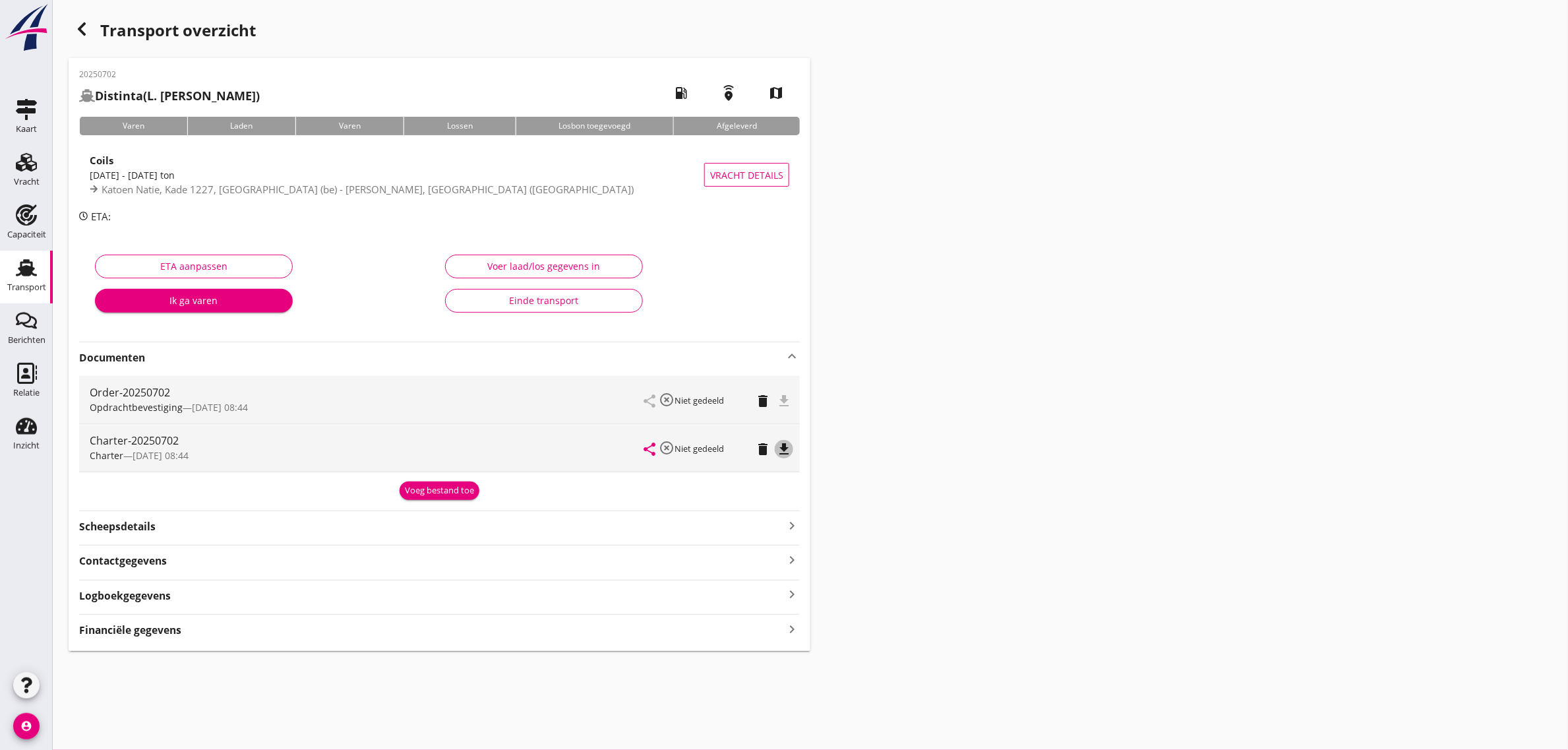
click at [785, 452] on icon "file_download" at bounding box center [784, 449] width 16 height 16
click at [38, 273] on div "Transport" at bounding box center [26, 267] width 32 height 21
